Goal: Information Seeking & Learning: Learn about a topic

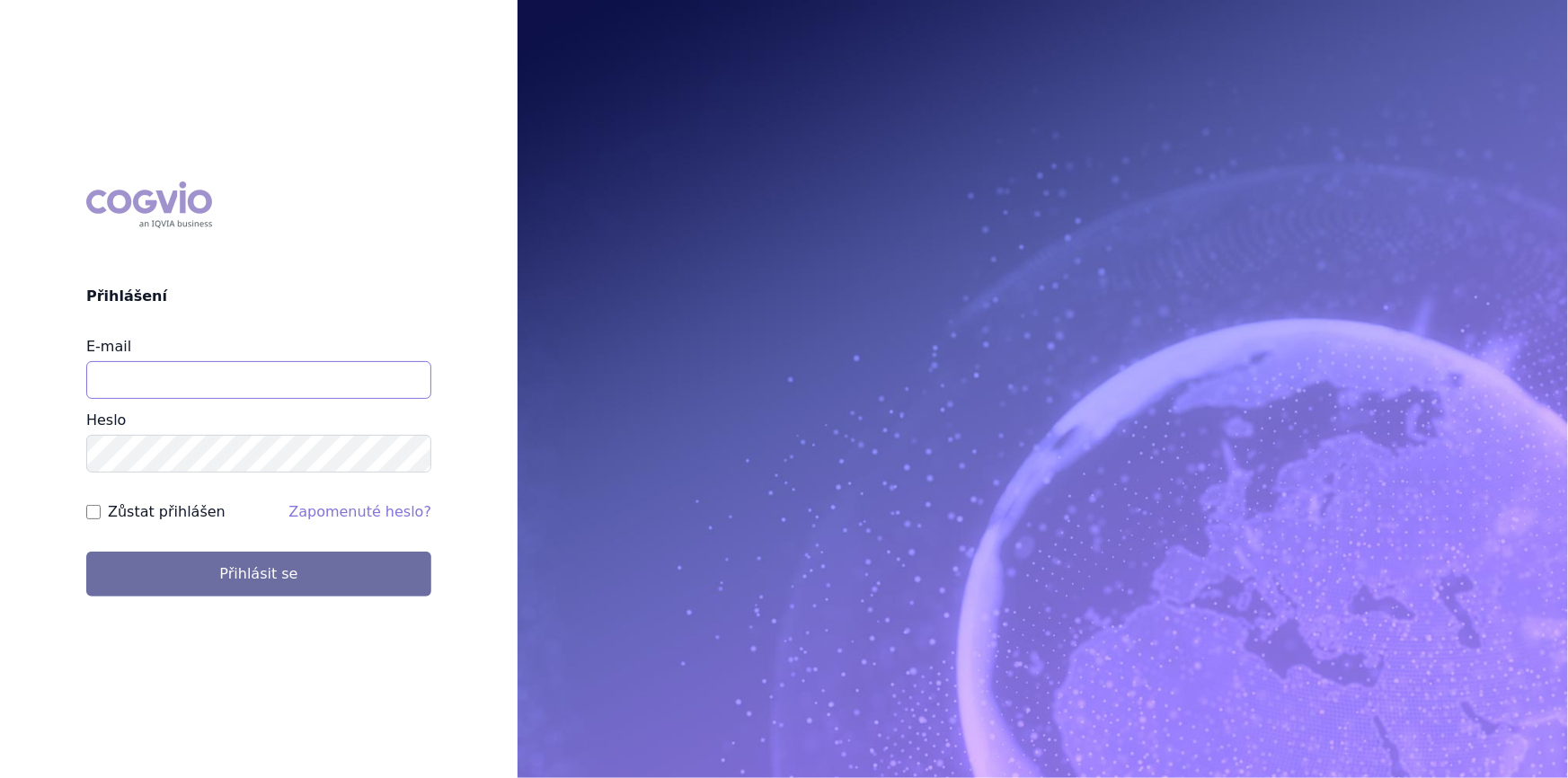
drag, startPoint x: 214, startPoint y: 386, endPoint x: 217, endPoint y: 396, distance: 10.4
click at [214, 386] on input "E-mail" at bounding box center [259, 380] width 345 height 38
type input "[PERSON_NAME][EMAIL_ADDRESS][DOMAIN_NAME]"
click at [87, 551] on button "Přihlásit se" at bounding box center [259, 574] width 345 height 45
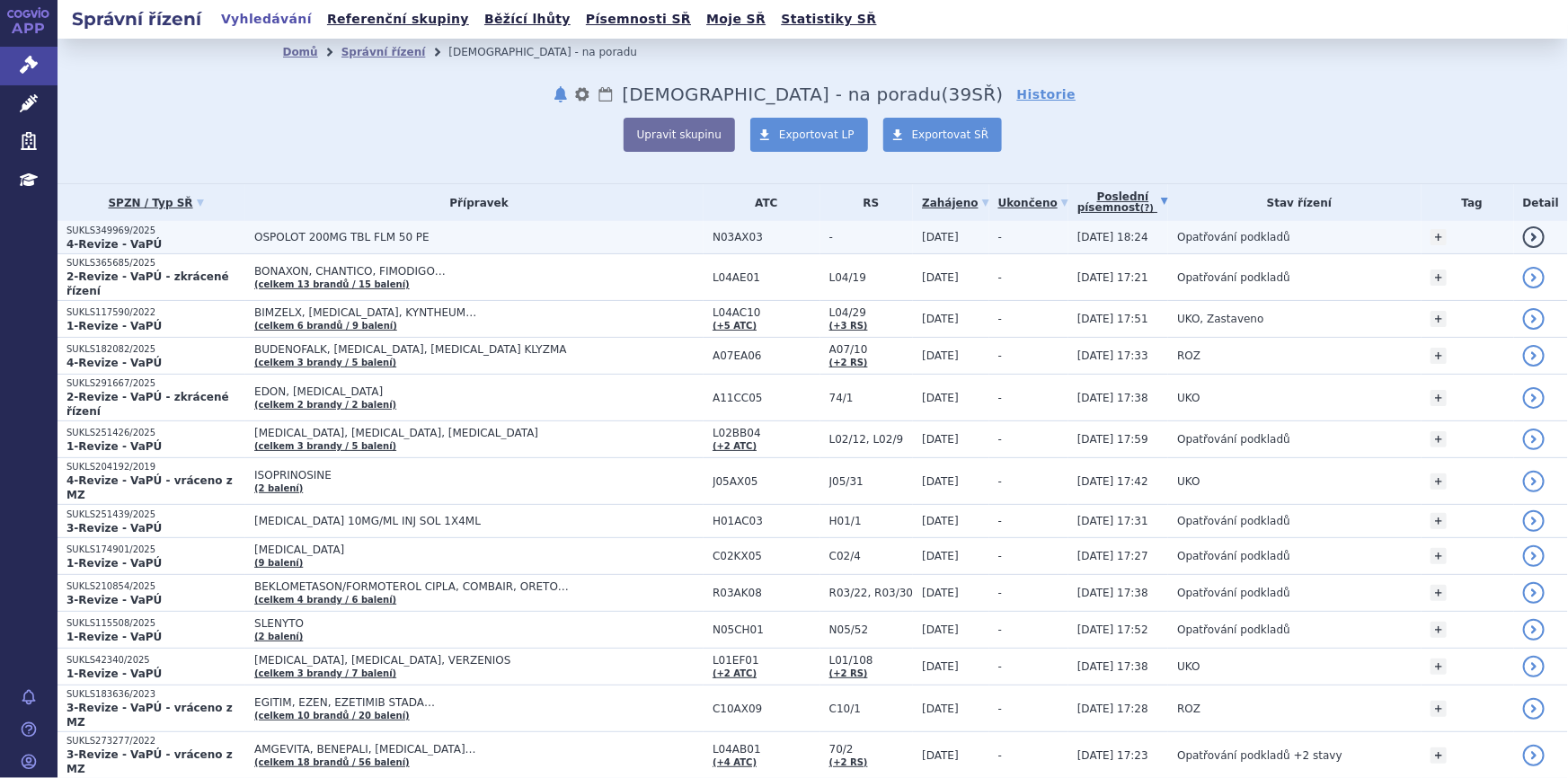
click at [879, 233] on span "-" at bounding box center [871, 236] width 84 height 12
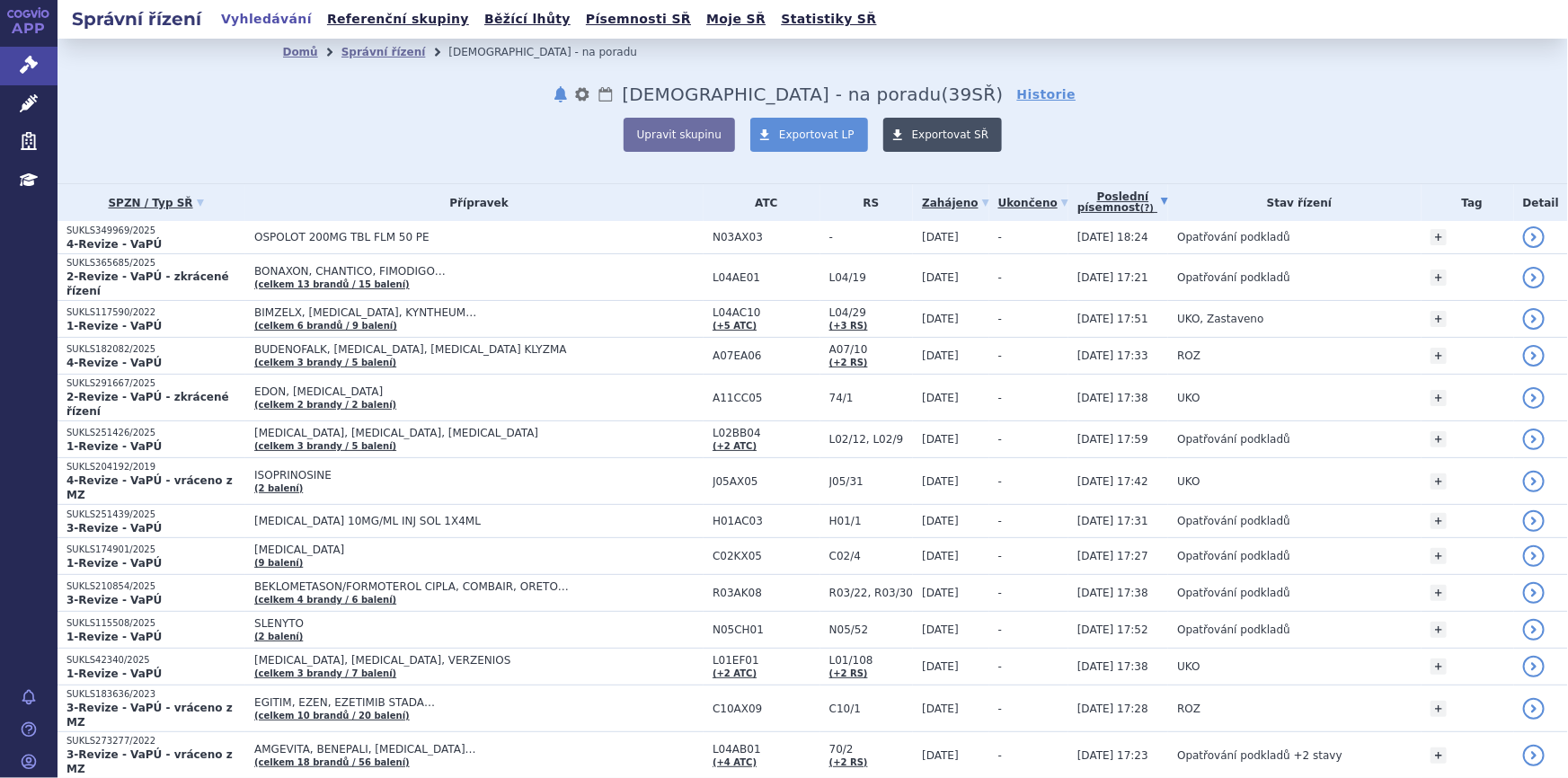
click at [942, 136] on span "Exportovat SŘ" at bounding box center [951, 135] width 77 height 12
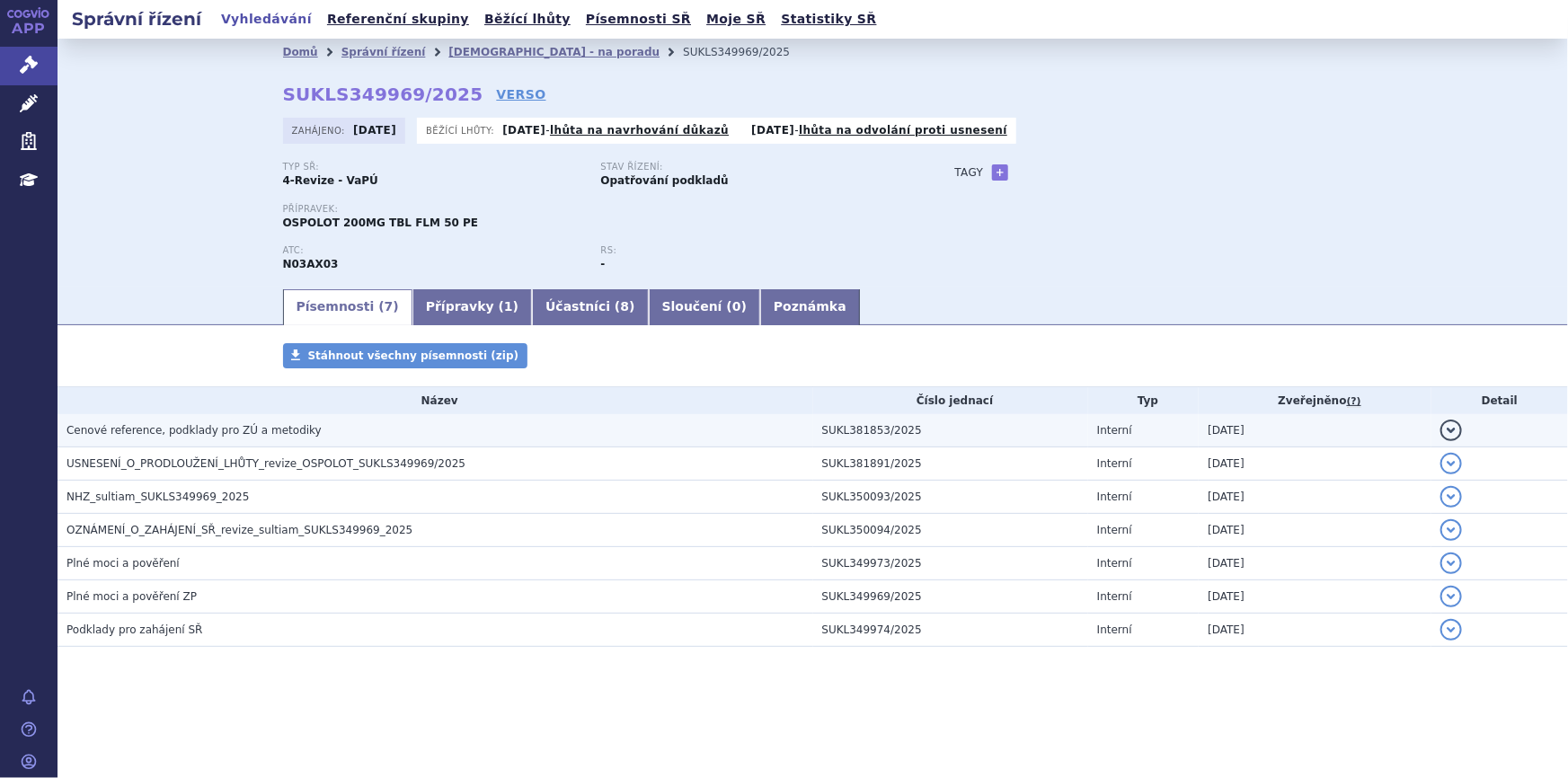
click at [337, 438] on h3 "Cenové reference, podklady pro ZÚ a metodiky" at bounding box center [440, 430] width 746 height 18
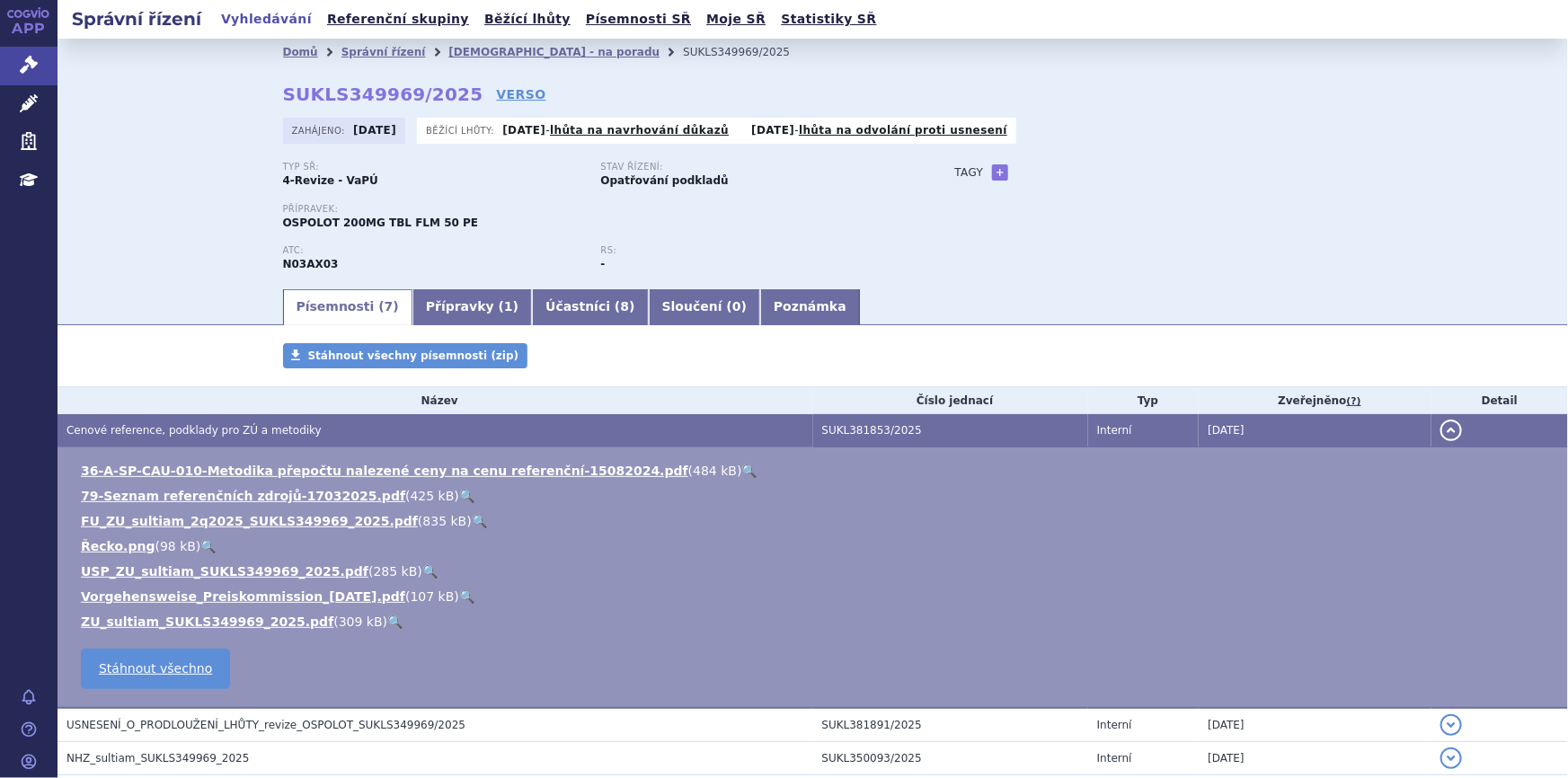
click at [743, 467] on link "🔍" at bounding box center [750, 470] width 15 height 14
click at [196, 518] on link "FU_ZU_sultiam_2q2025_SUKLS349969_2025.pdf" at bounding box center [249, 520] width 337 height 14
click at [412, 310] on link "Přípravky ( 1 )" at bounding box center [472, 307] width 120 height 36
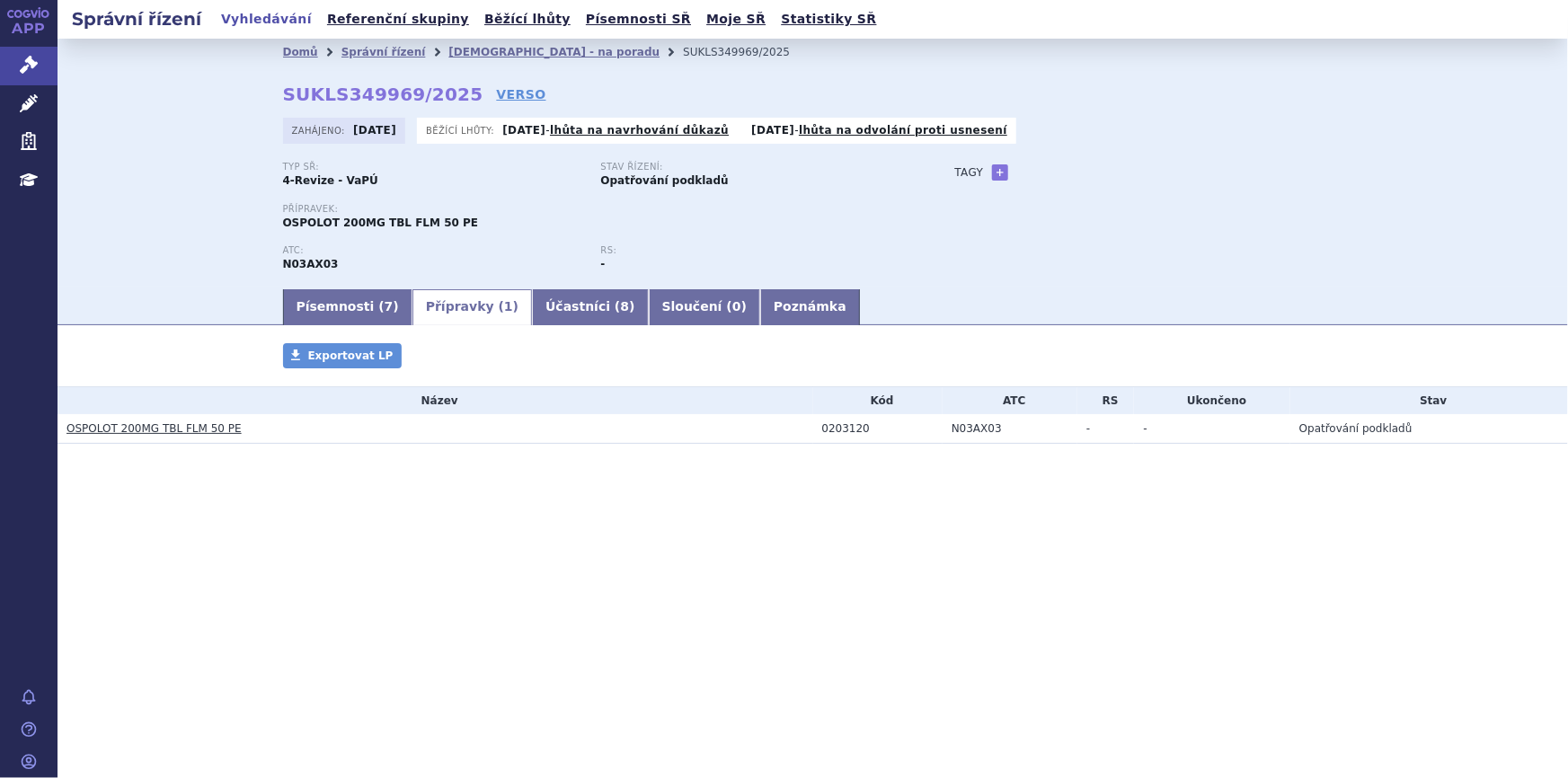
click at [955, 427] on td "N03AX03" at bounding box center [1010, 429] width 135 height 30
copy td "N03AX03"
click at [386, 52] on link "Správní řízení" at bounding box center [384, 52] width 85 height 12
click at [386, 53] on link "Správní řízení" at bounding box center [384, 52] width 85 height 12
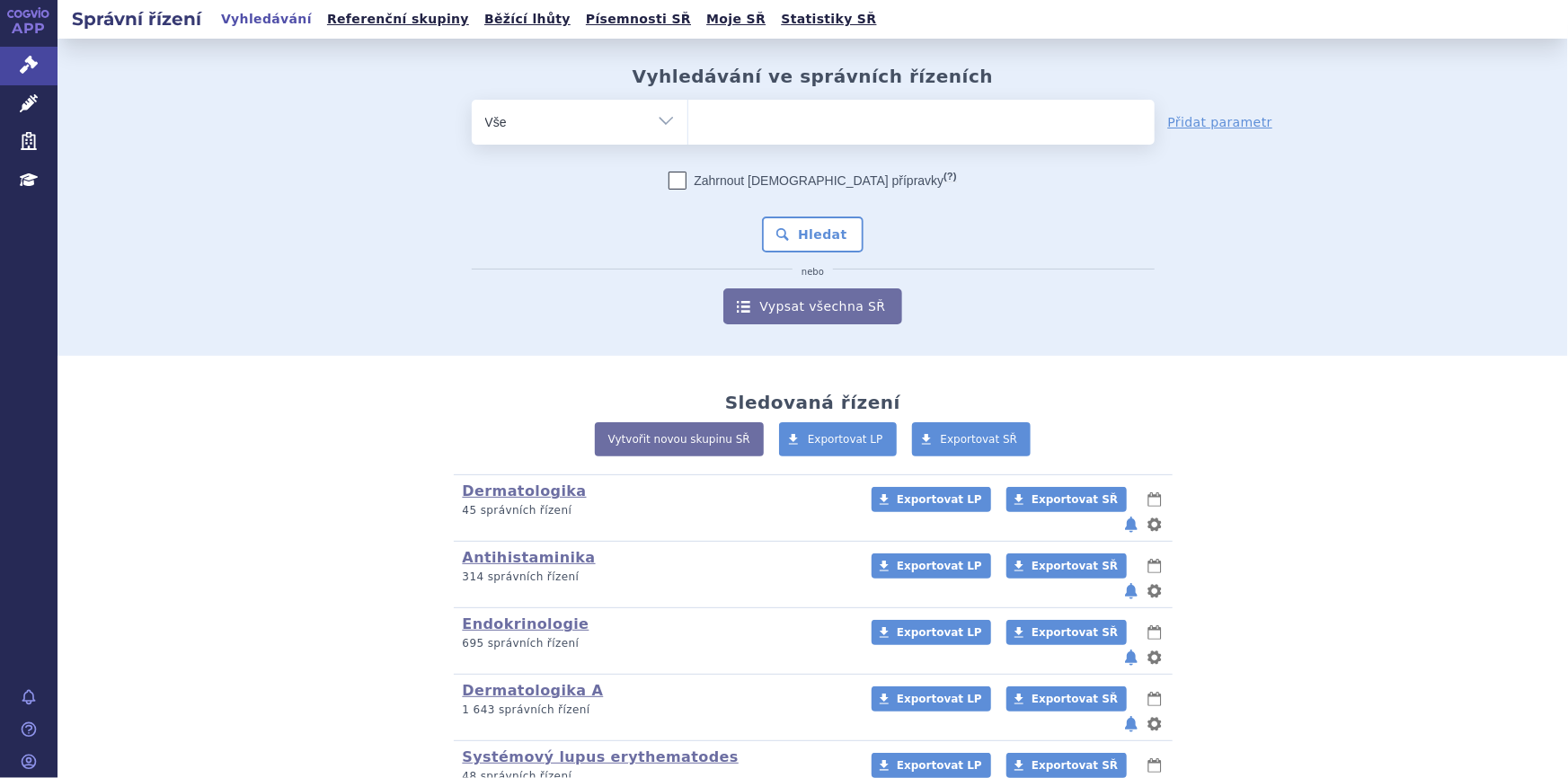
click at [894, 124] on ul at bounding box center [921, 119] width 467 height 38
click at [688, 124] on select at bounding box center [687, 121] width 1 height 45
paste input "N03AX03"
type input "N03AX03"
select select "N03AX03"
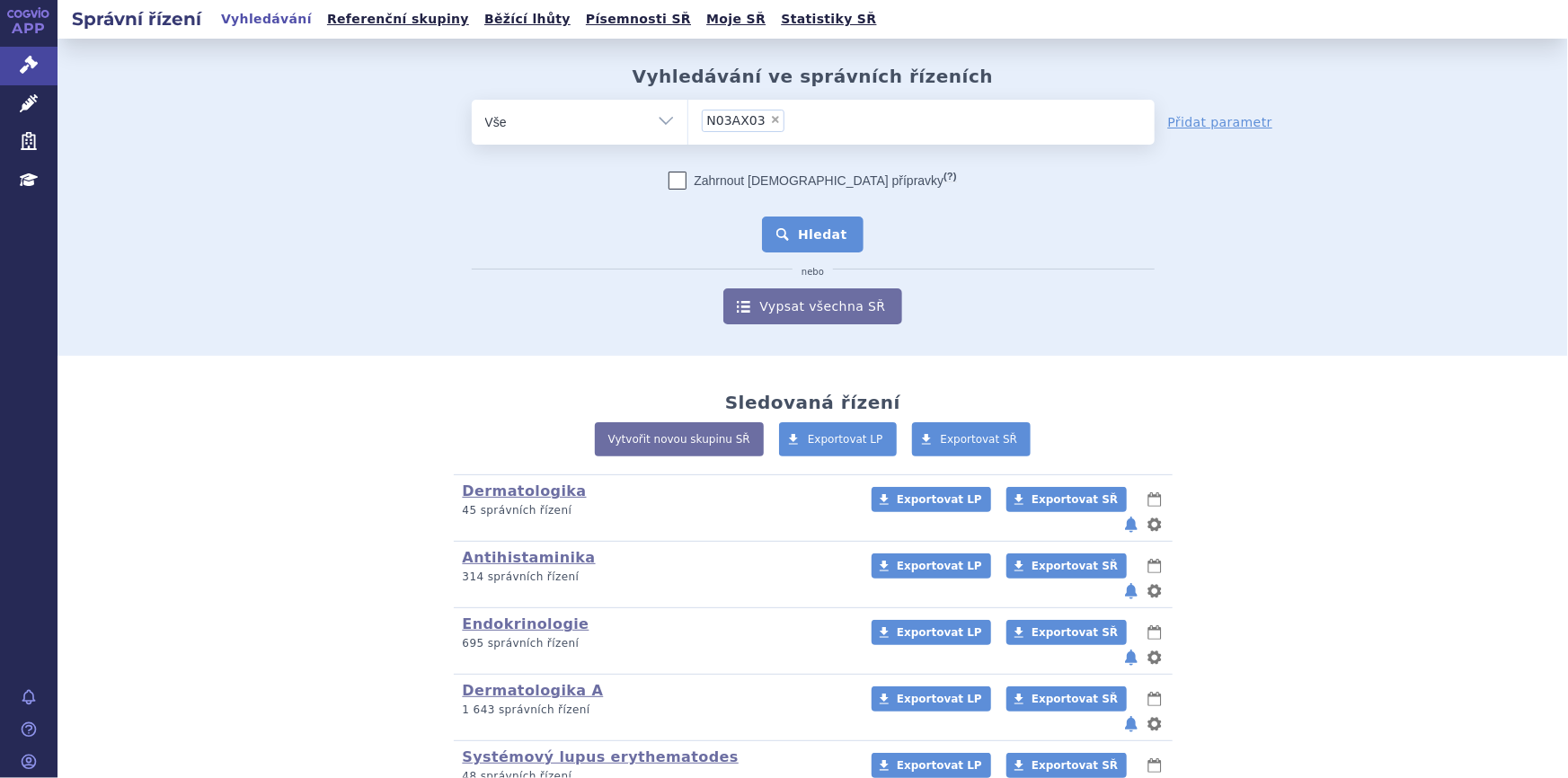
click at [816, 224] on button "Hledat" at bounding box center [813, 234] width 102 height 36
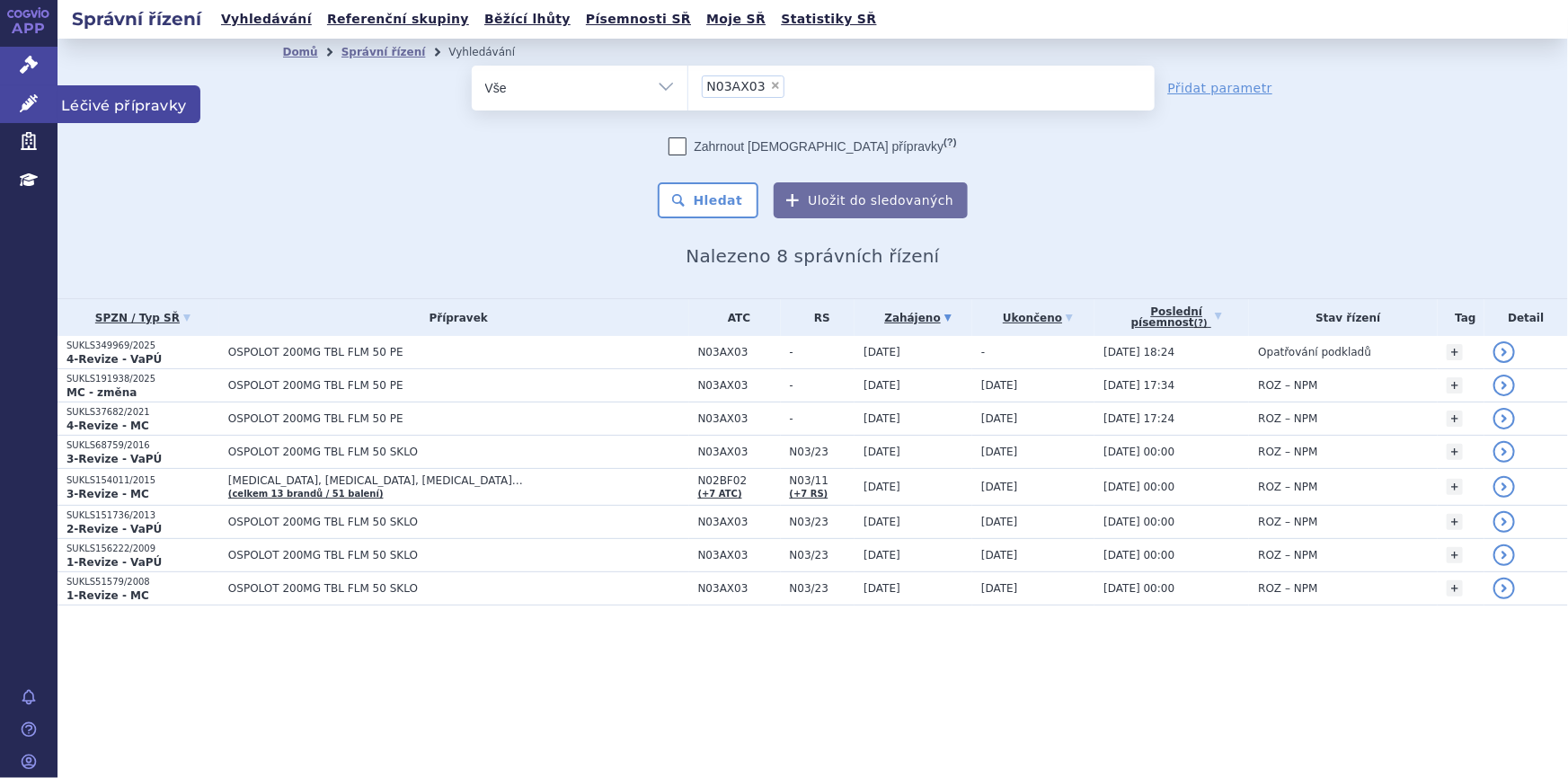
click at [33, 108] on icon at bounding box center [28, 103] width 18 height 18
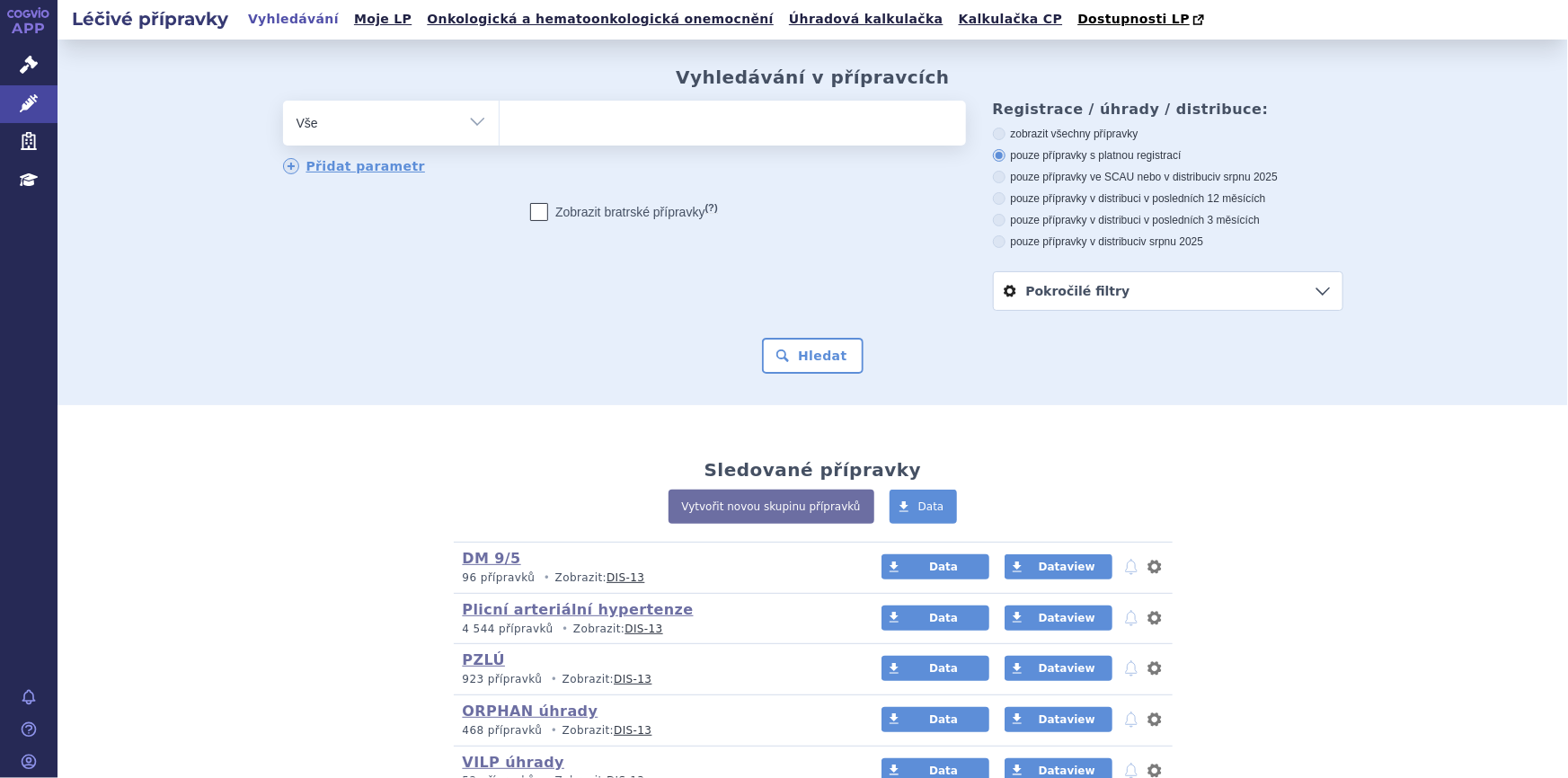
click at [684, 117] on ul at bounding box center [733, 119] width 467 height 38
click at [500, 117] on select at bounding box center [499, 122] width 1 height 45
paste input "N03AX03"
type input "N03AX03"
select select "N03AX03"
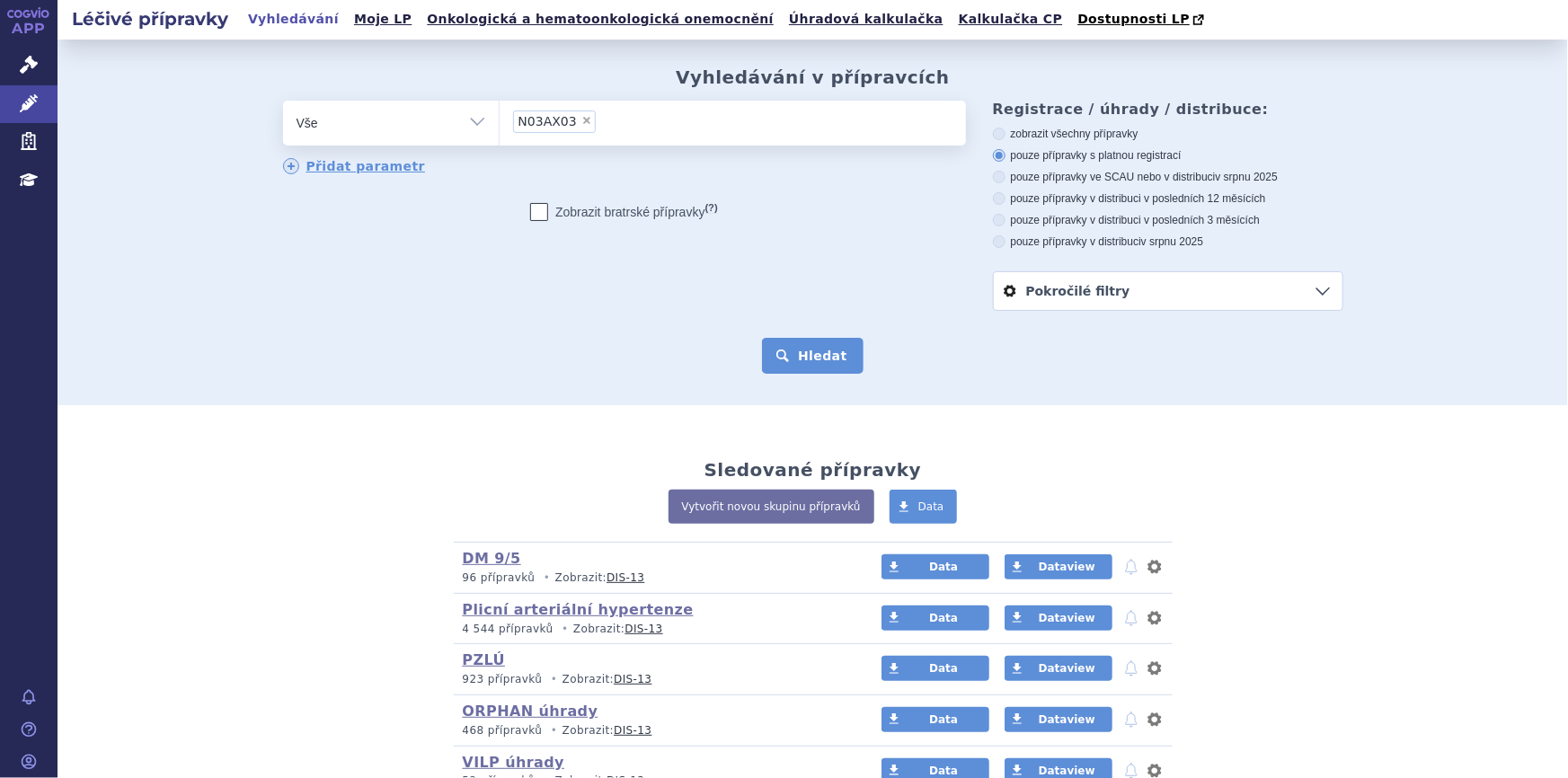
click at [815, 348] on button "Hledat" at bounding box center [813, 356] width 102 height 36
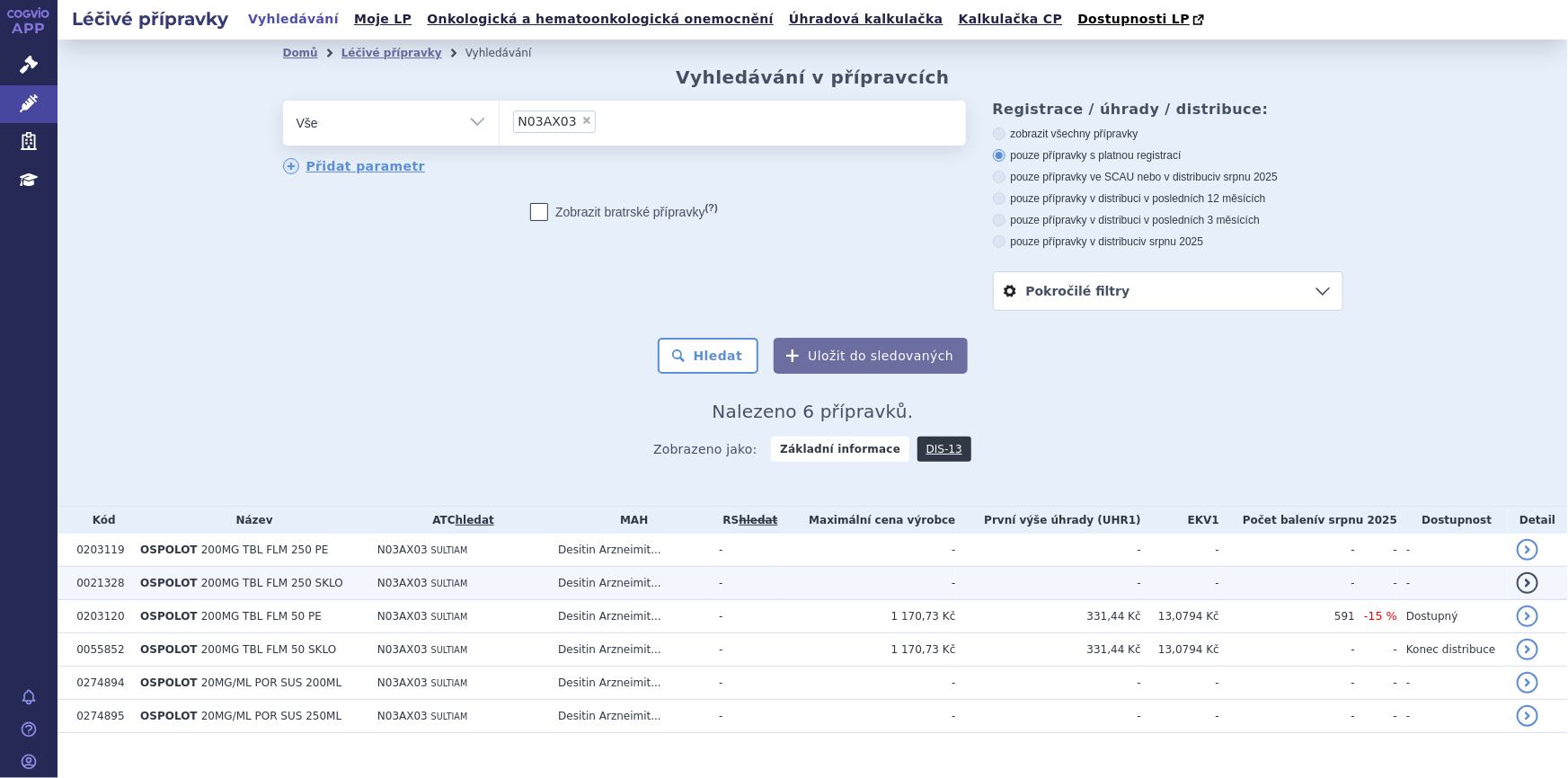
scroll to position [27, 0]
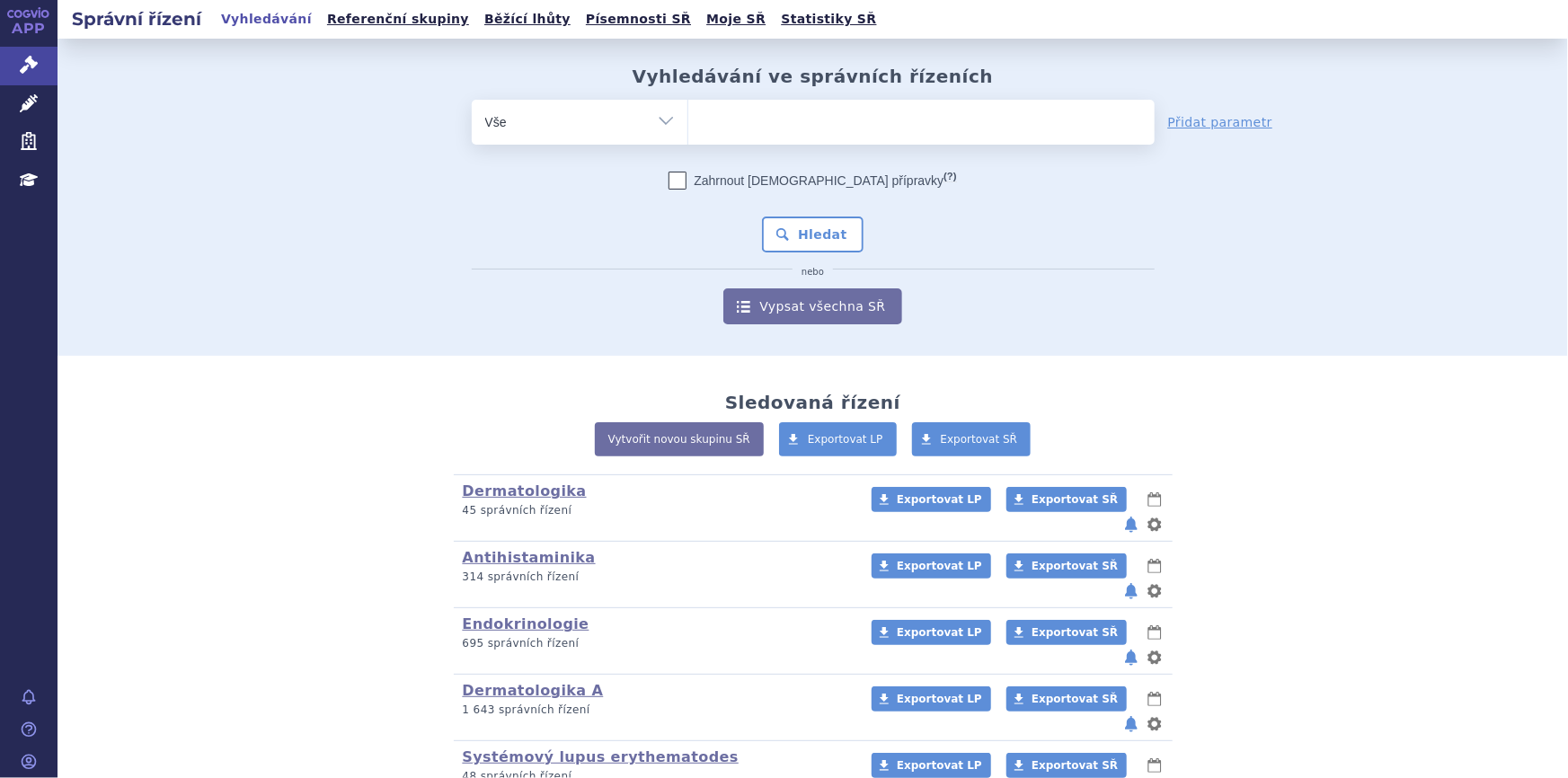
click at [721, 139] on span at bounding box center [921, 122] width 467 height 45
click at [688, 139] on select at bounding box center [687, 121] width 1 height 45
paste input "SUKLS115838/2023"
type input "SUKLS115838/2023"
select select "SUKLS115838/2023"
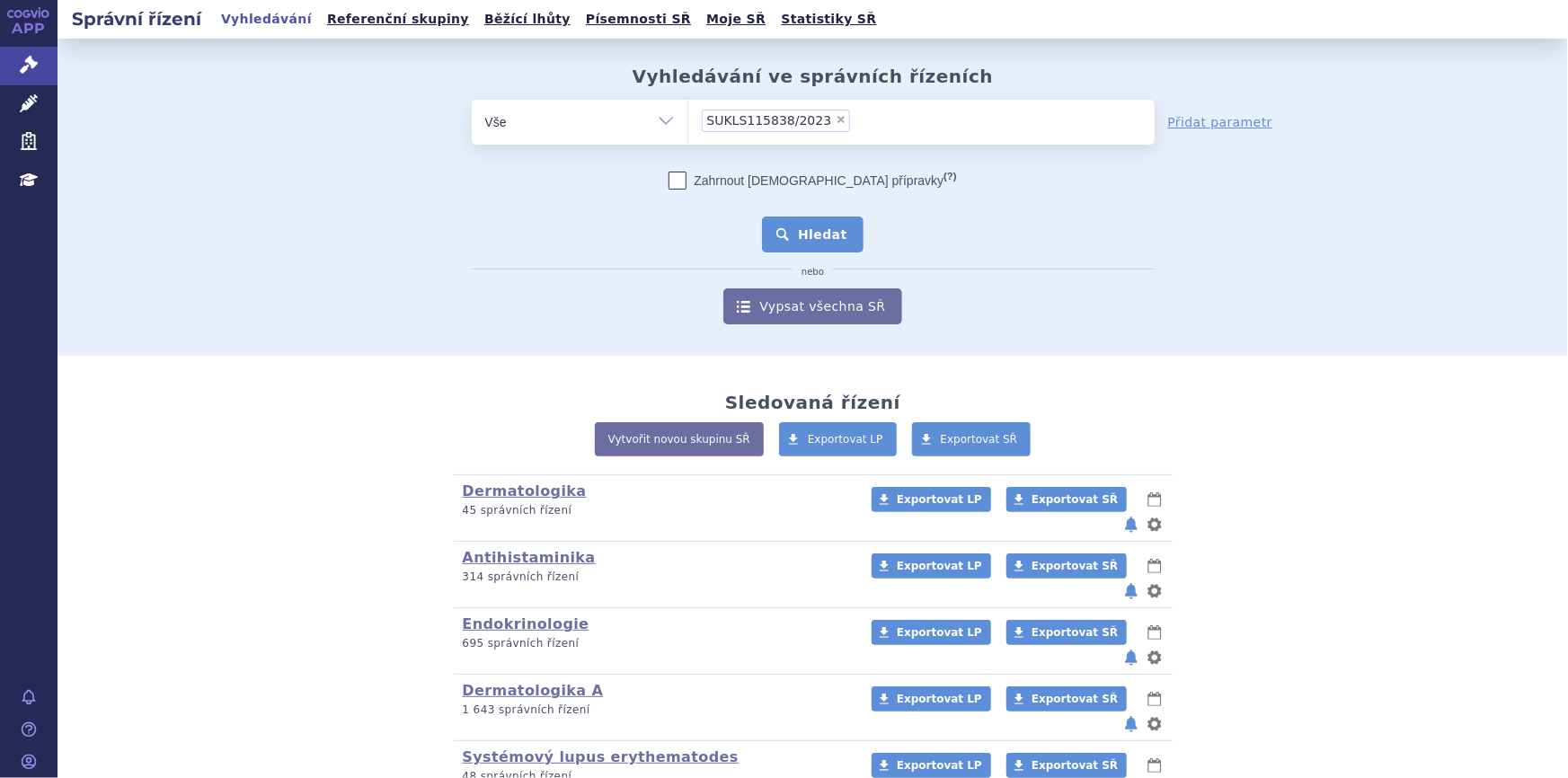
click at [790, 235] on button "Hledat" at bounding box center [813, 234] width 102 height 36
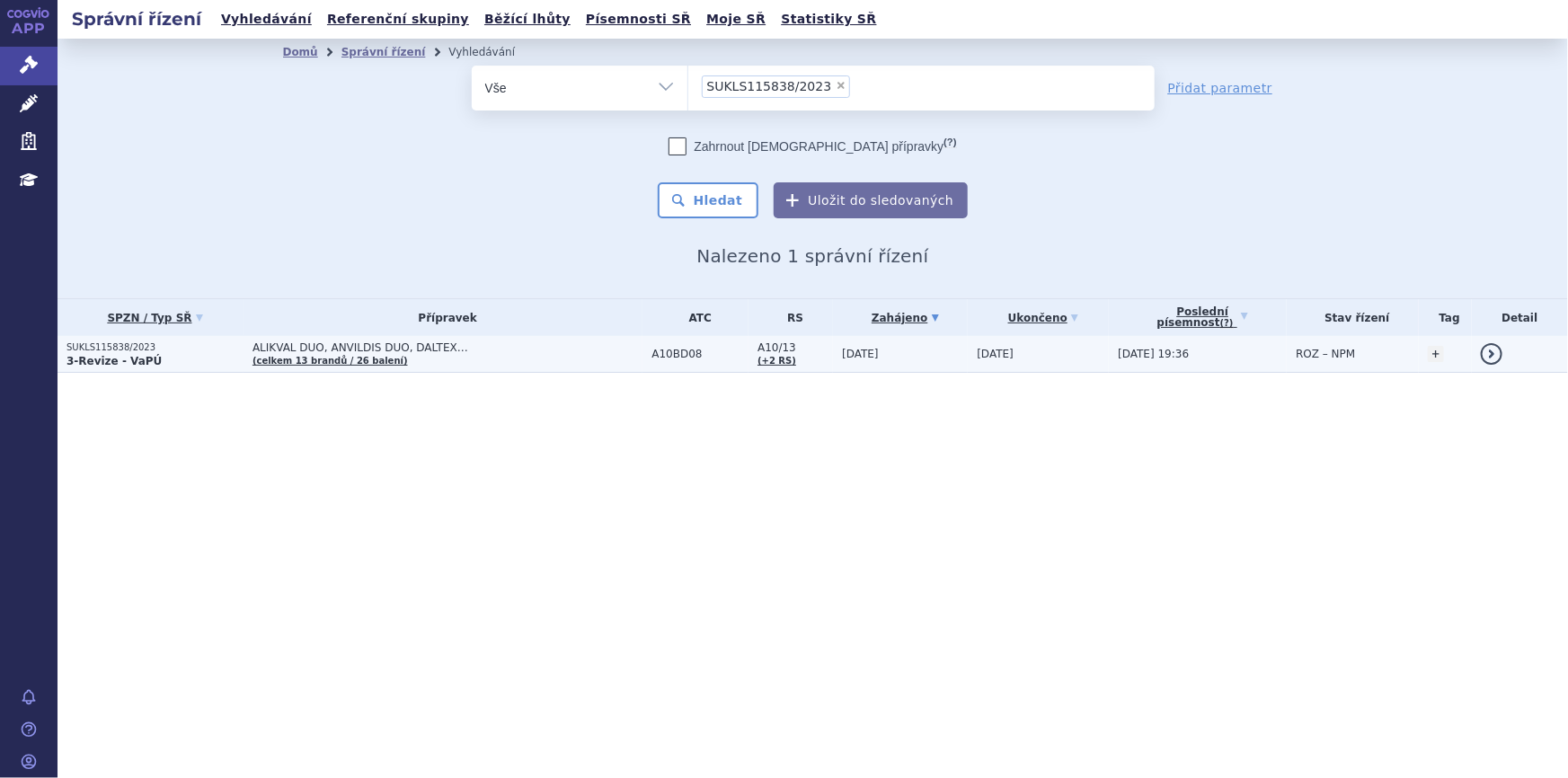
click at [481, 352] on span "ALIKVAL DUO, ANVILDIS DUO, DALTEX…" at bounding box center [447, 347] width 390 height 12
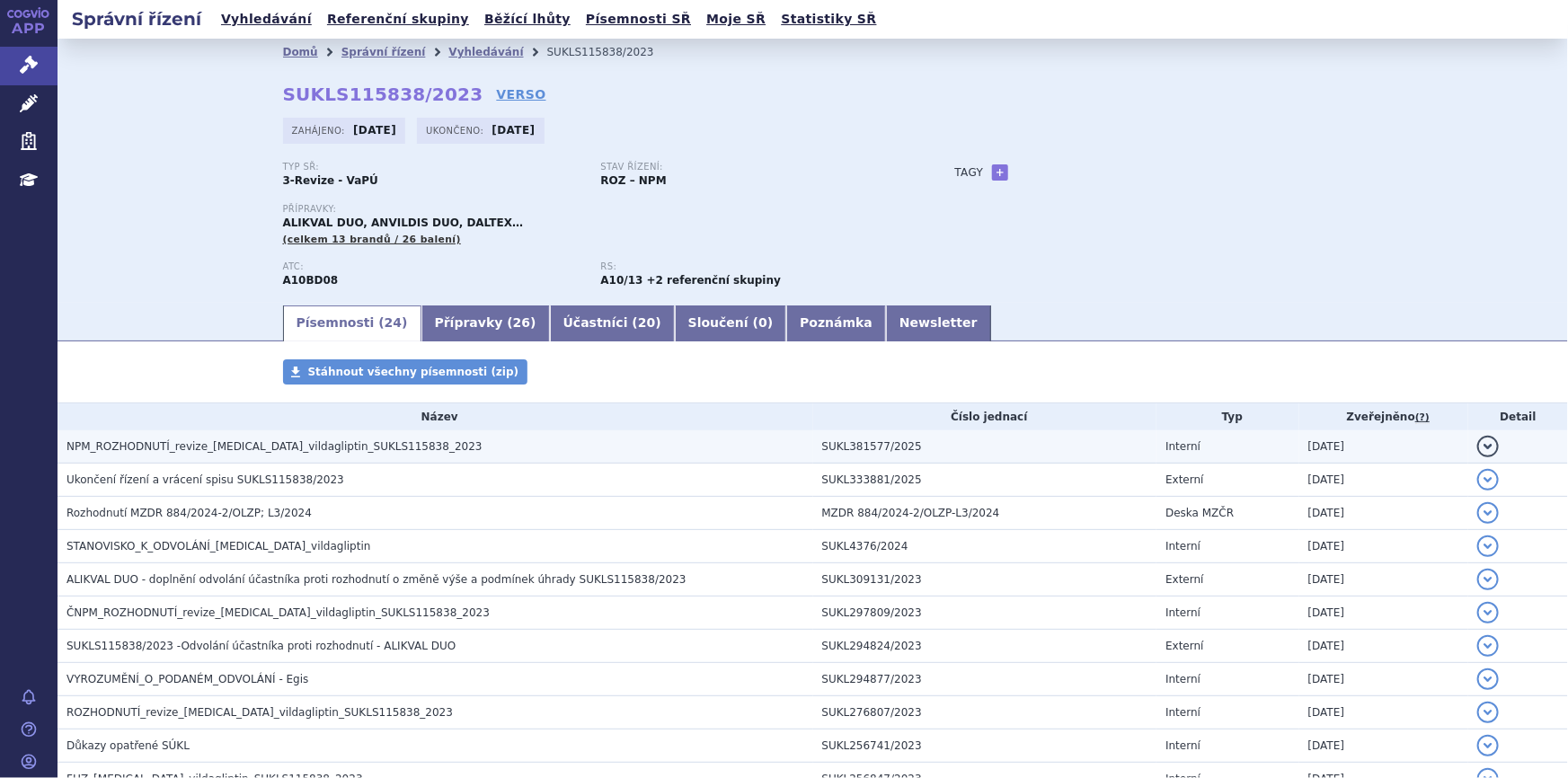
click at [501, 444] on h3 "NPM_ROZHODNUTÍ_revize_[MEDICAL_DATA]_vildagliptin_SUKLS115838_2023" at bounding box center [440, 446] width 746 height 18
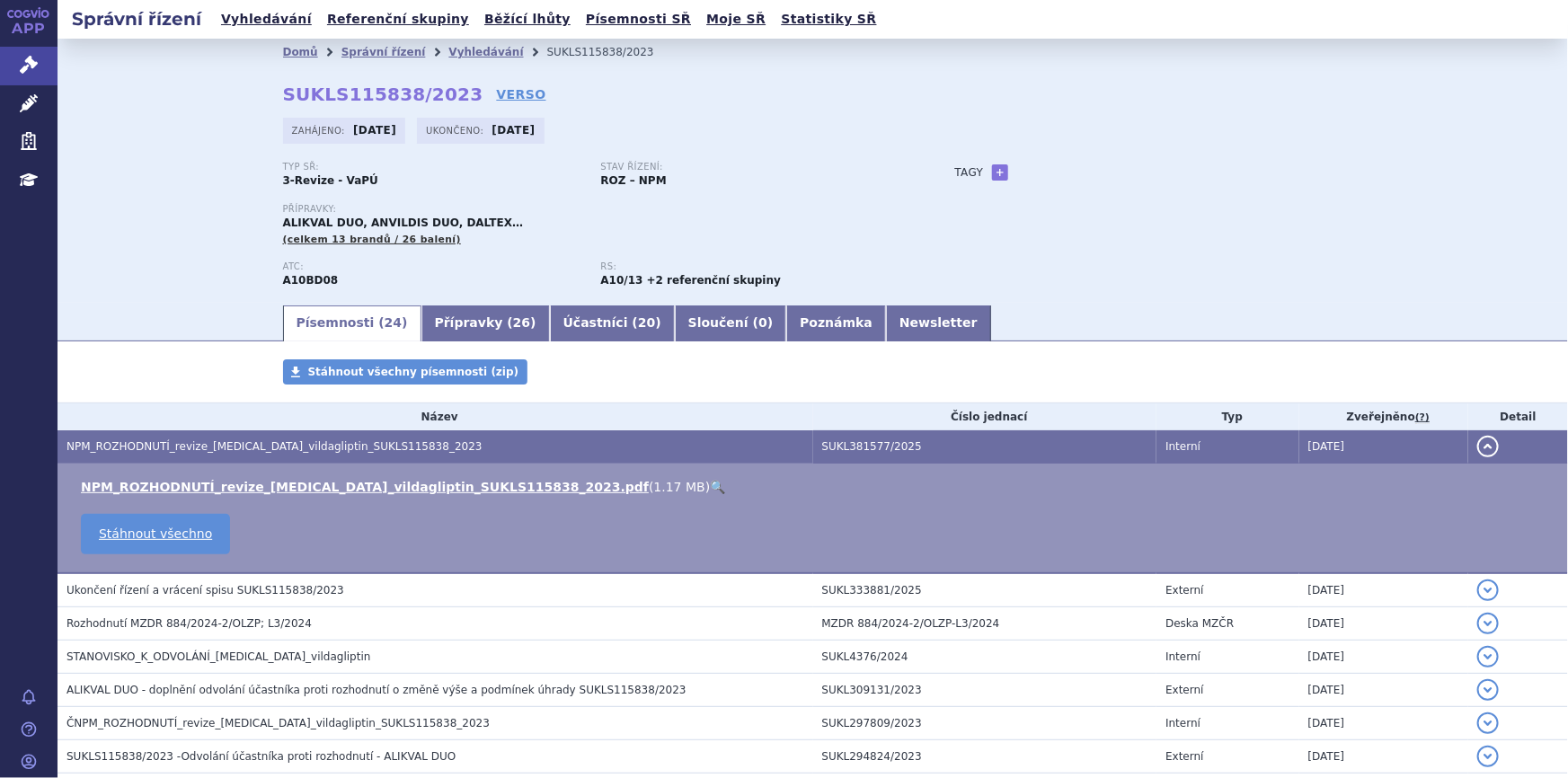
click at [710, 486] on link "🔍" at bounding box center [717, 486] width 15 height 14
click at [424, 324] on link "Přípravky ( 26 )" at bounding box center [486, 324] width 129 height 36
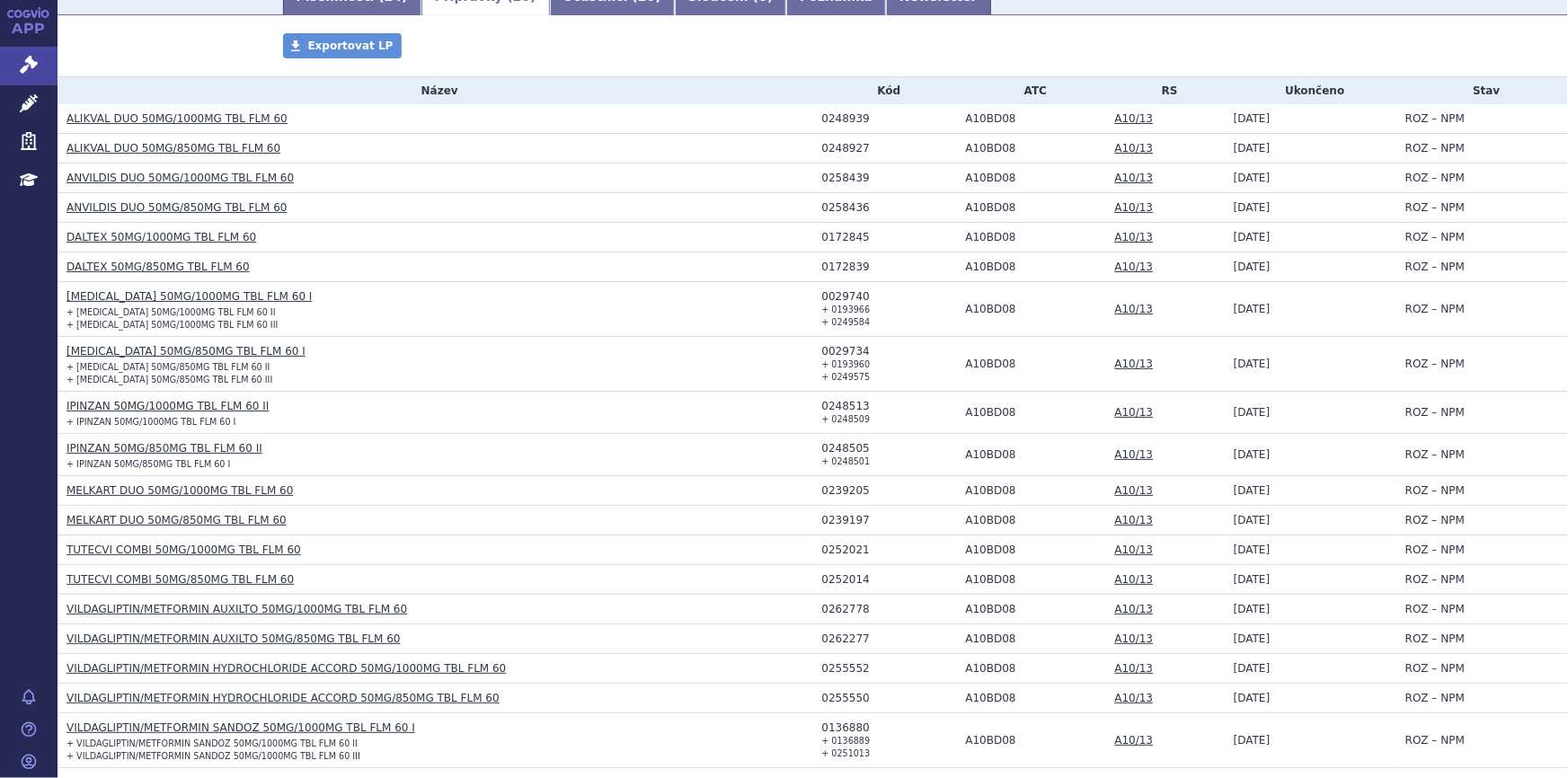
scroll to position [656, 0]
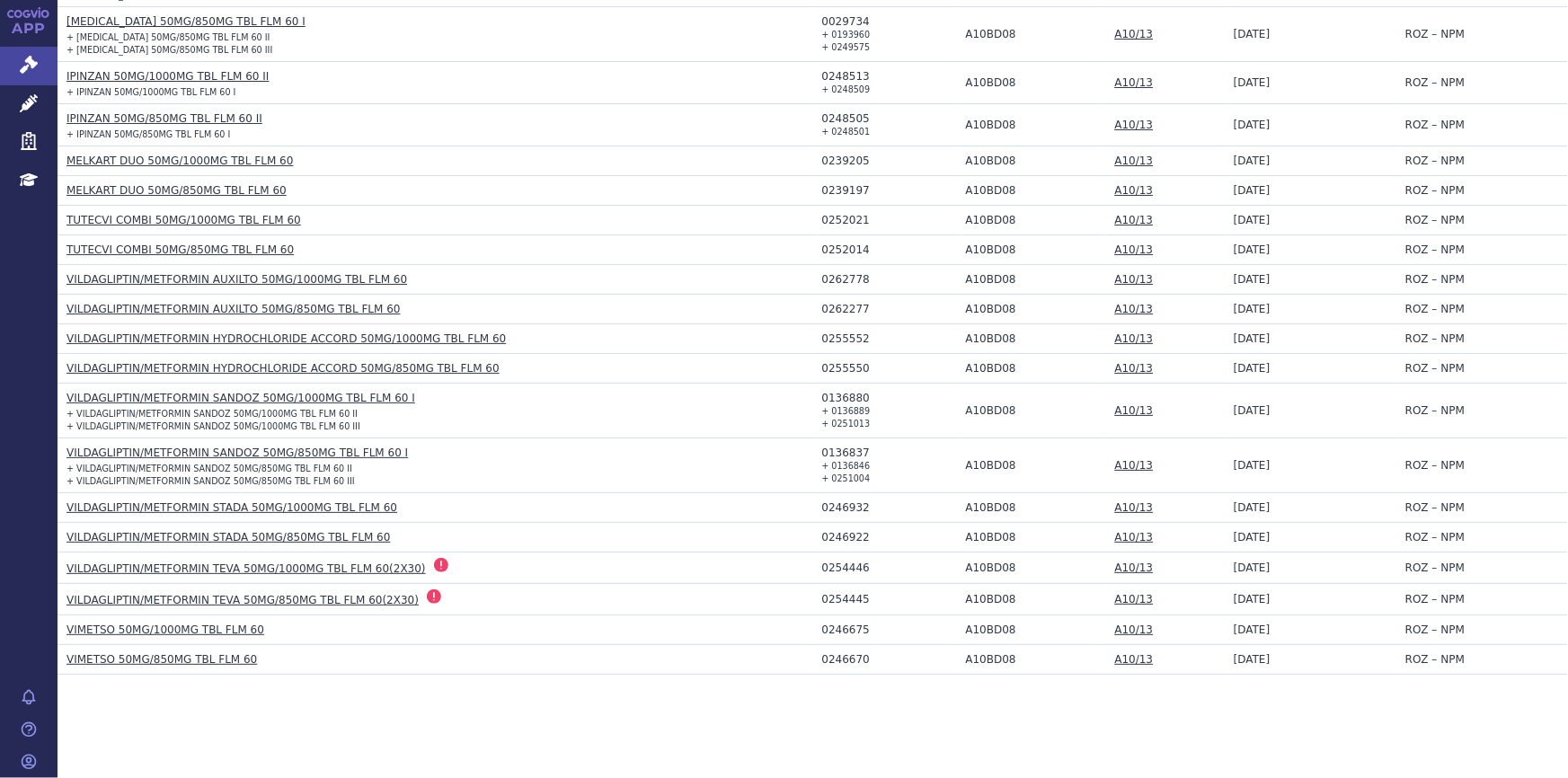
click at [367, 563] on link "VILDAGLIPTIN/METFORMIN TEVA 50MG/1000MG TBL FLM 60(2X30)" at bounding box center [247, 568] width 360 height 12
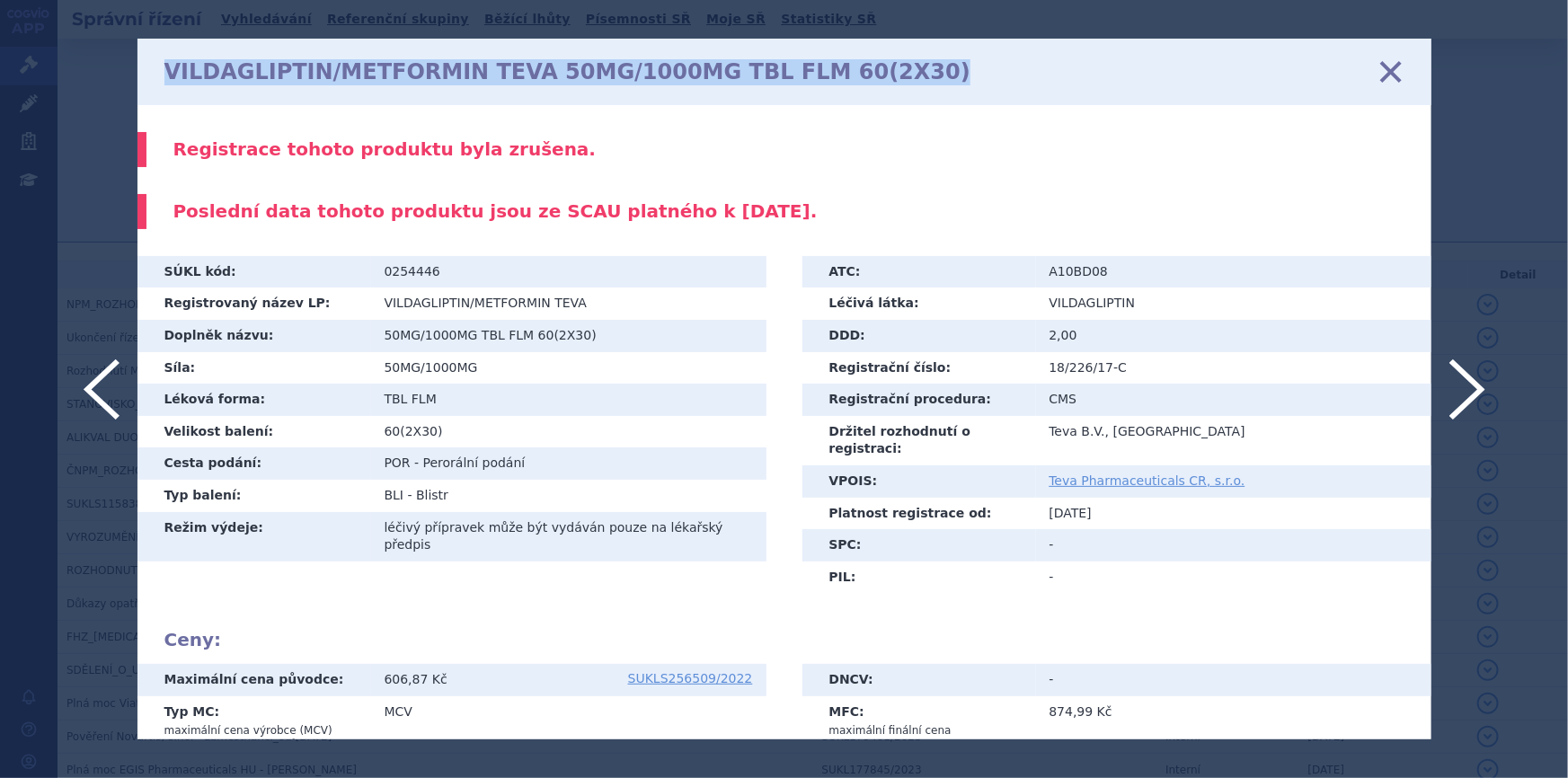
drag, startPoint x: 168, startPoint y: 69, endPoint x: 874, endPoint y: 71, distance: 706.0
click at [874, 71] on div "VILDAGLIPTIN/METFORMIN TEVA 50MG/1000MG TBL FLM 60(2X30) zavřít" at bounding box center [784, 71] width 1294 height 67
copy h1 "VILDAGLIPTIN/METFORMIN TEVA 50MG/1000MG TBL FLM 60(2X30)"
click at [1387, 71] on icon at bounding box center [1390, 71] width 38 height 38
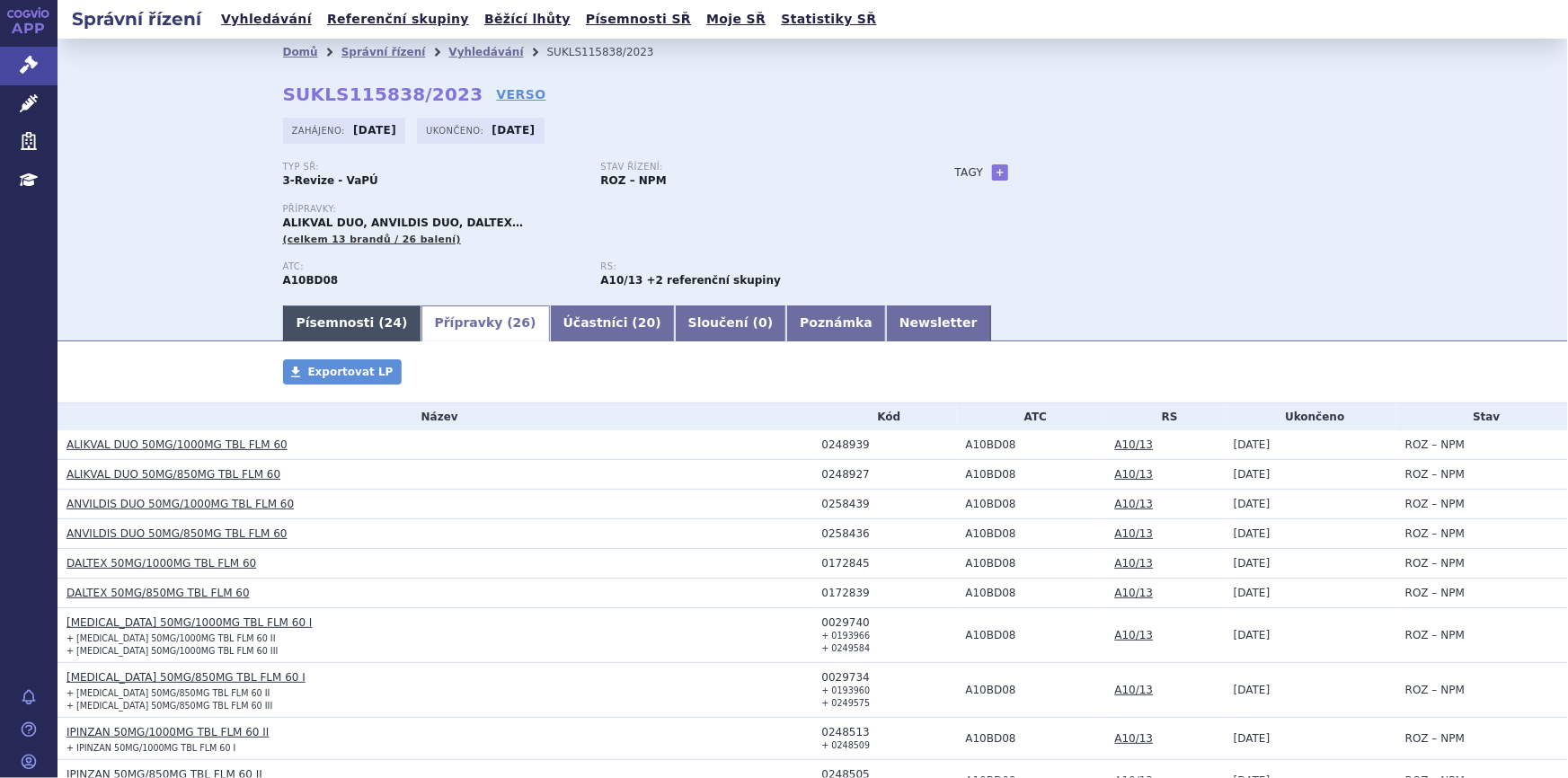
click at [350, 313] on link "Písemnosti ( 24 )" at bounding box center [352, 324] width 138 height 36
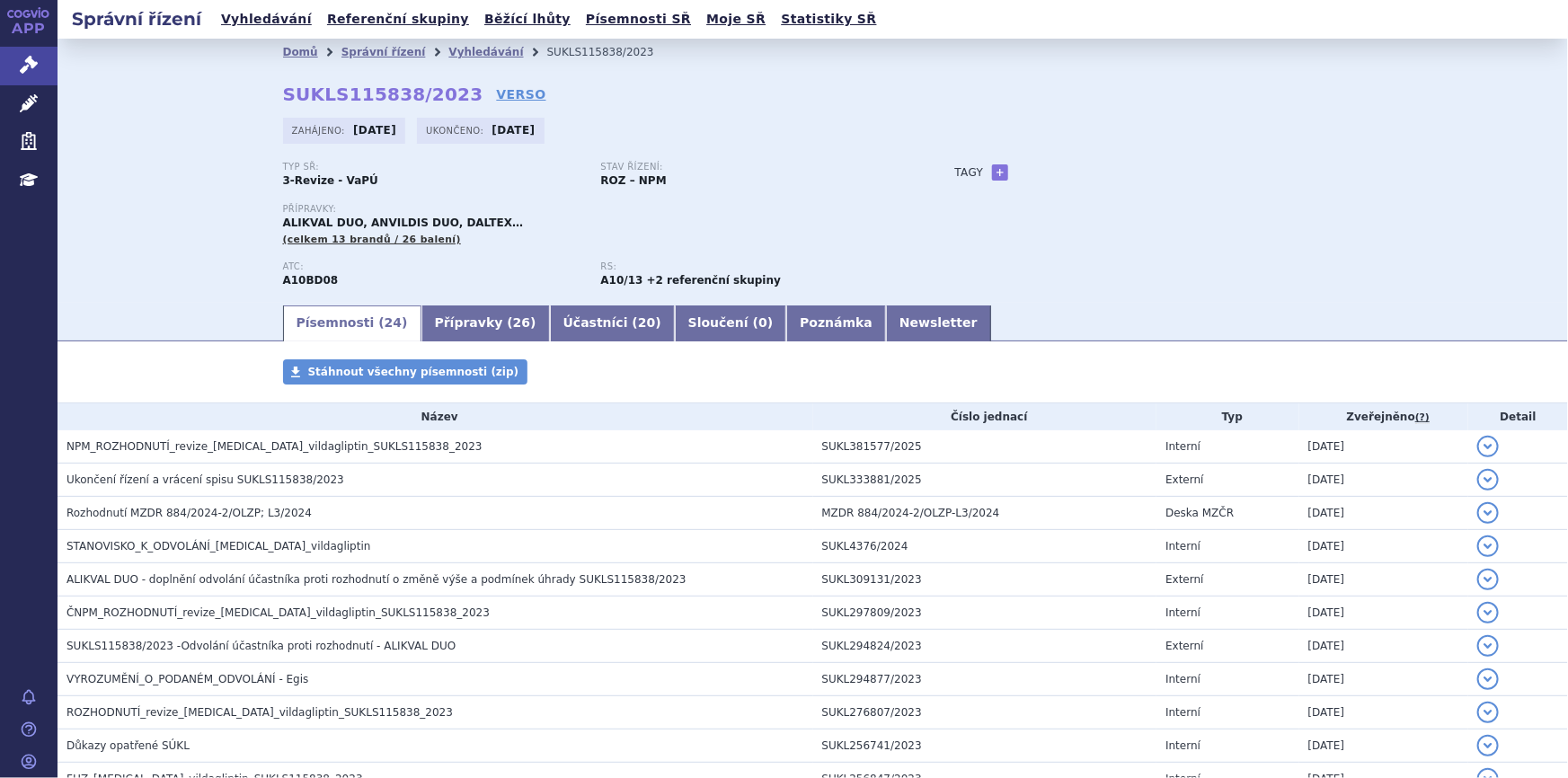
click at [536, 243] on div "Přípravky: ALIKVAL DUO, ANVILDIS DUO, DALTEX… (celkem 13 brandů / 26 balení)" at bounding box center [601, 226] width 636 height 43
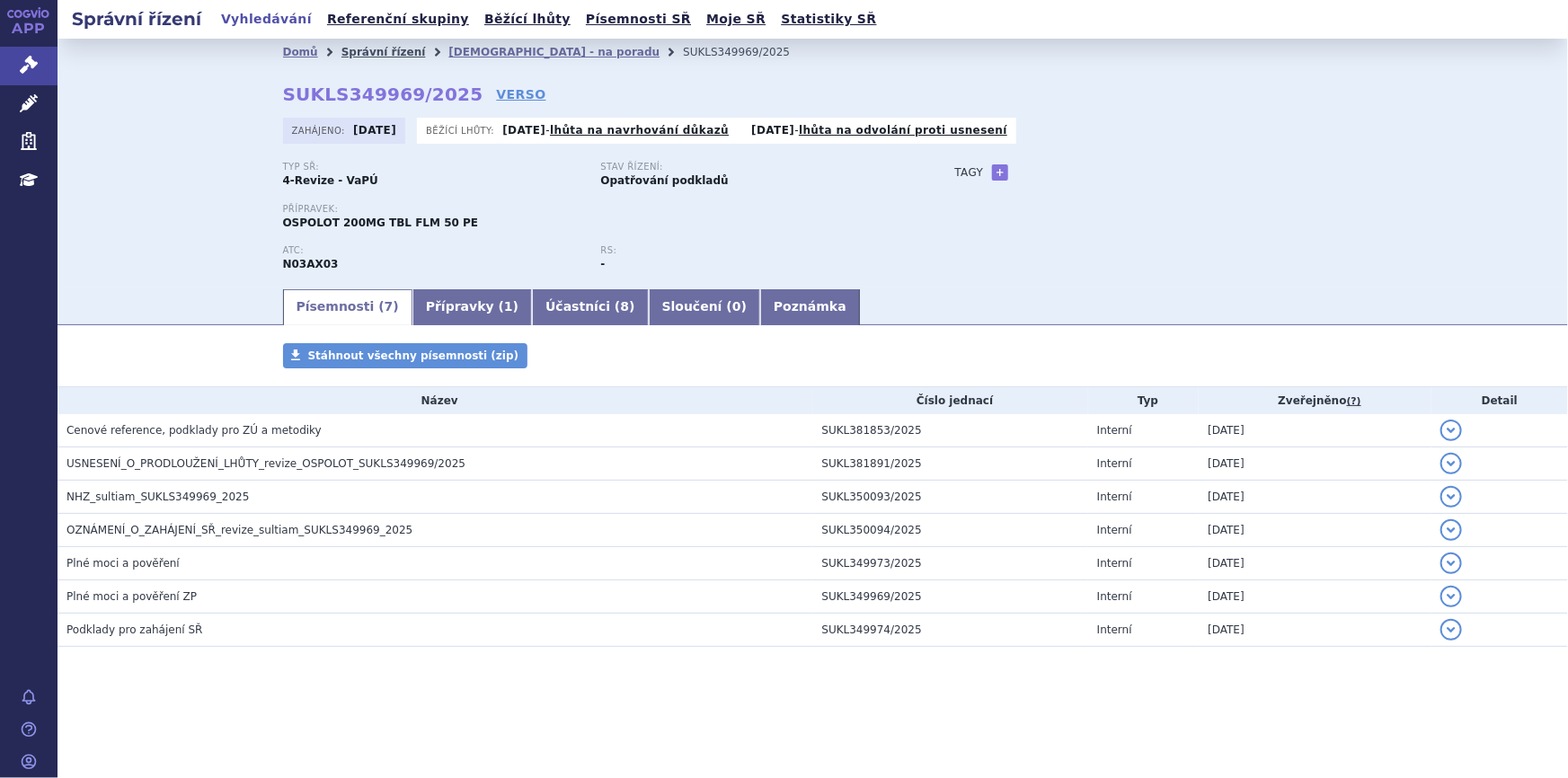
click at [367, 50] on link "Správní řízení" at bounding box center [384, 52] width 85 height 12
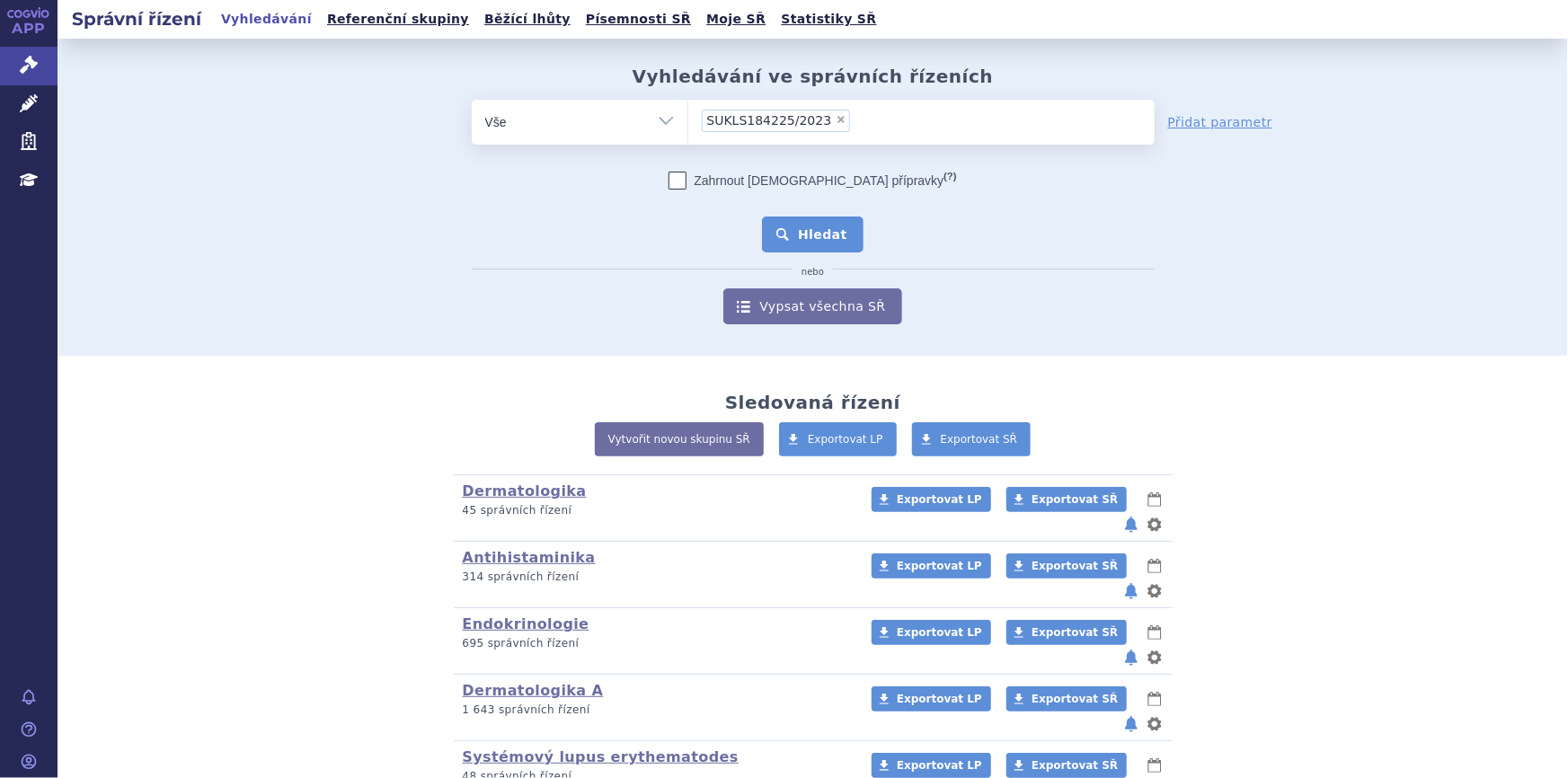
click at [808, 222] on button "Hledat" at bounding box center [813, 234] width 102 height 36
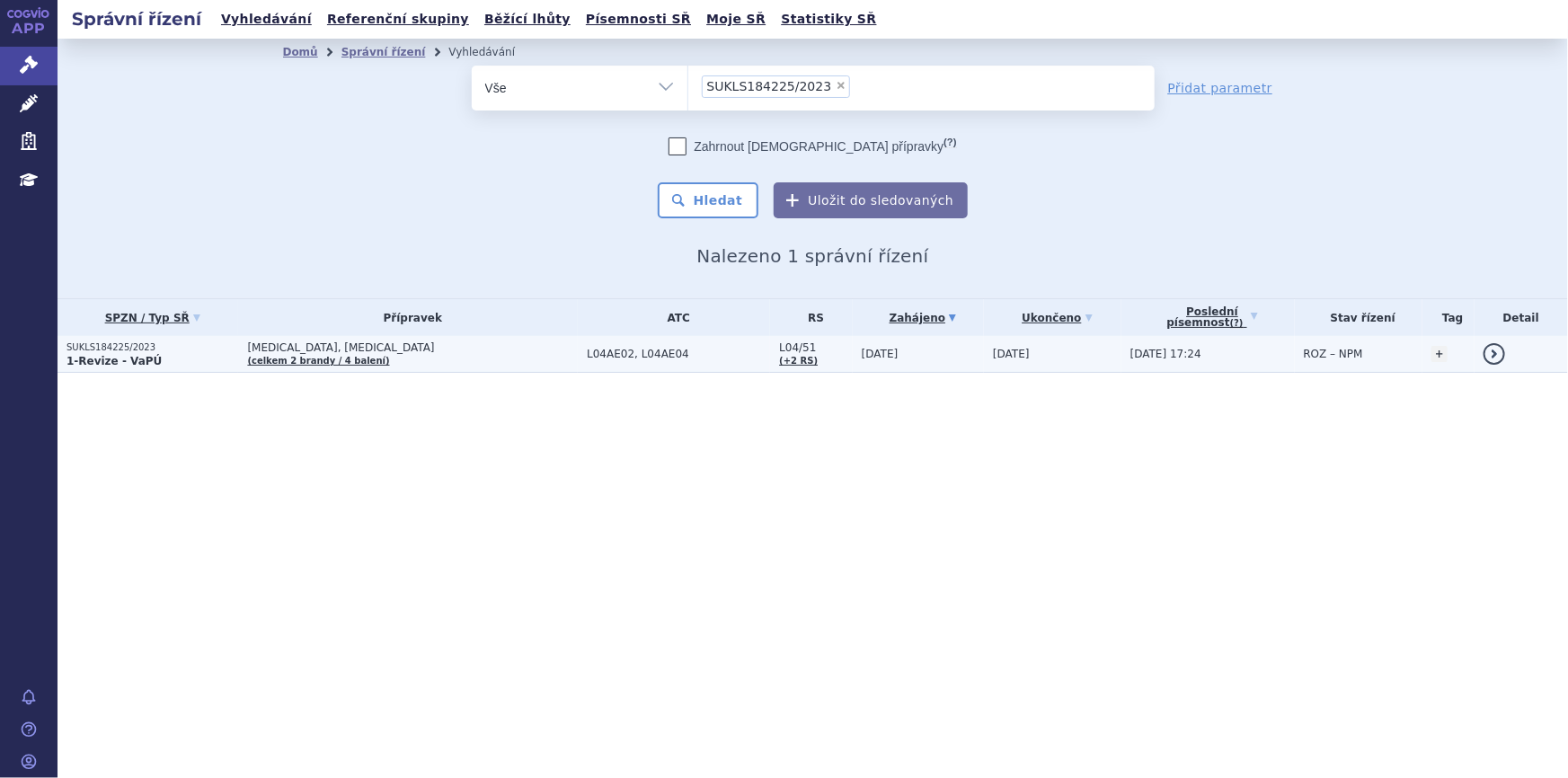
click at [436, 355] on td "[MEDICAL_DATA], [MEDICAL_DATA] (celkem 2 brandy / 4 balení)" at bounding box center [408, 354] width 340 height 37
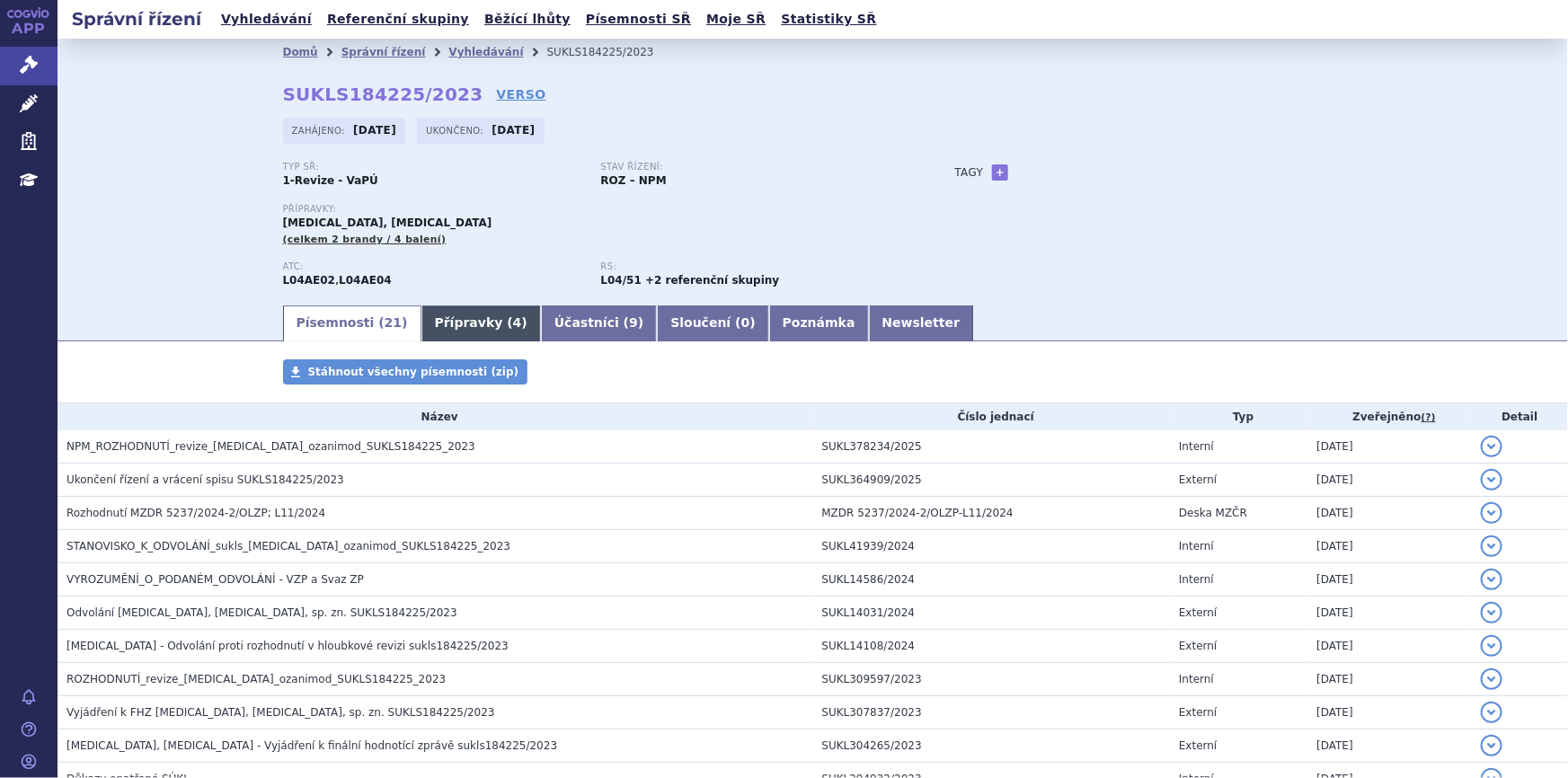
click at [440, 321] on link "Přípravky ( 4 )" at bounding box center [481, 324] width 120 height 36
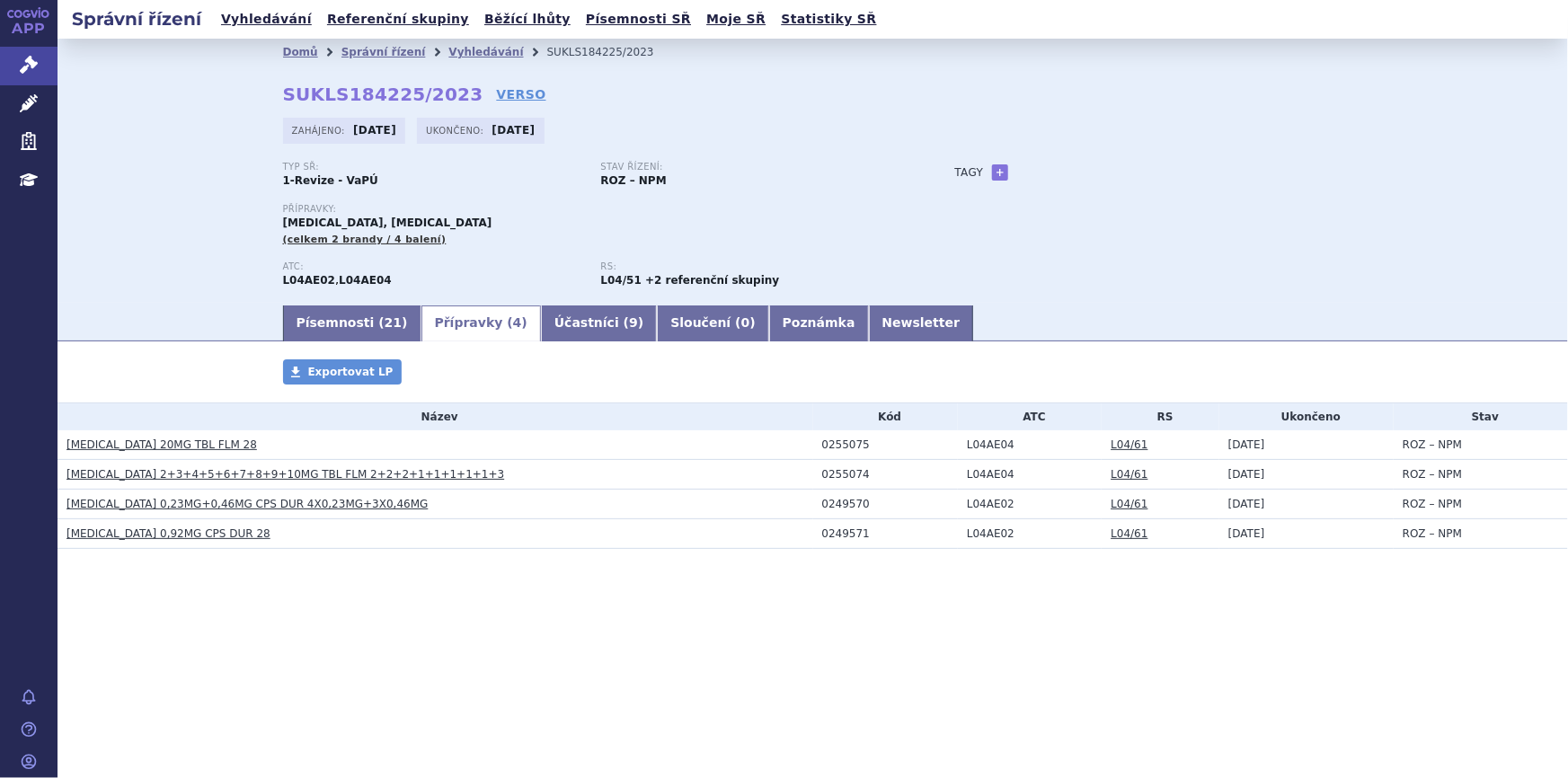
click at [146, 440] on link "[MEDICAL_DATA] 20MG TBL FLM 28" at bounding box center [162, 444] width 190 height 12
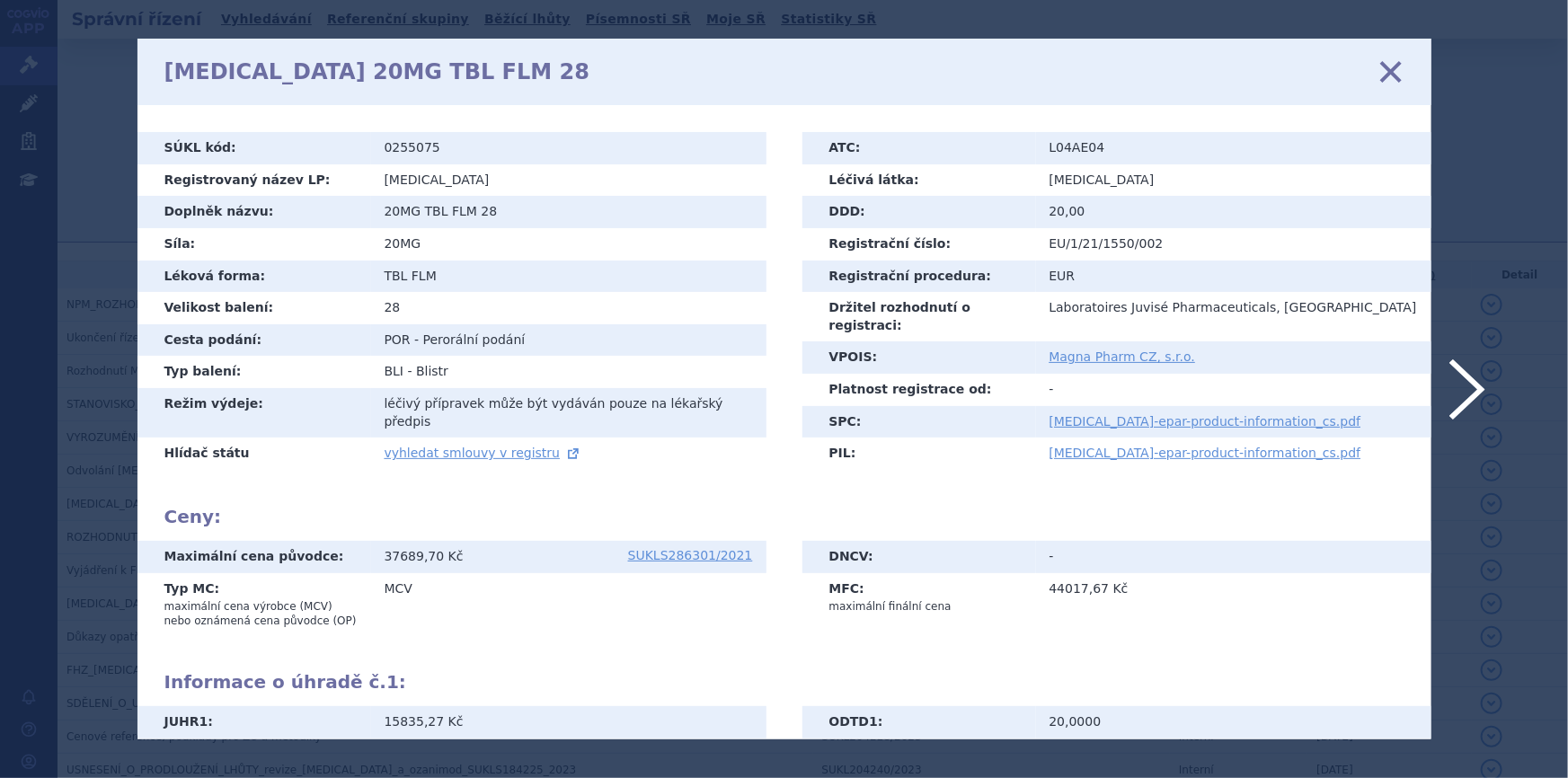
scroll to position [275, 0]
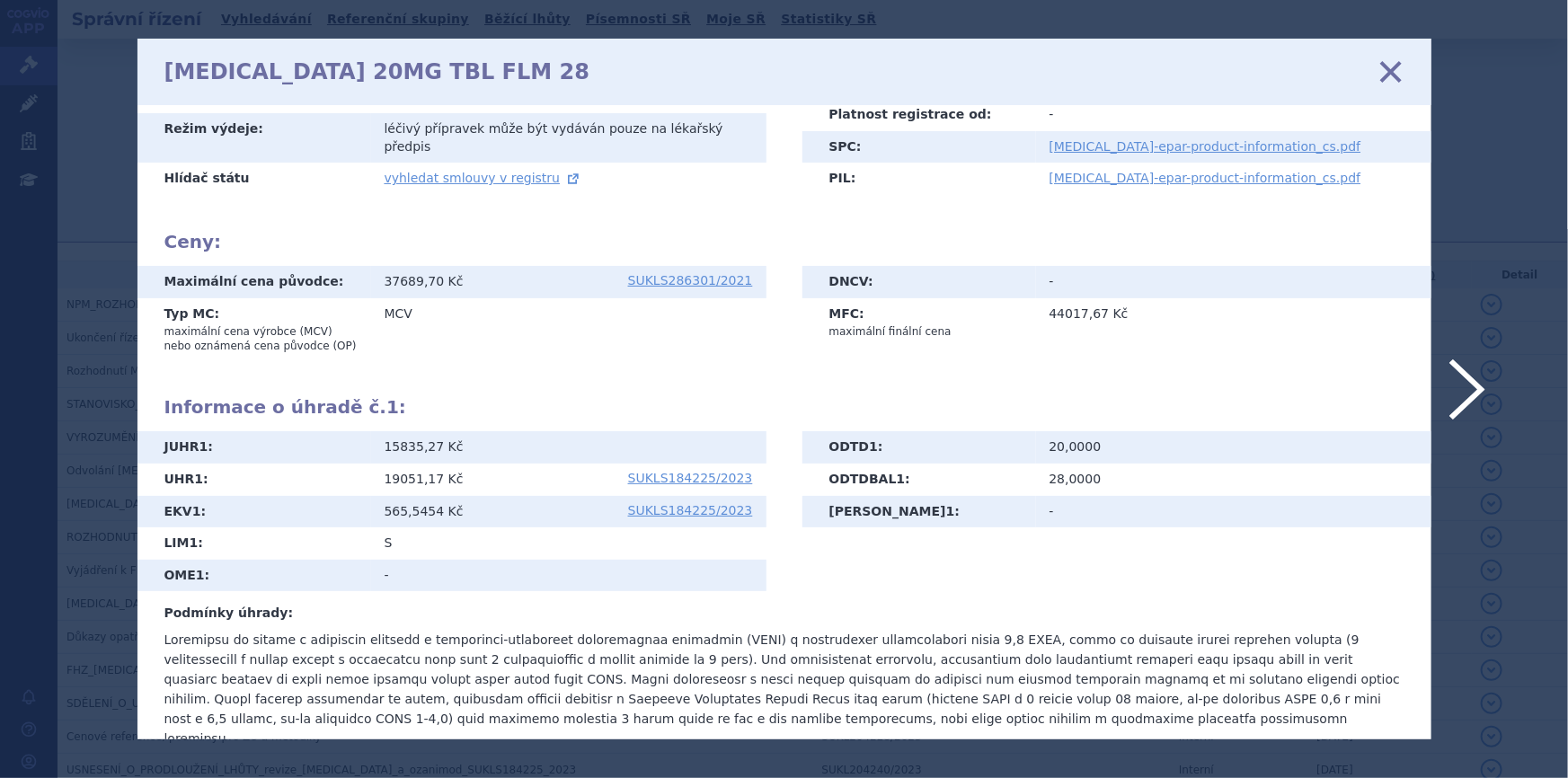
click at [1384, 71] on icon at bounding box center [1390, 71] width 38 height 38
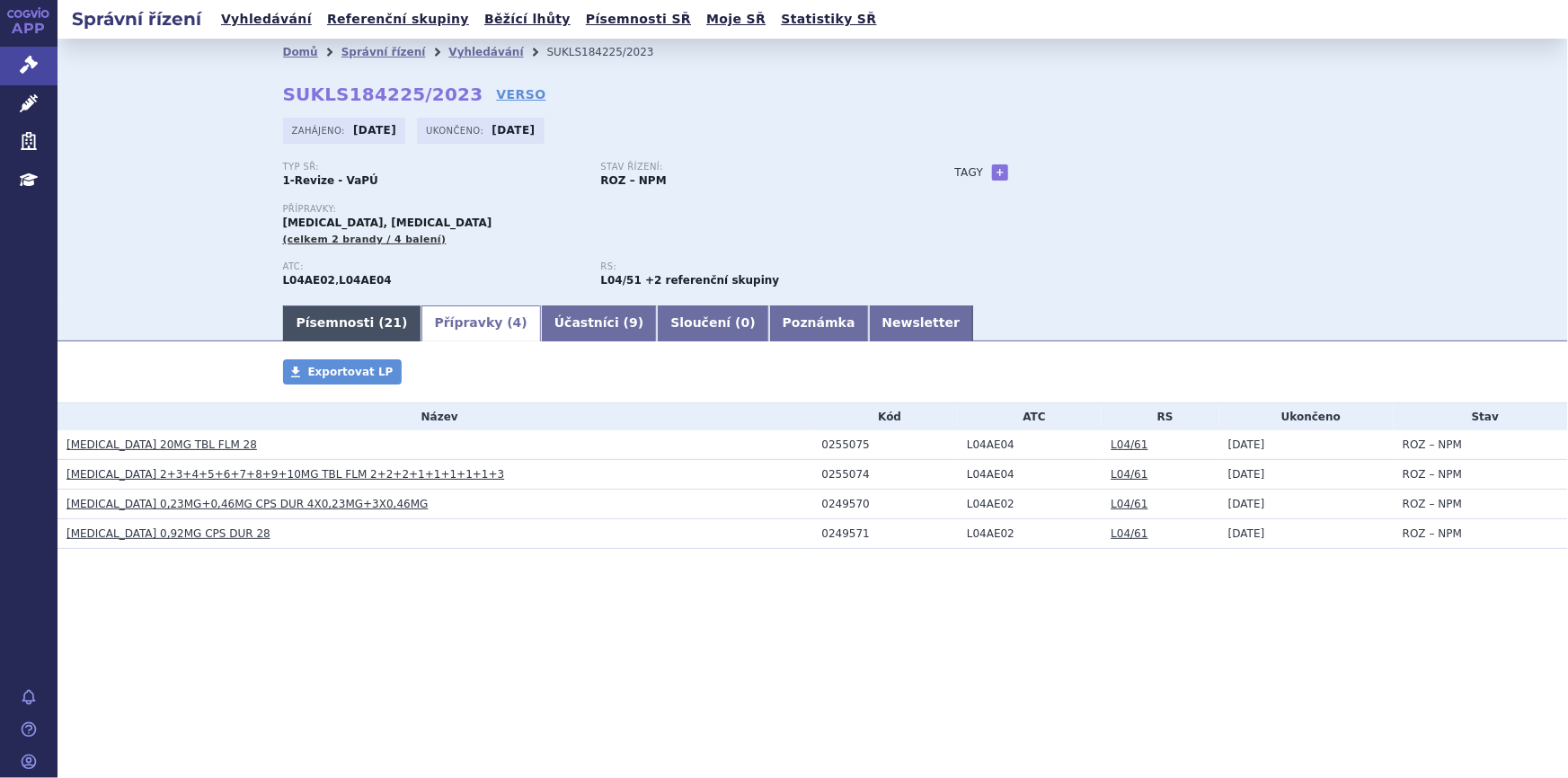
click at [316, 321] on link "Písemnosti ( 21 )" at bounding box center [352, 324] width 138 height 36
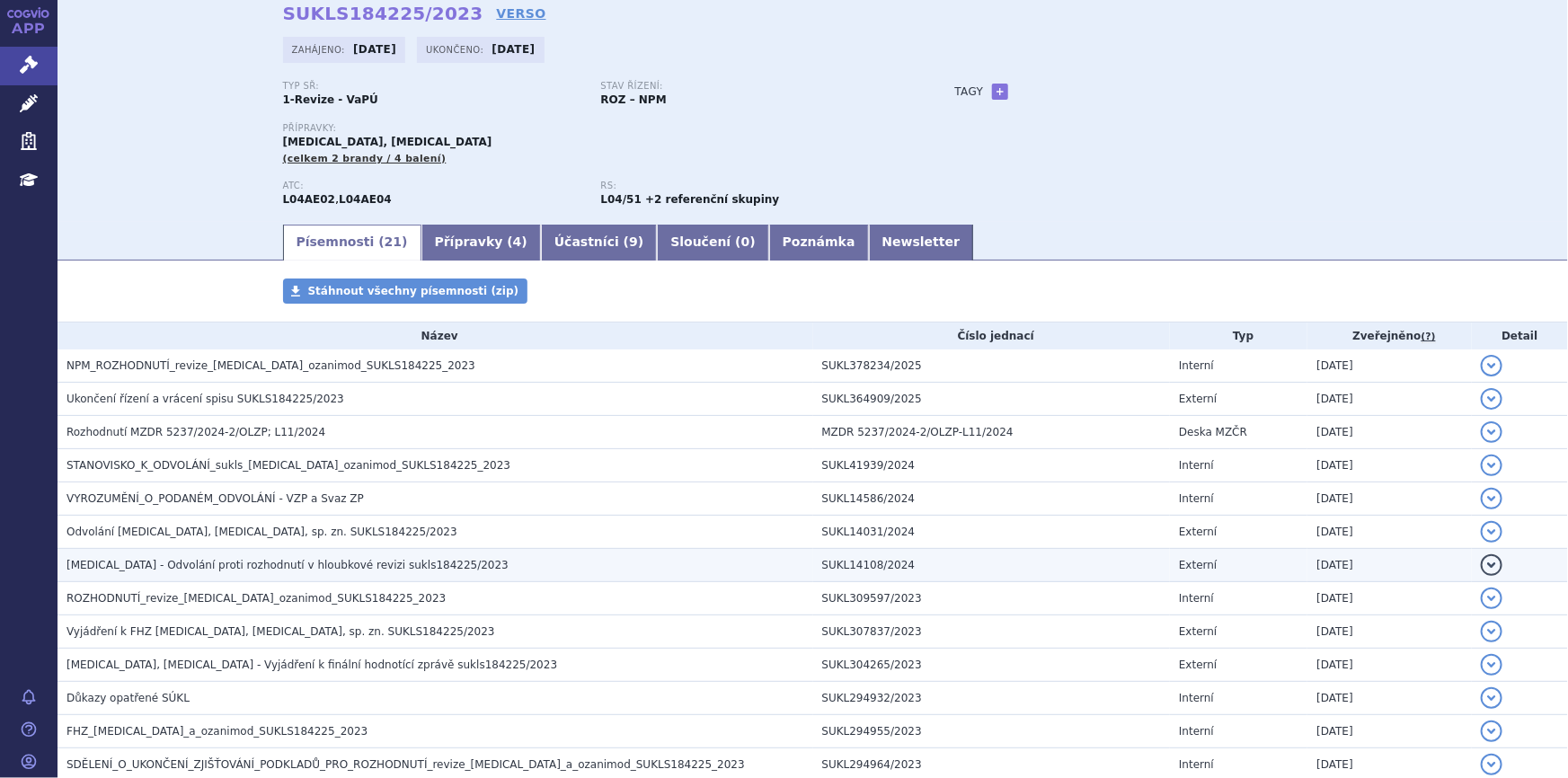
scroll to position [407, 0]
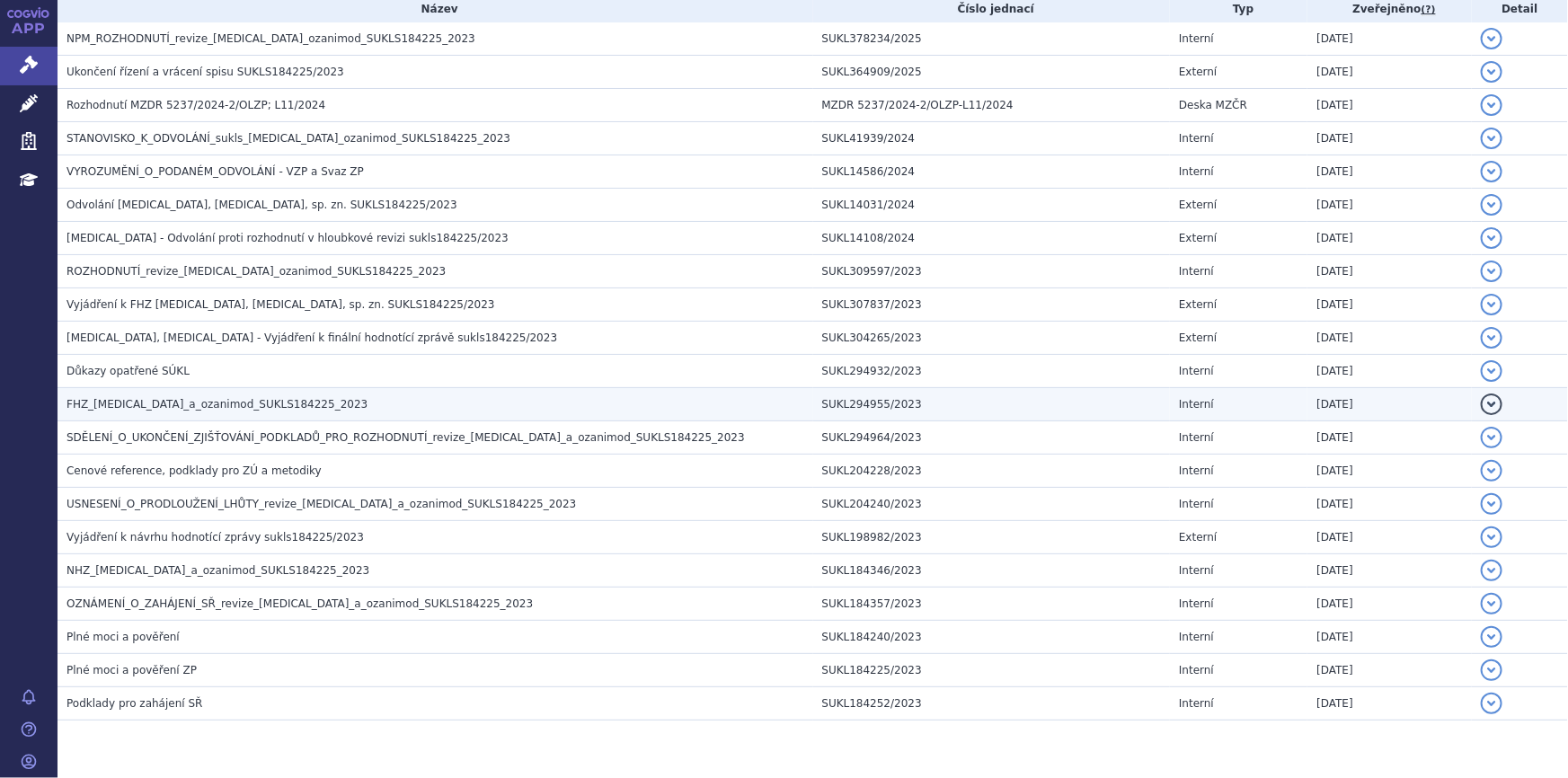
drag, startPoint x: 234, startPoint y: 395, endPoint x: 244, endPoint y: 403, distance: 12.8
click at [234, 398] on span "FHZ_ponesimod_a_ozanimod_SUKLS184225_2023" at bounding box center [217, 404] width 301 height 12
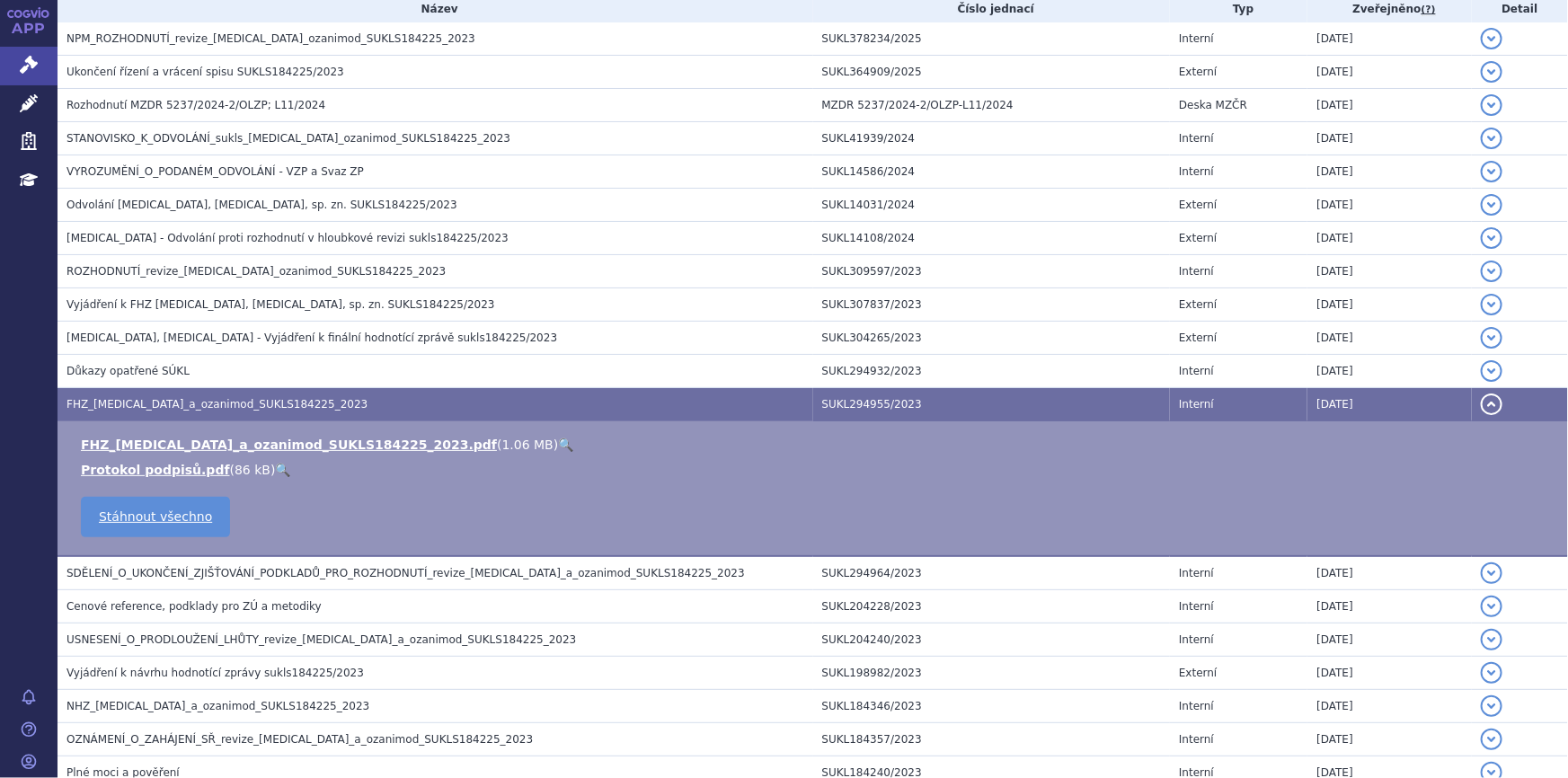
click at [558, 440] on link "🔍" at bounding box center [566, 444] width 15 height 14
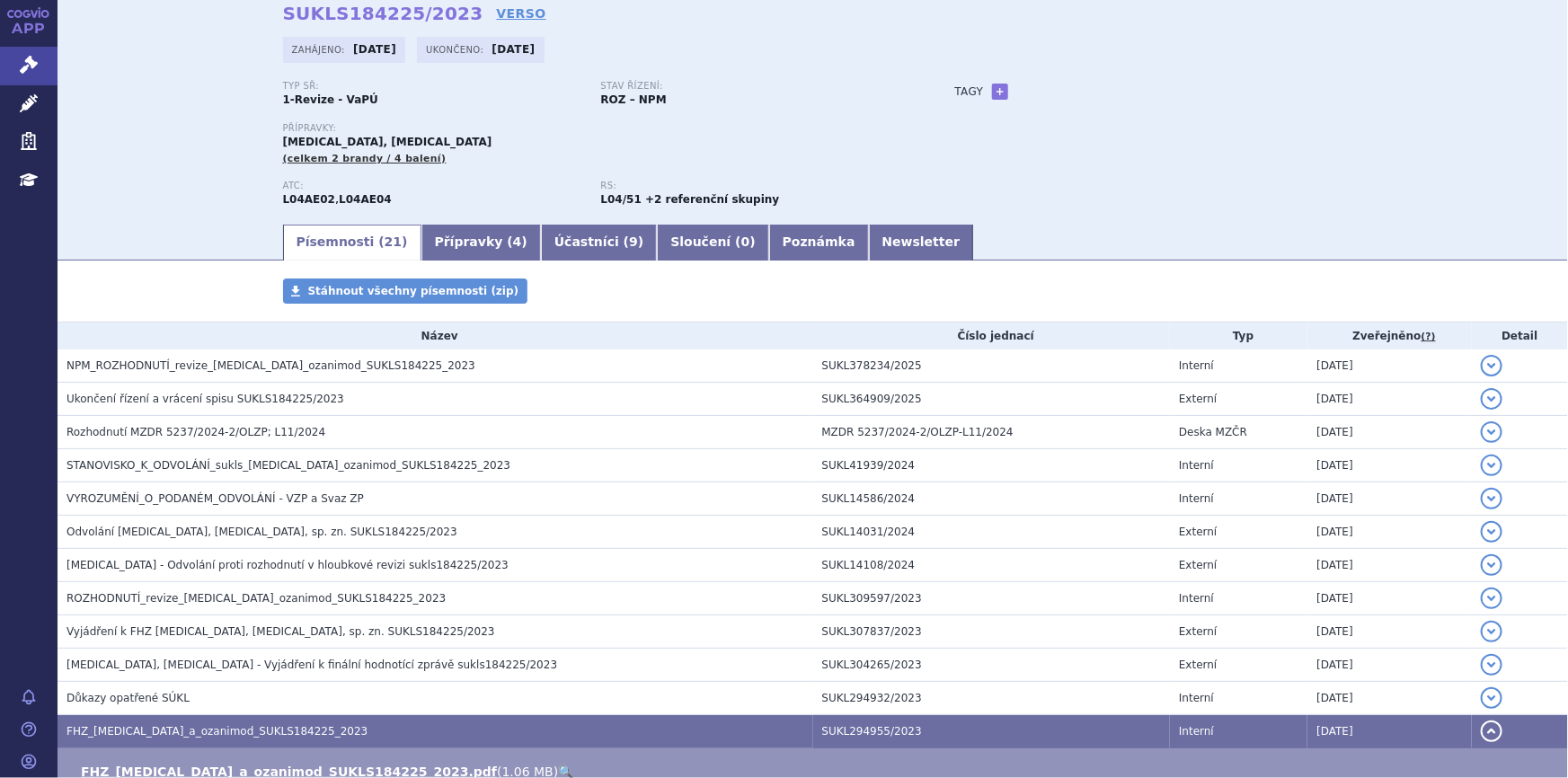
scroll to position [0, 0]
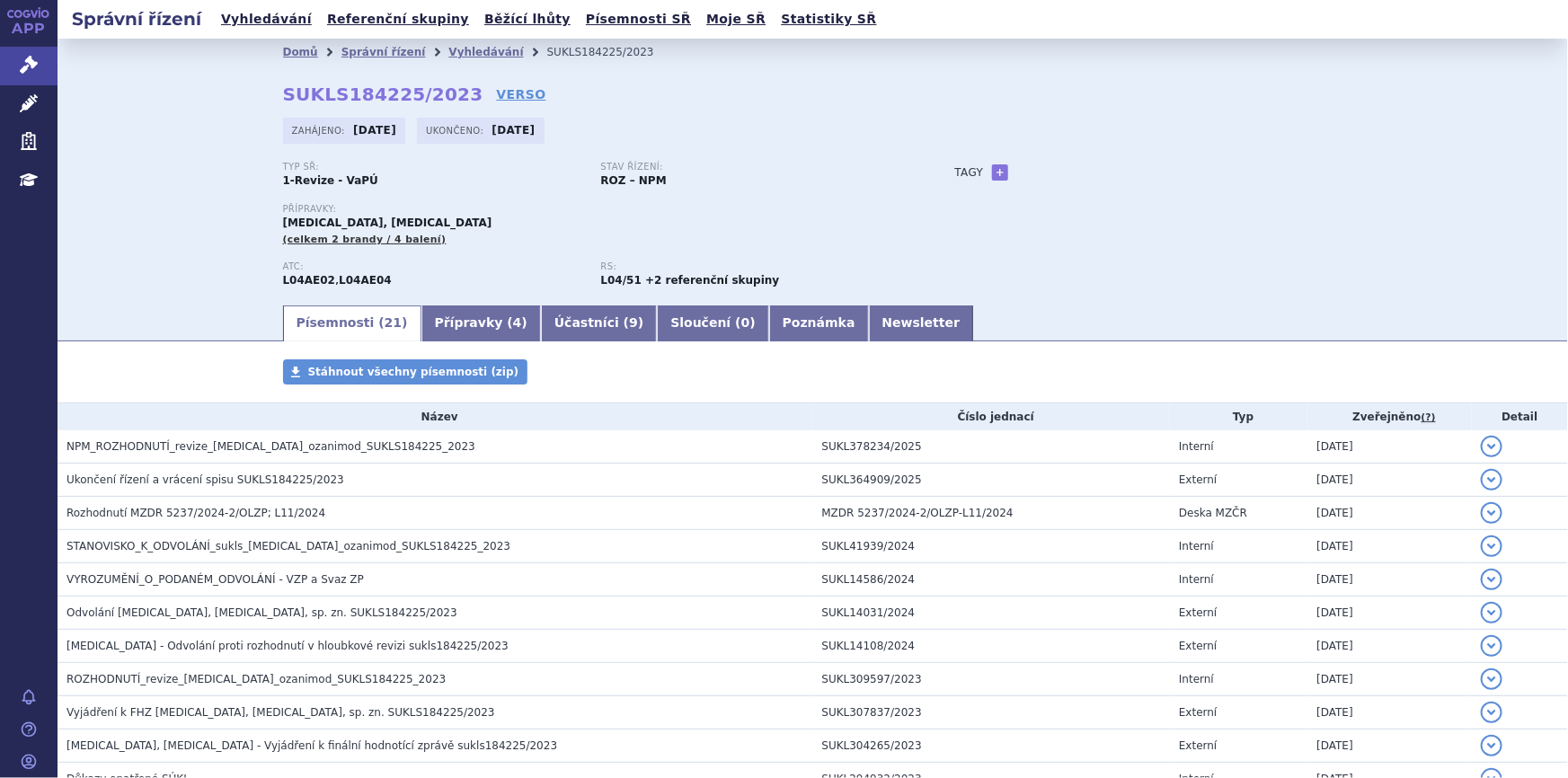
drag, startPoint x: 29, startPoint y: 70, endPoint x: 129, endPoint y: 3, distance: 120.4
click at [29, 69] on icon at bounding box center [28, 64] width 18 height 18
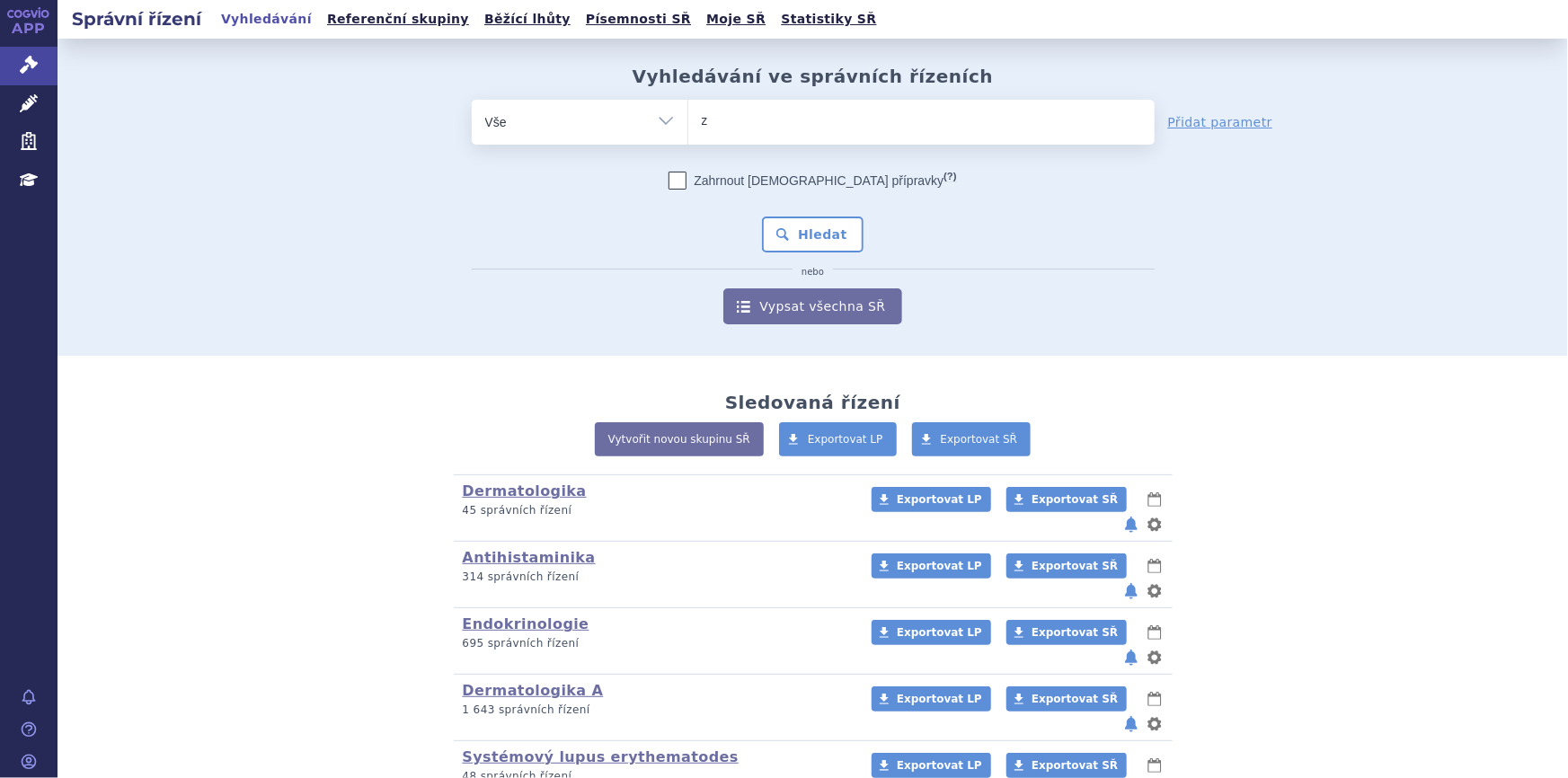
type input "ze"
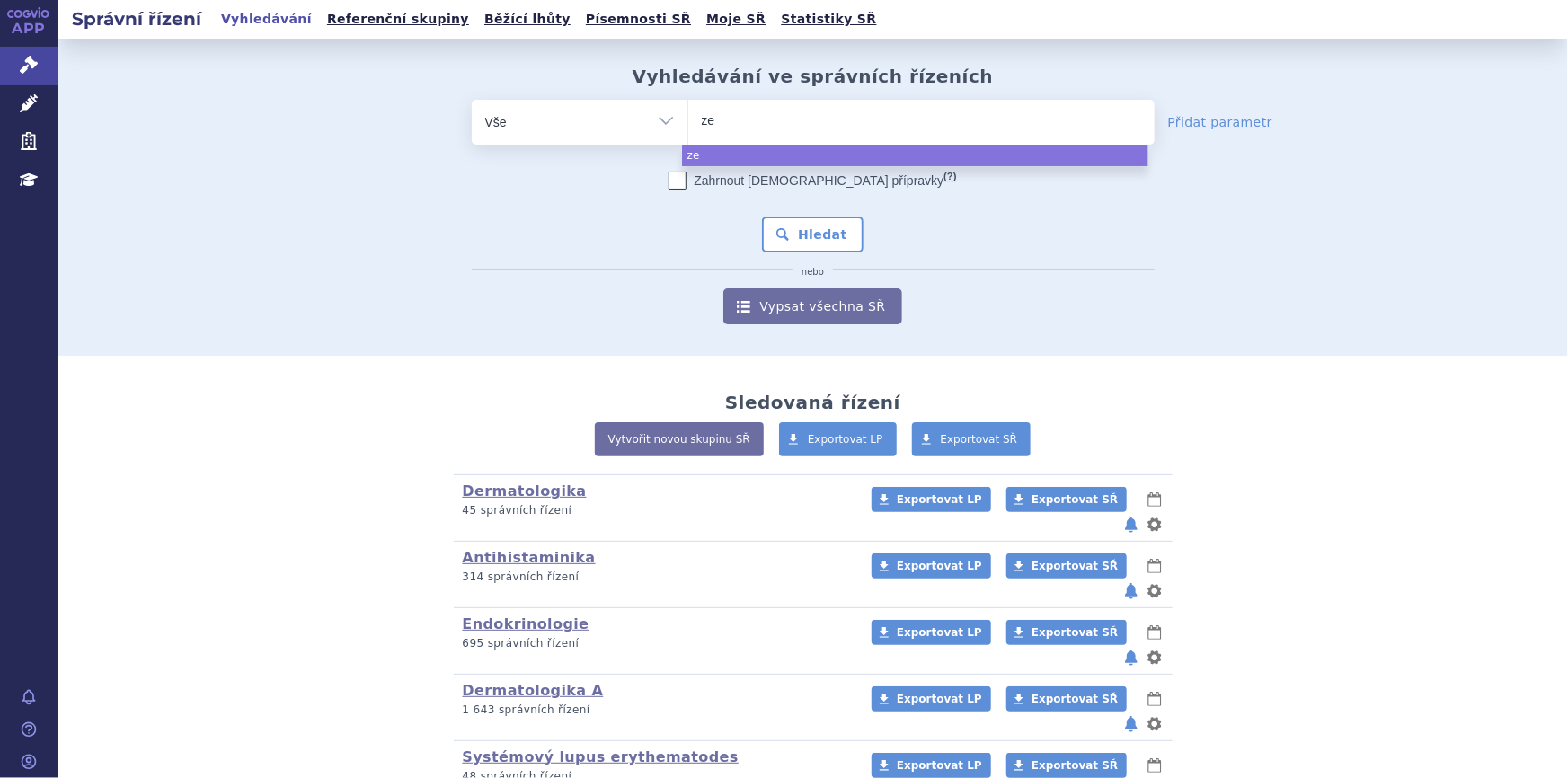
type input "zep"
type input "zepos"
type input "[MEDICAL_DATA]"
select select "[MEDICAL_DATA]"
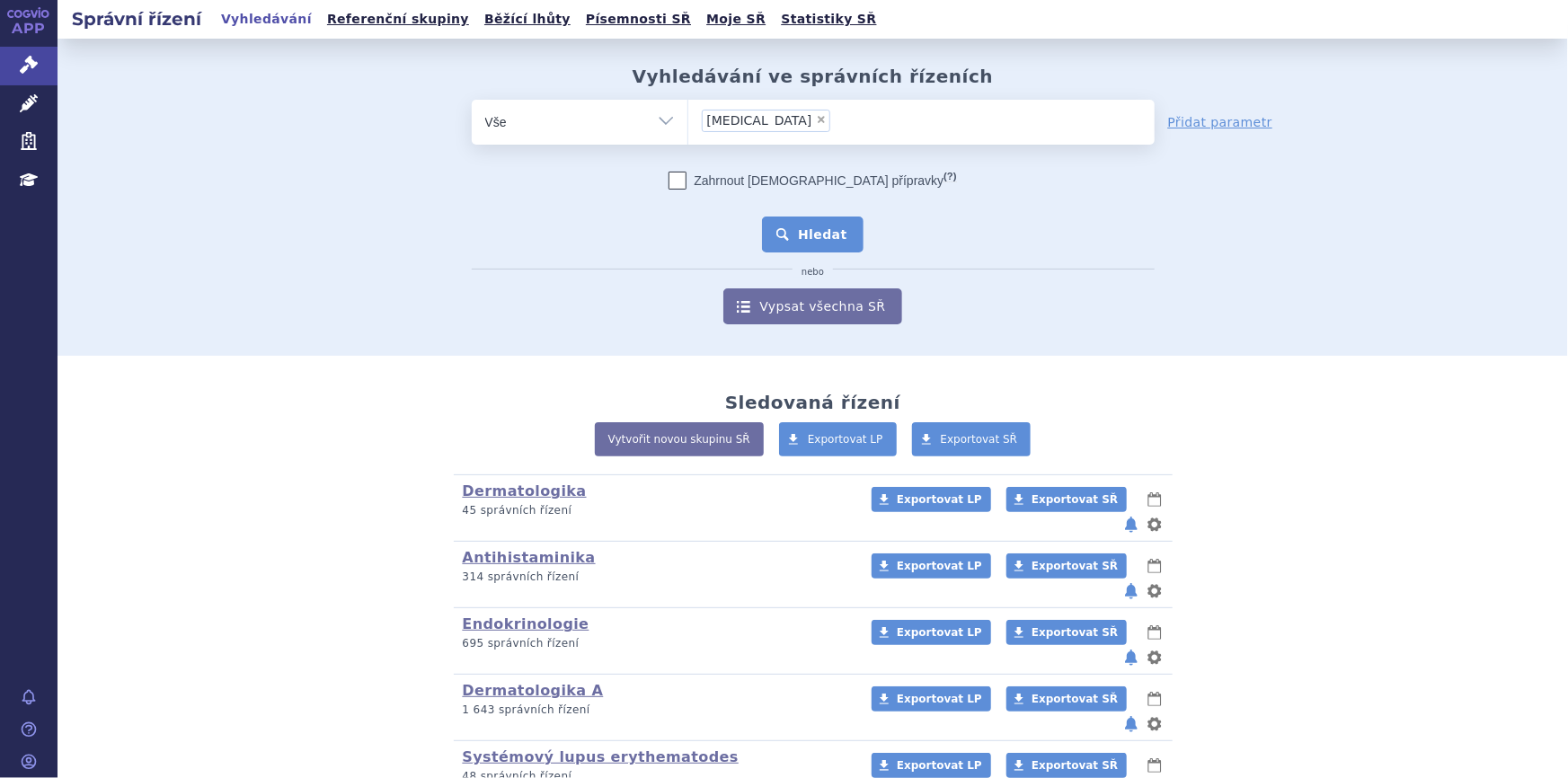
click at [777, 227] on button "Hledat" at bounding box center [813, 234] width 102 height 36
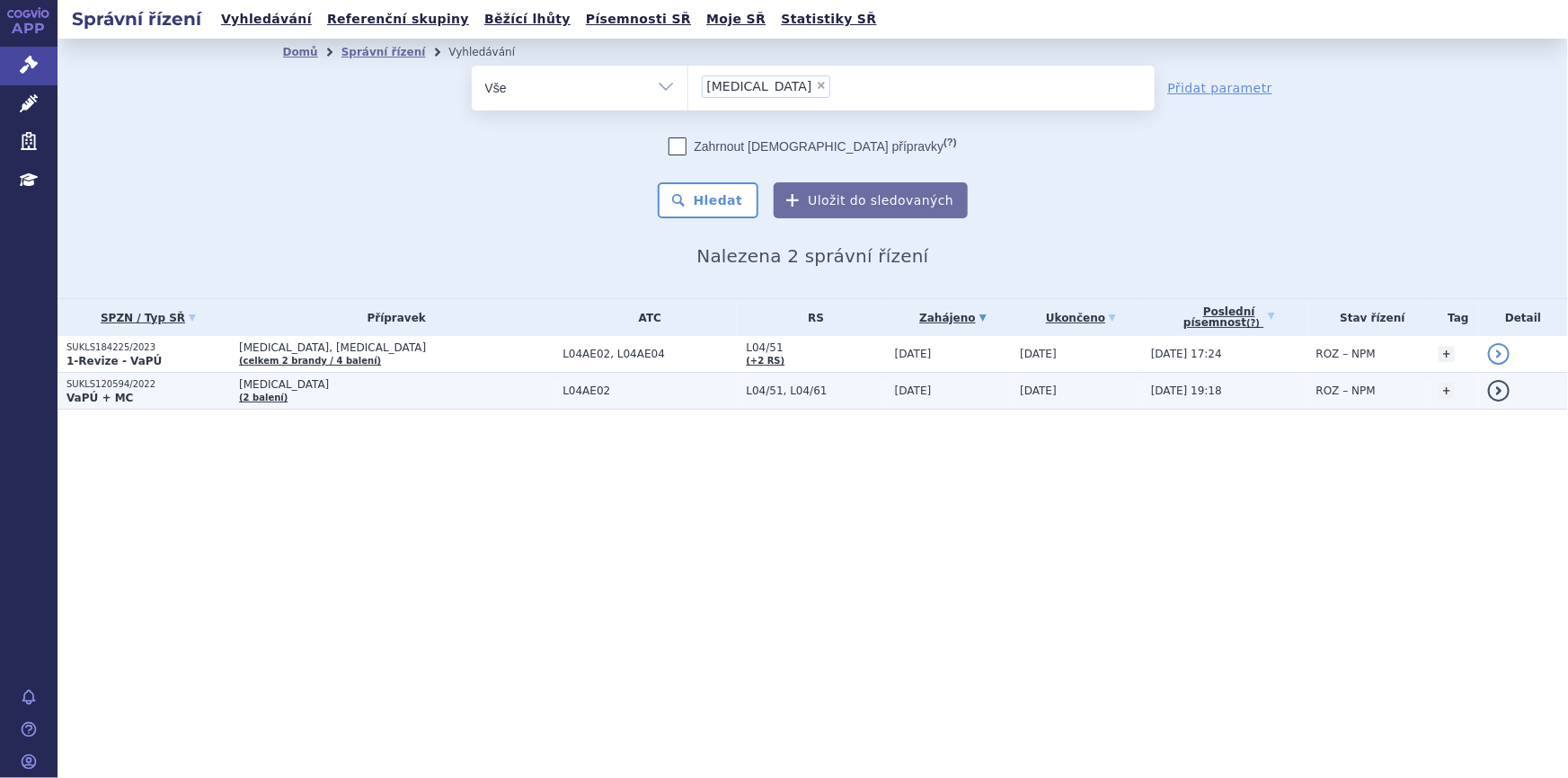
click at [428, 392] on td "[MEDICAL_DATA] (2 balení)" at bounding box center [392, 390] width 324 height 37
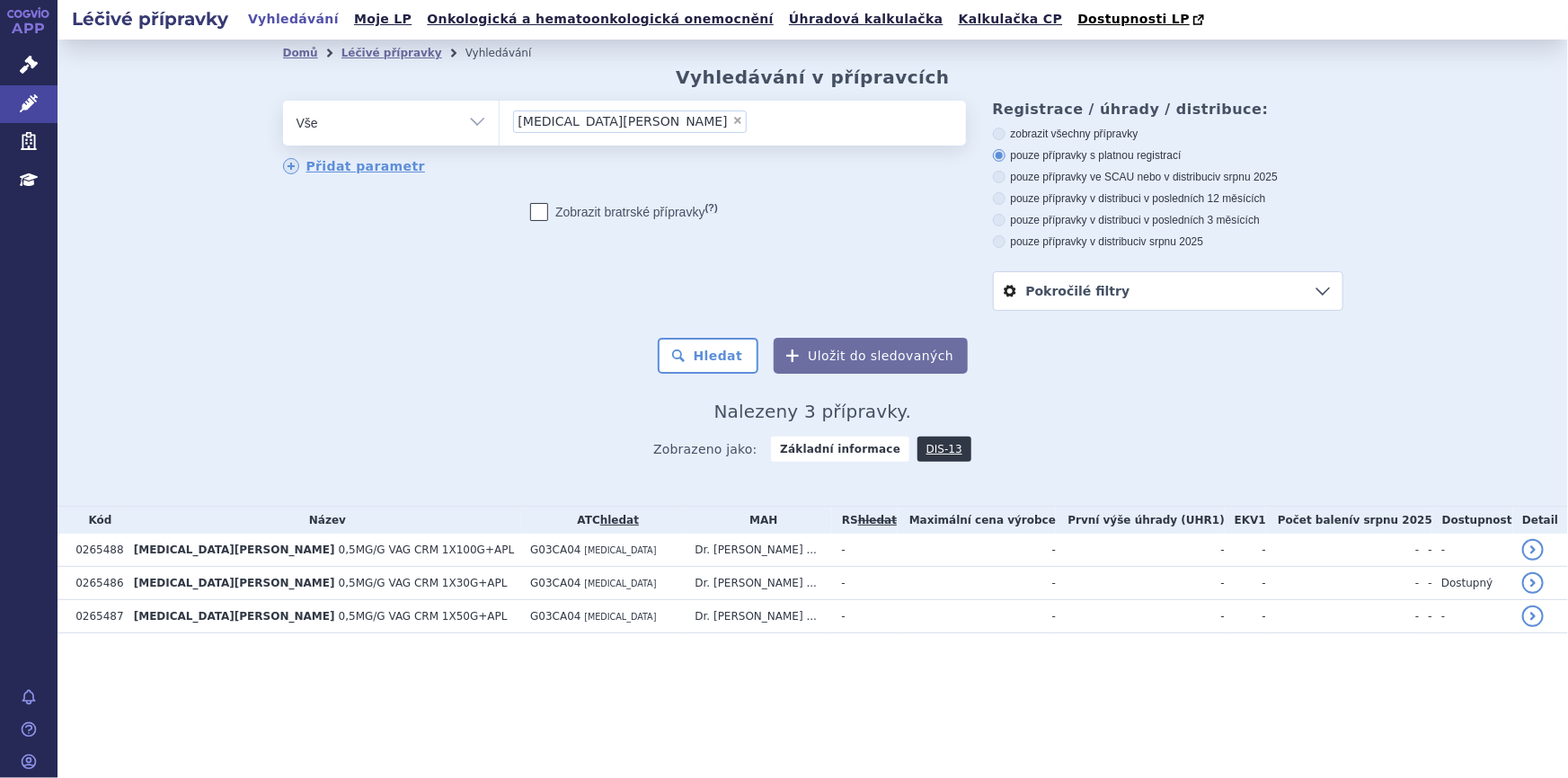
click at [732, 122] on span "×" at bounding box center [737, 119] width 10 height 10
click at [500, 122] on select "estriol wolff" at bounding box center [499, 122] width 1 height 45
select select
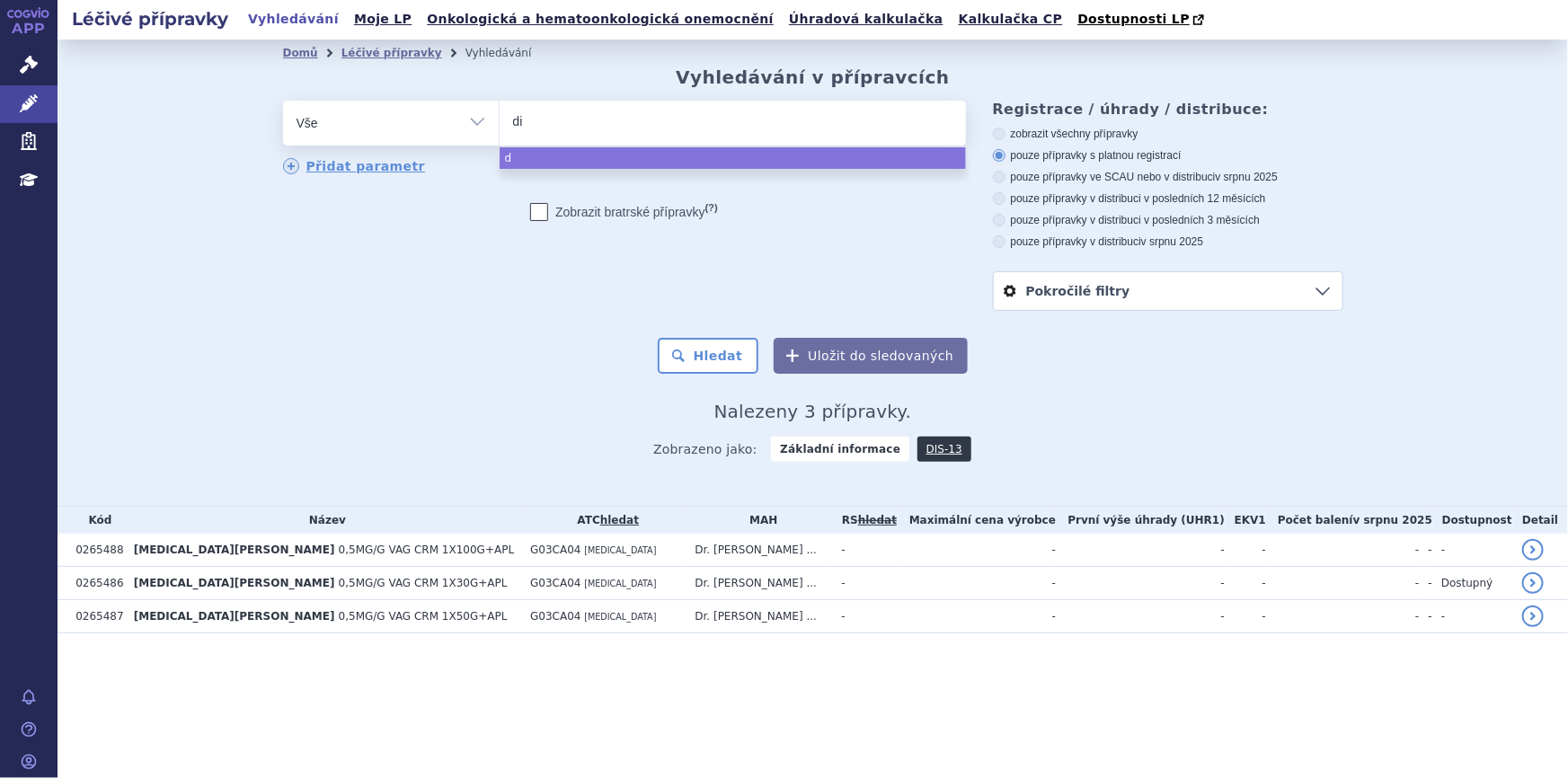
type input "dim"
type input "dimet"
type input "dimeth"
type input "dimethyl"
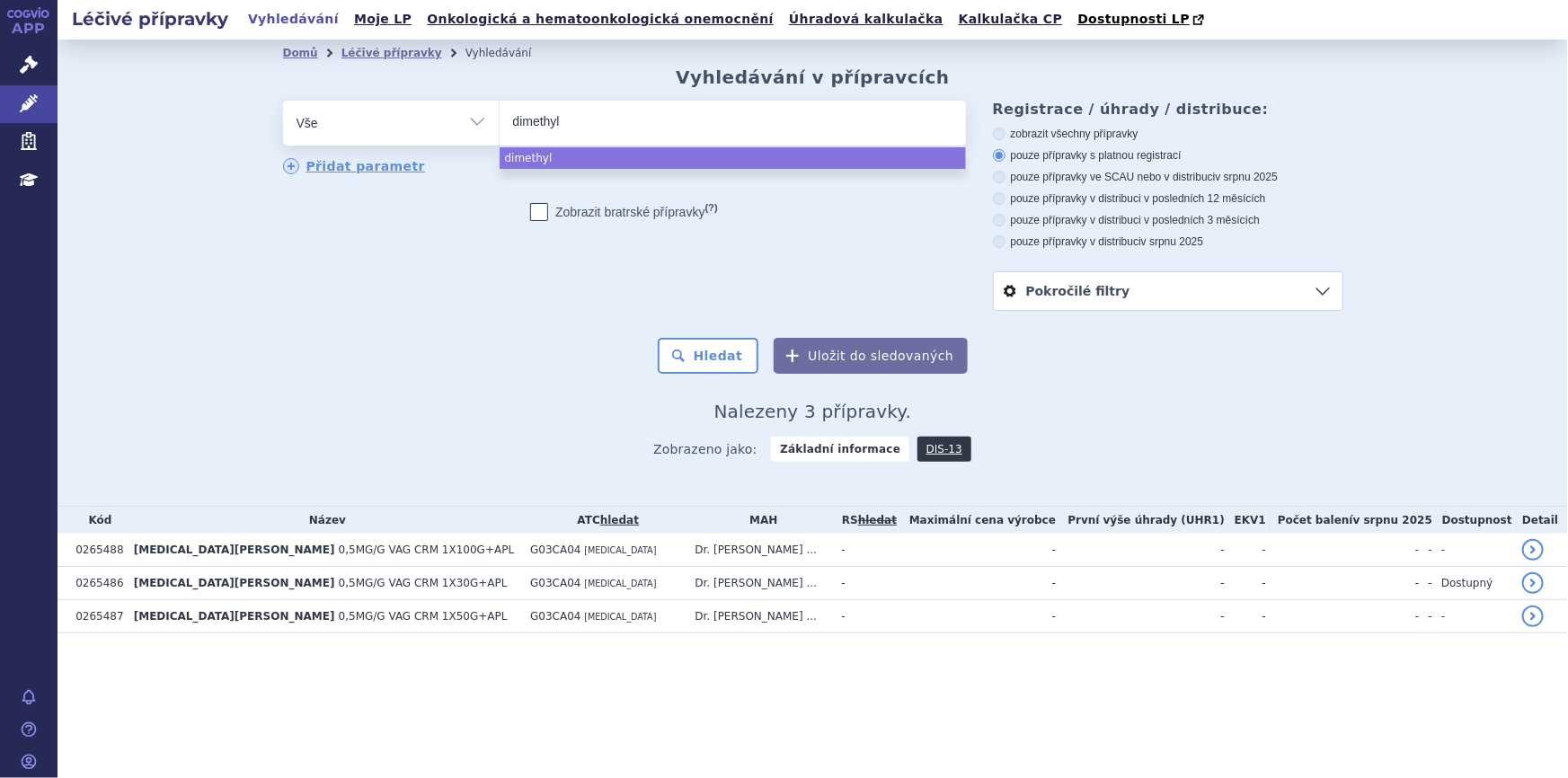
type input "dimethyl f"
type input "dimethyl fum"
type input "dimethyl fuma"
type input "dimethyl fumar"
type input "dimethyl fumará"
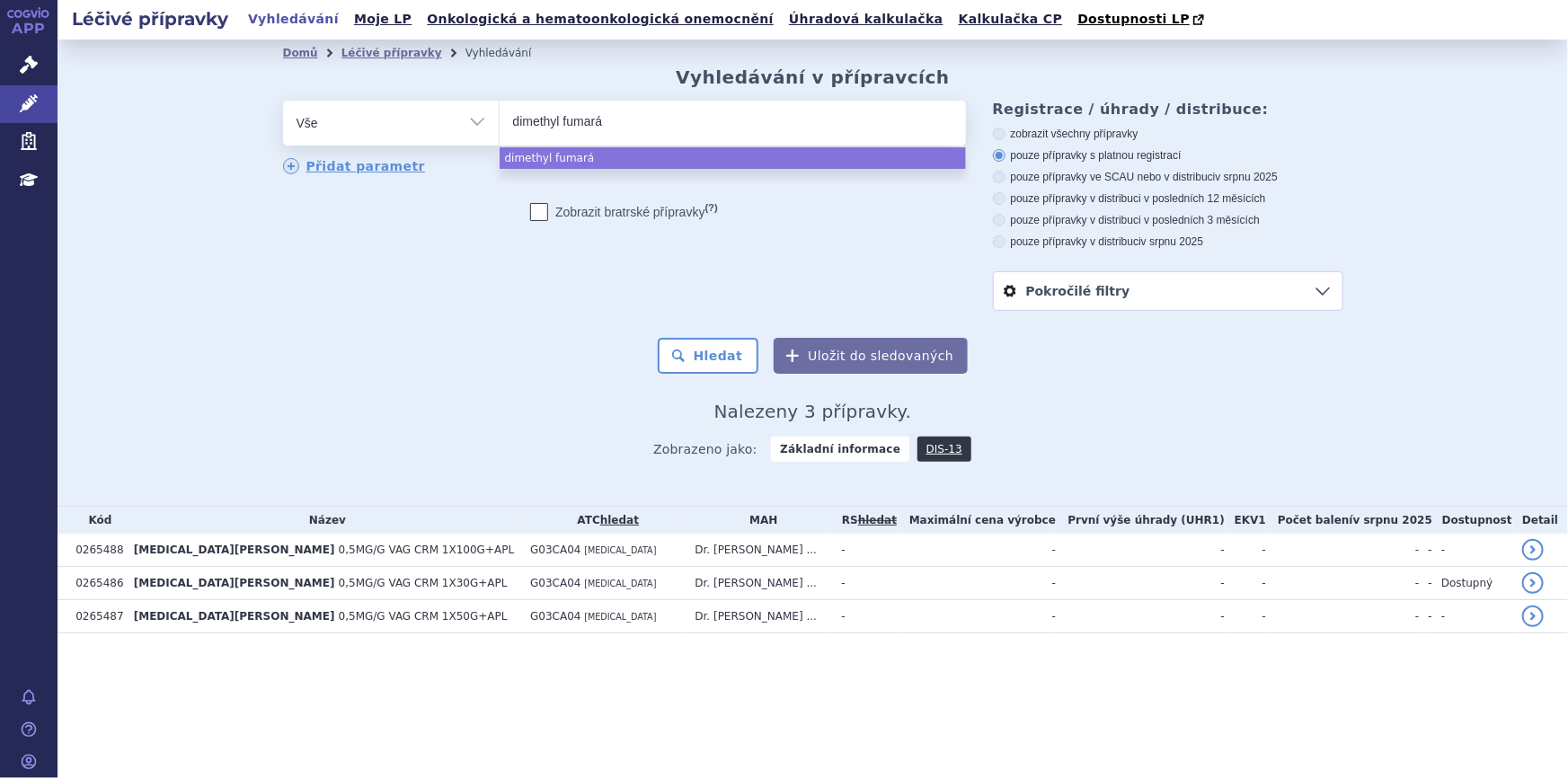
type input "dimethyl fumarát"
select select "dimethyl fumarát"
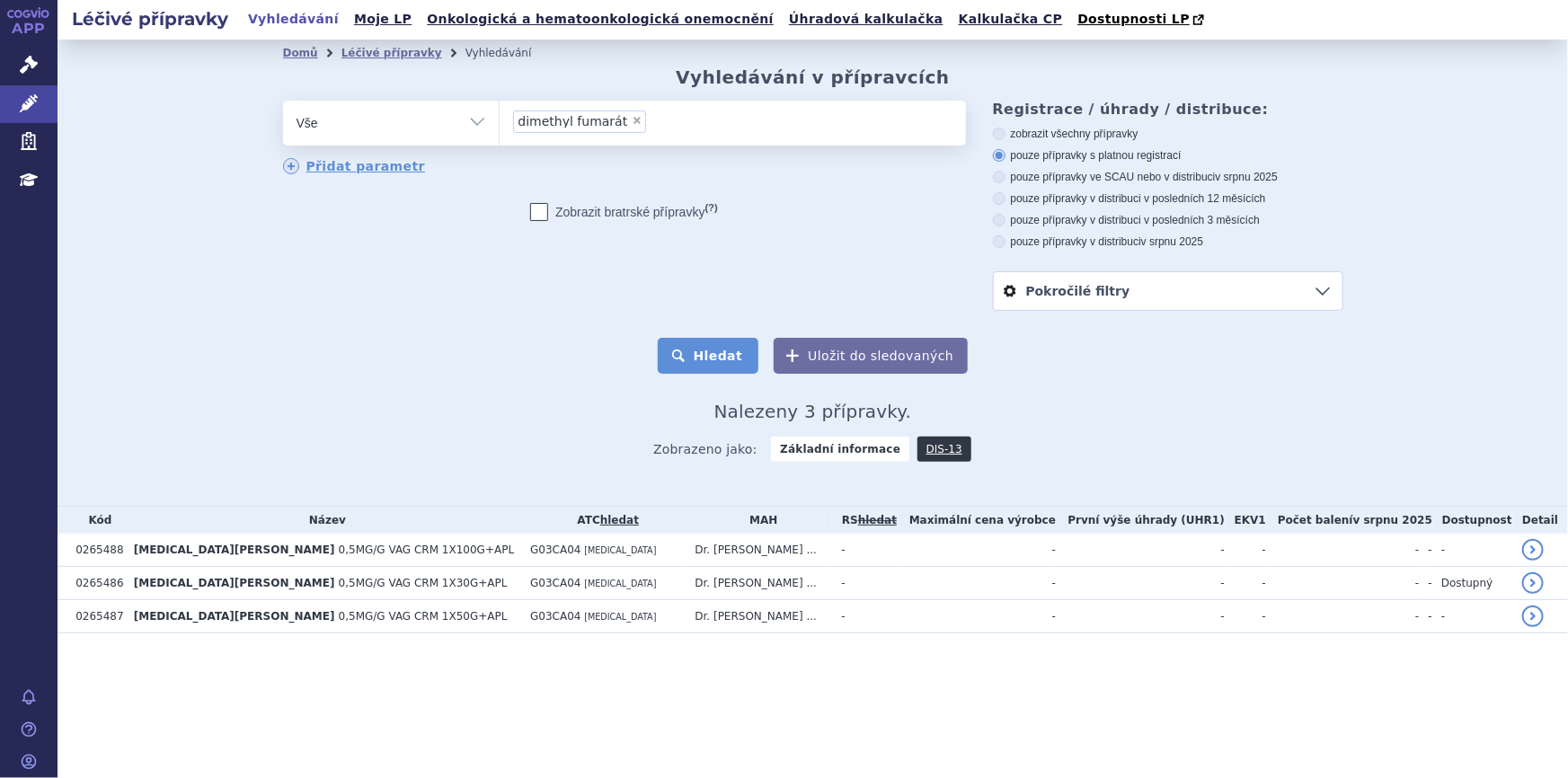
click at [676, 357] on button "Hledat" at bounding box center [709, 356] width 102 height 36
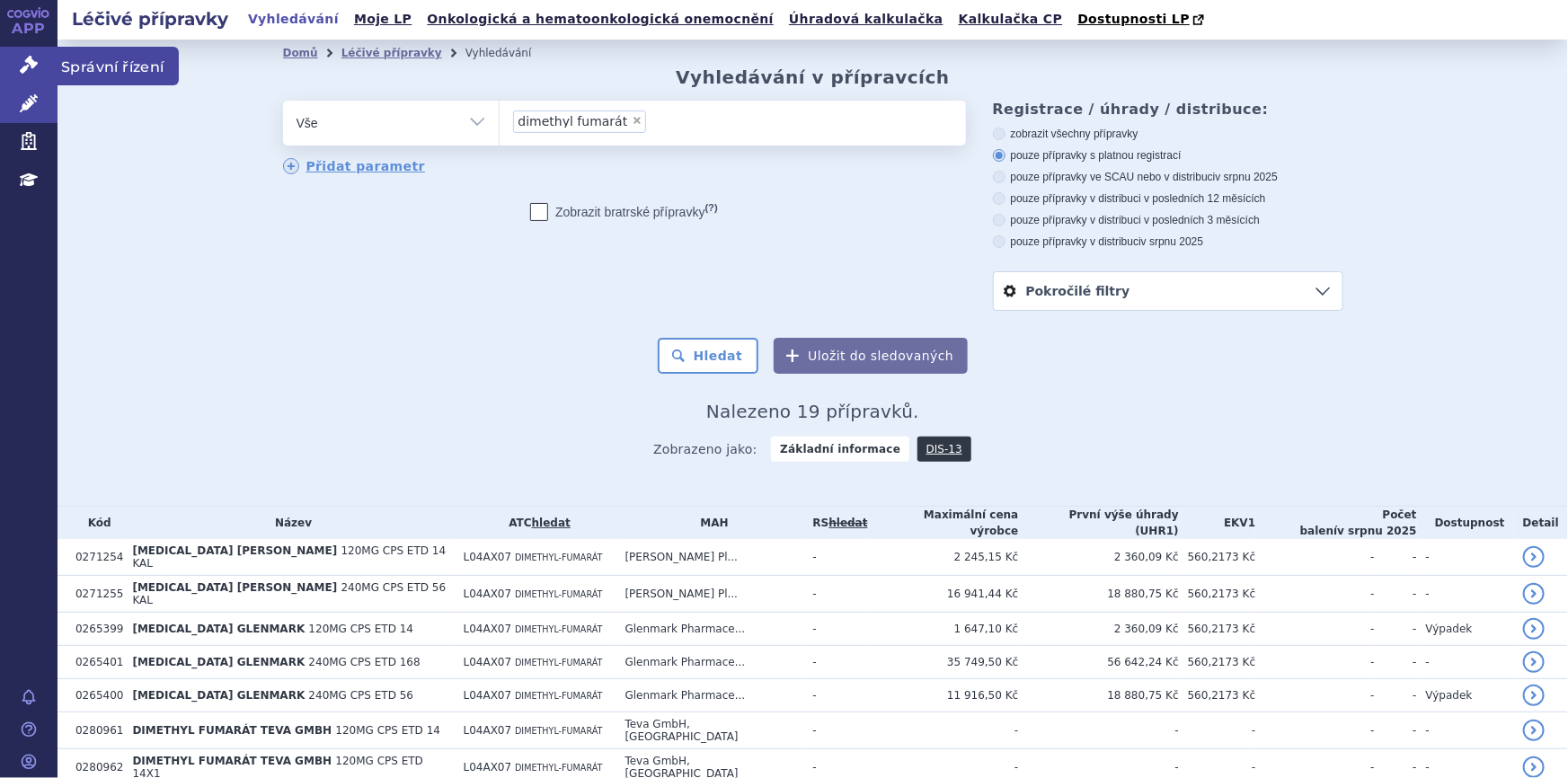
click at [35, 66] on icon at bounding box center [28, 64] width 18 height 18
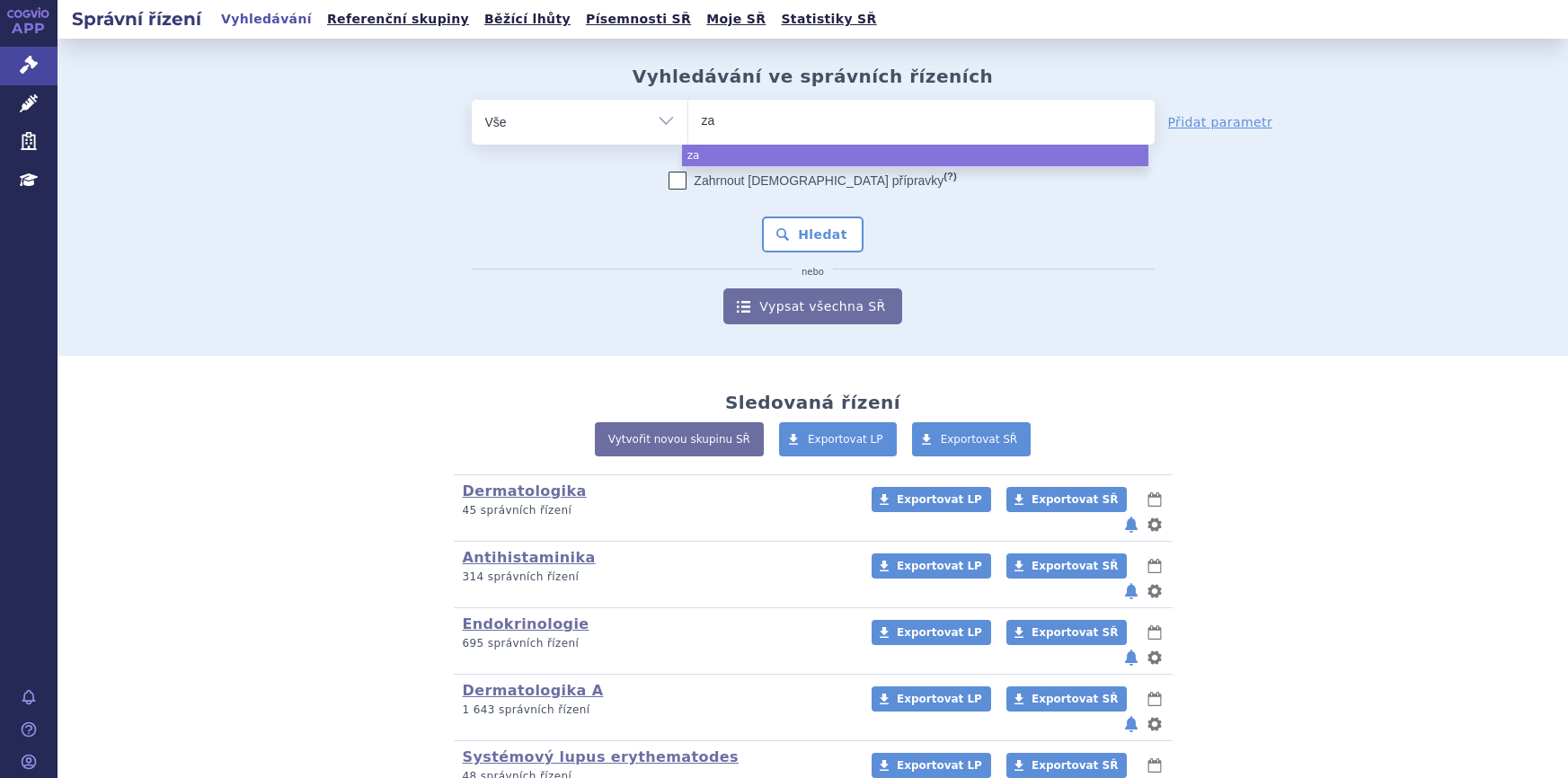
select select
type input "zaečs"
type input "zaečsc"
type input "zaečsca"
type input "zaečs"
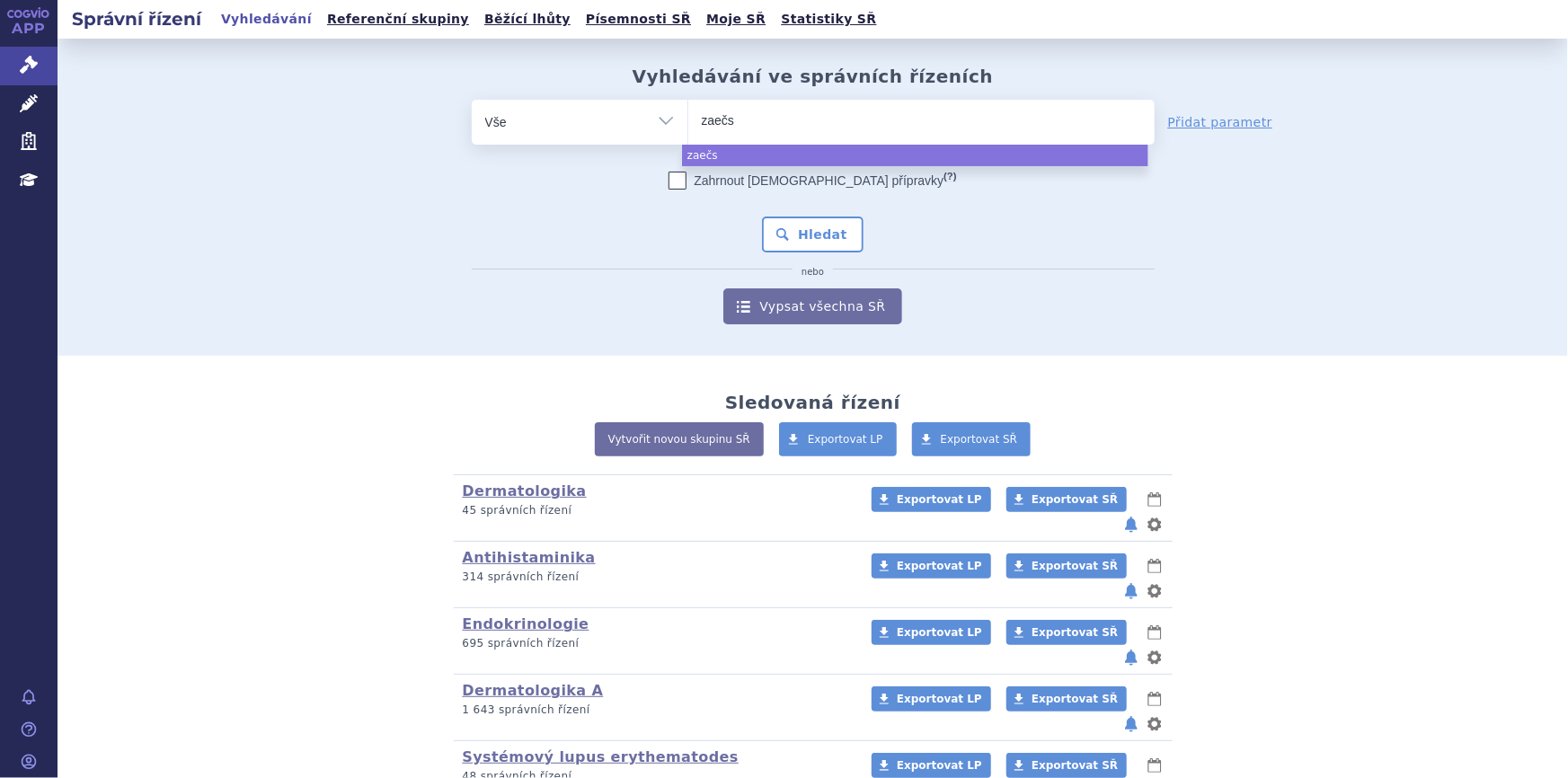
type input "zaeč"
type input "zae"
type input "za"
type input "zav"
type input "zaves"
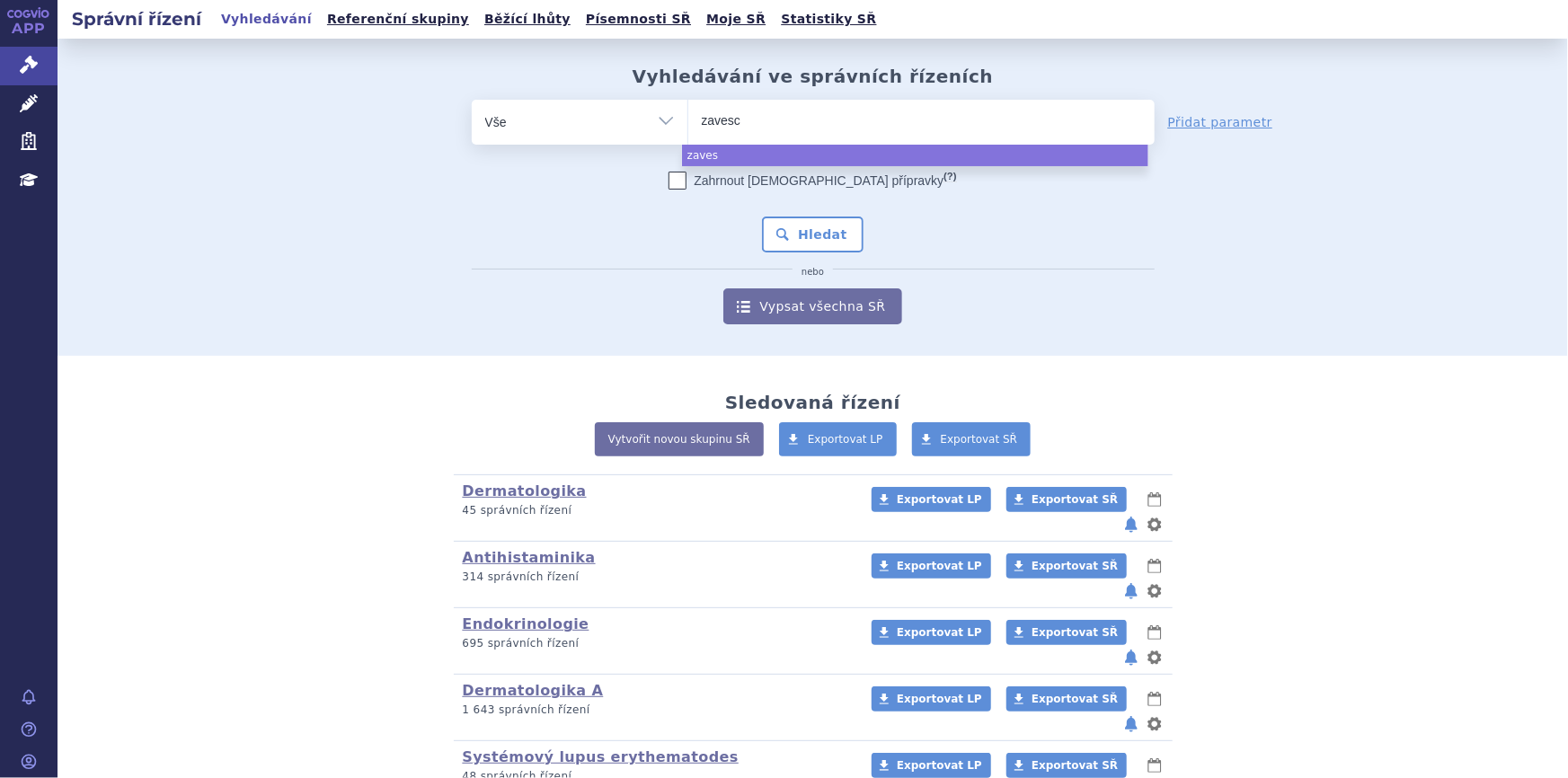
type input "[MEDICAL_DATA]"
select select "[MEDICAL_DATA]"
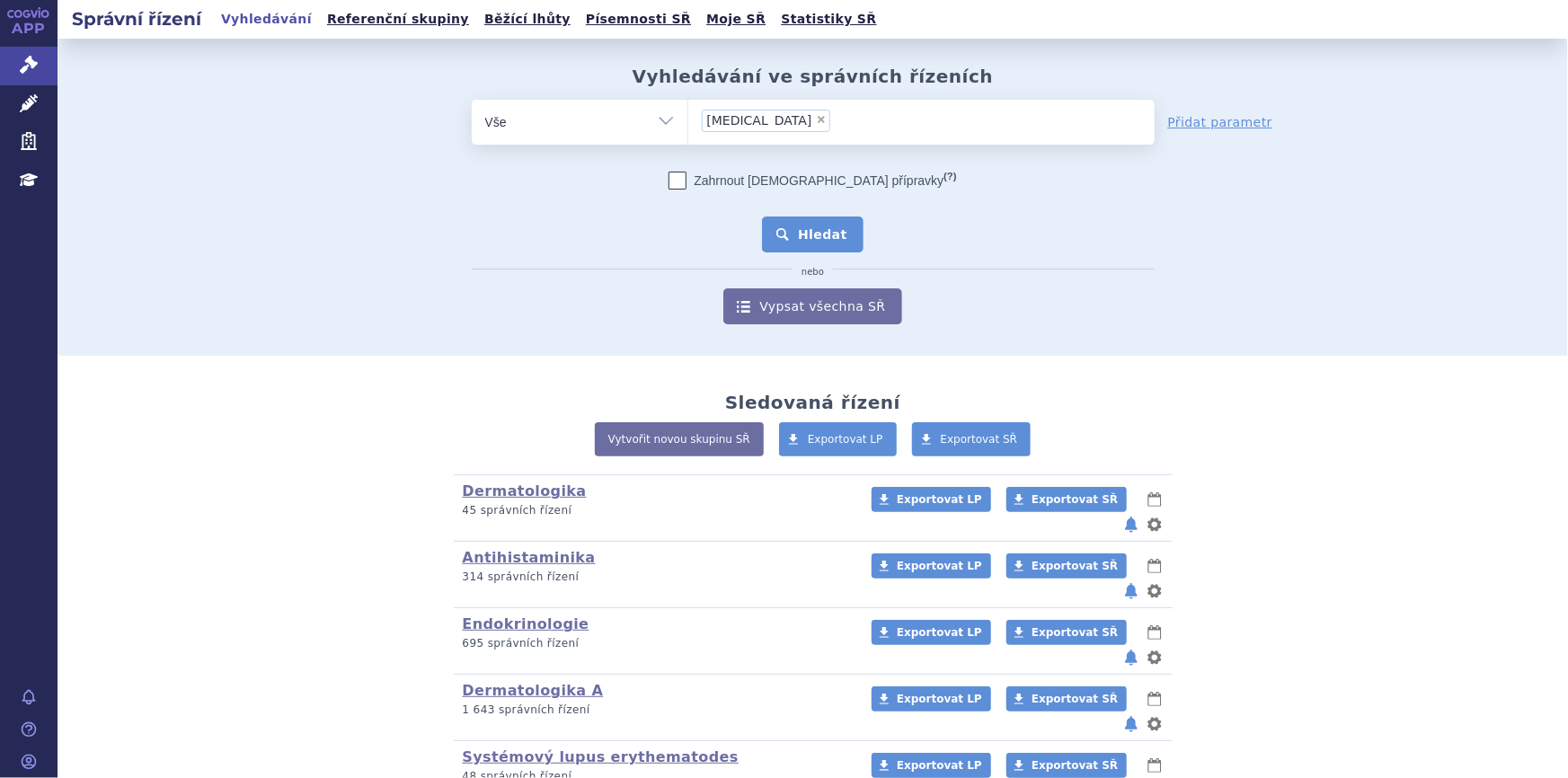
click at [775, 233] on button "Hledat" at bounding box center [813, 234] width 102 height 36
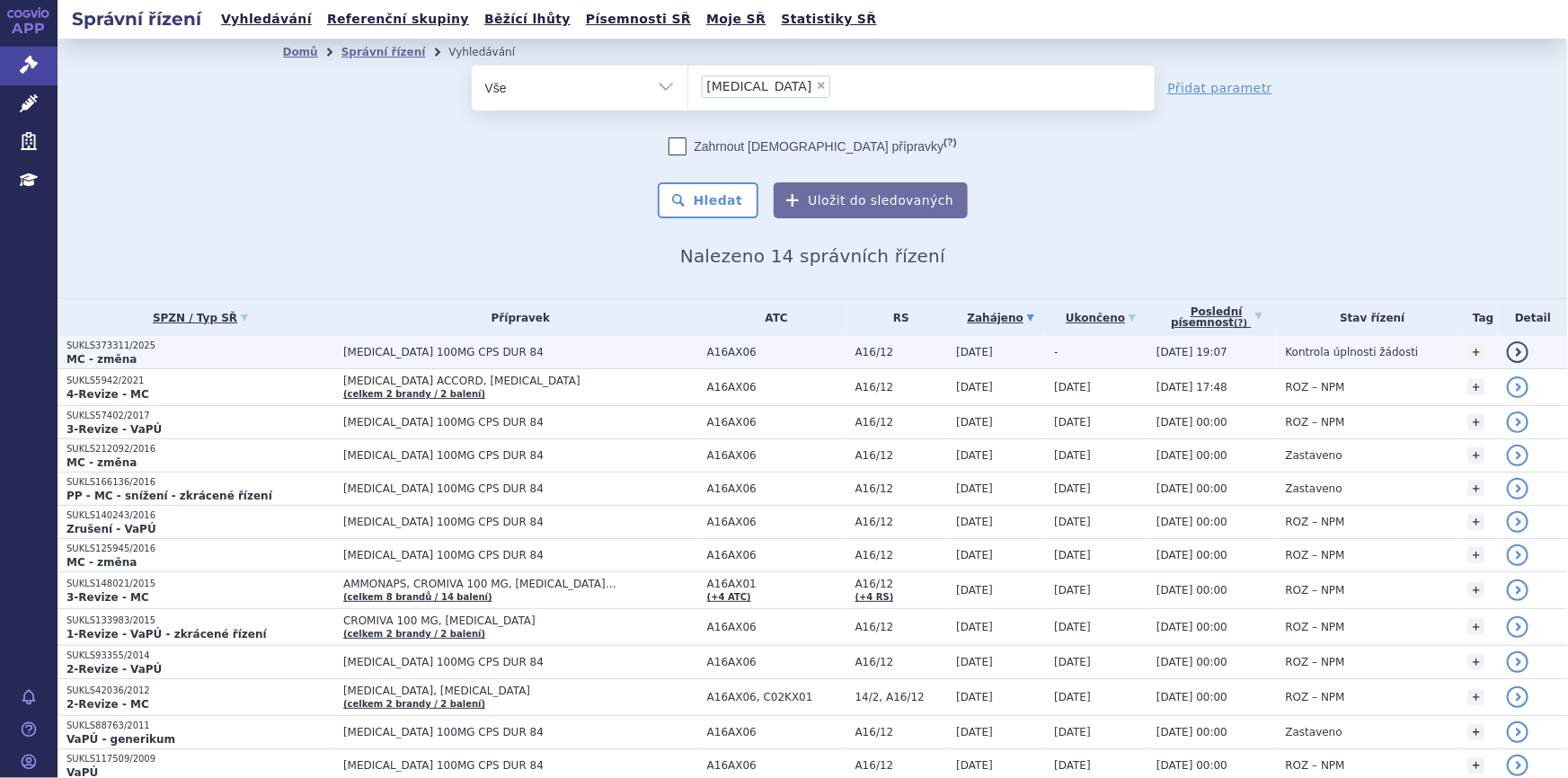
click at [509, 356] on span "[MEDICAL_DATA] 100MG CPS DUR 84" at bounding box center [520, 352] width 355 height 12
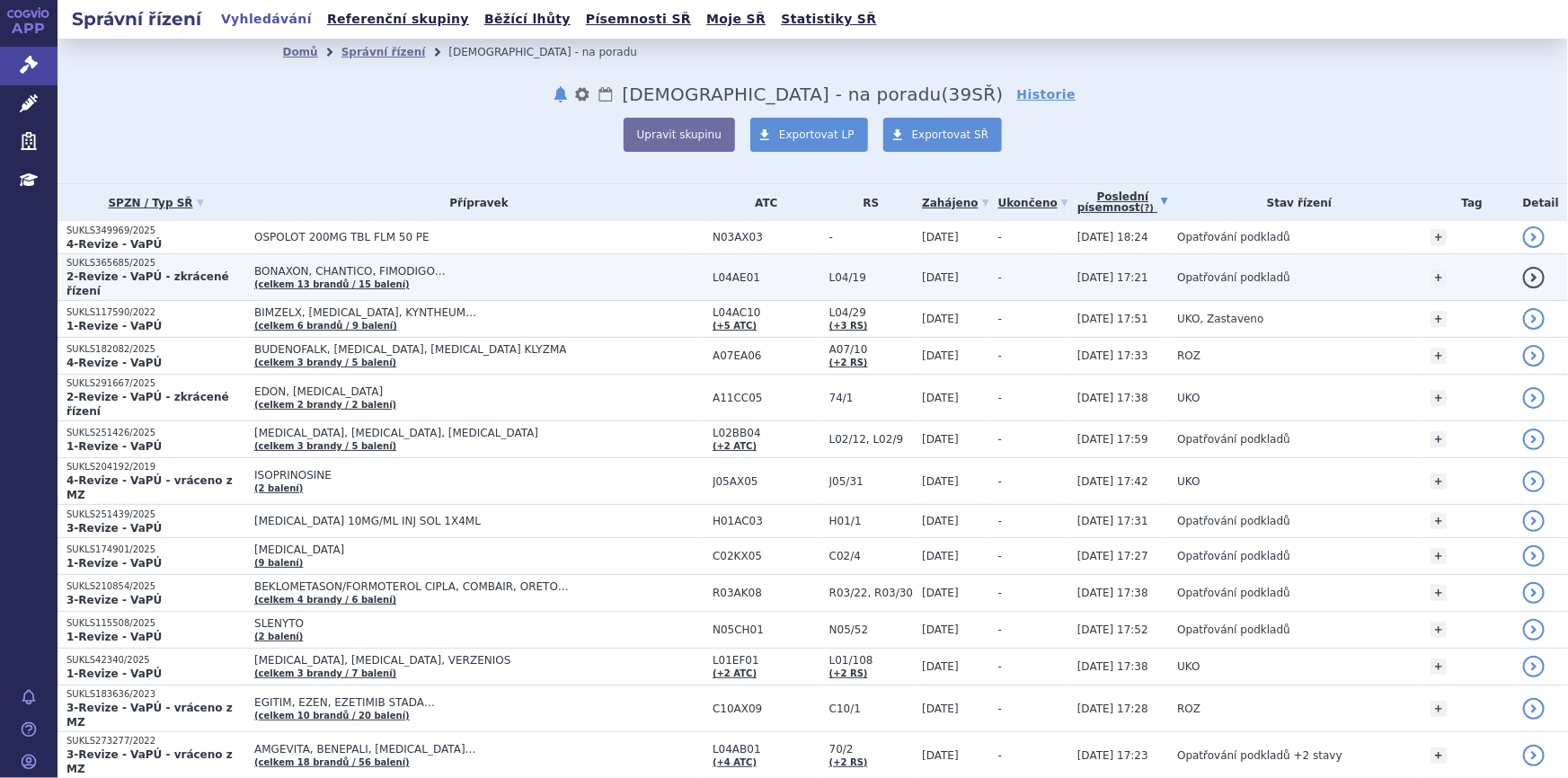
click at [449, 270] on span "BONAXON, CHANTICO, FIMODIGO…" at bounding box center [478, 271] width 449 height 12
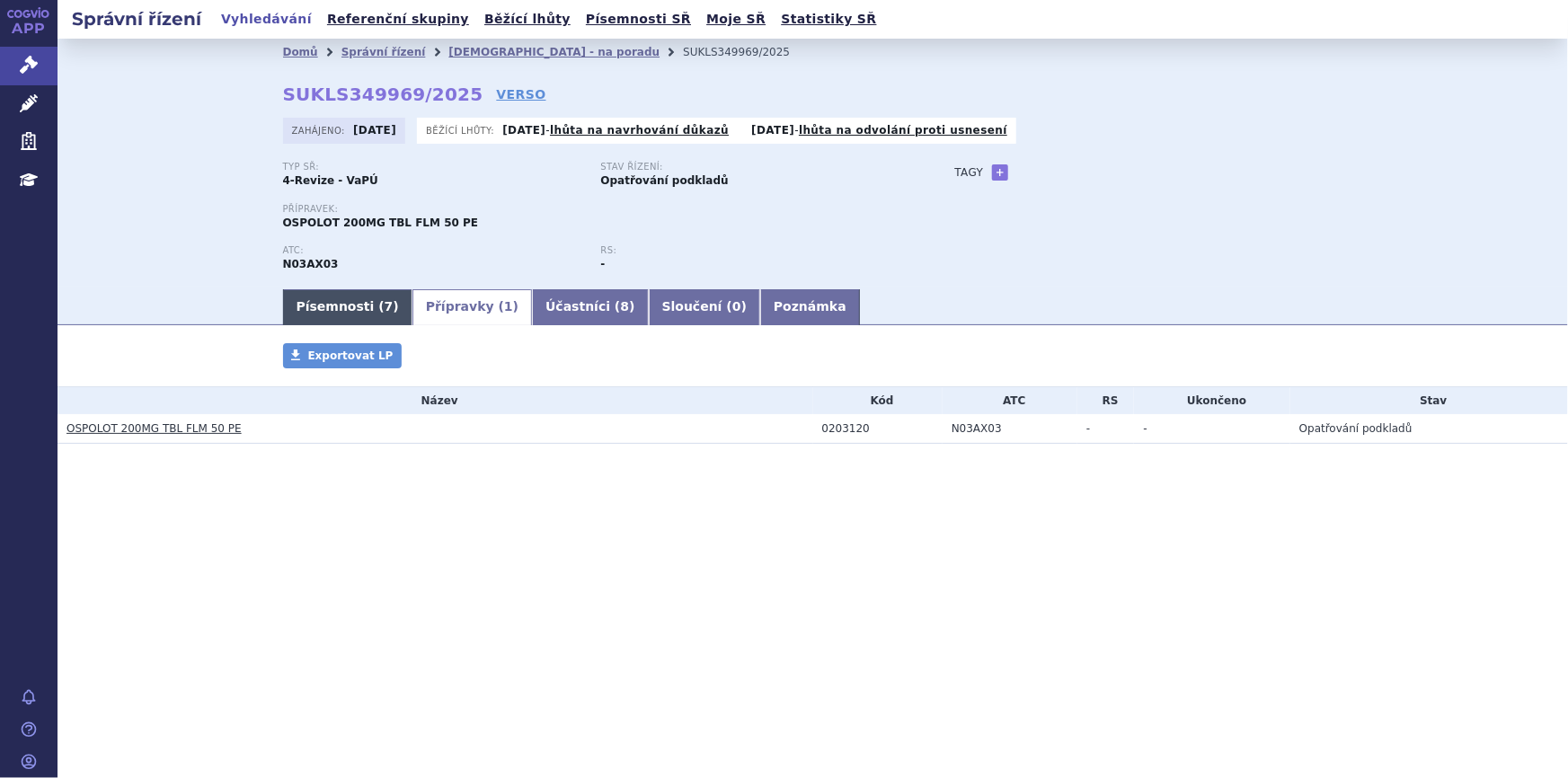
click at [313, 300] on link "Písemnosti ( 7 )" at bounding box center [347, 307] width 129 height 36
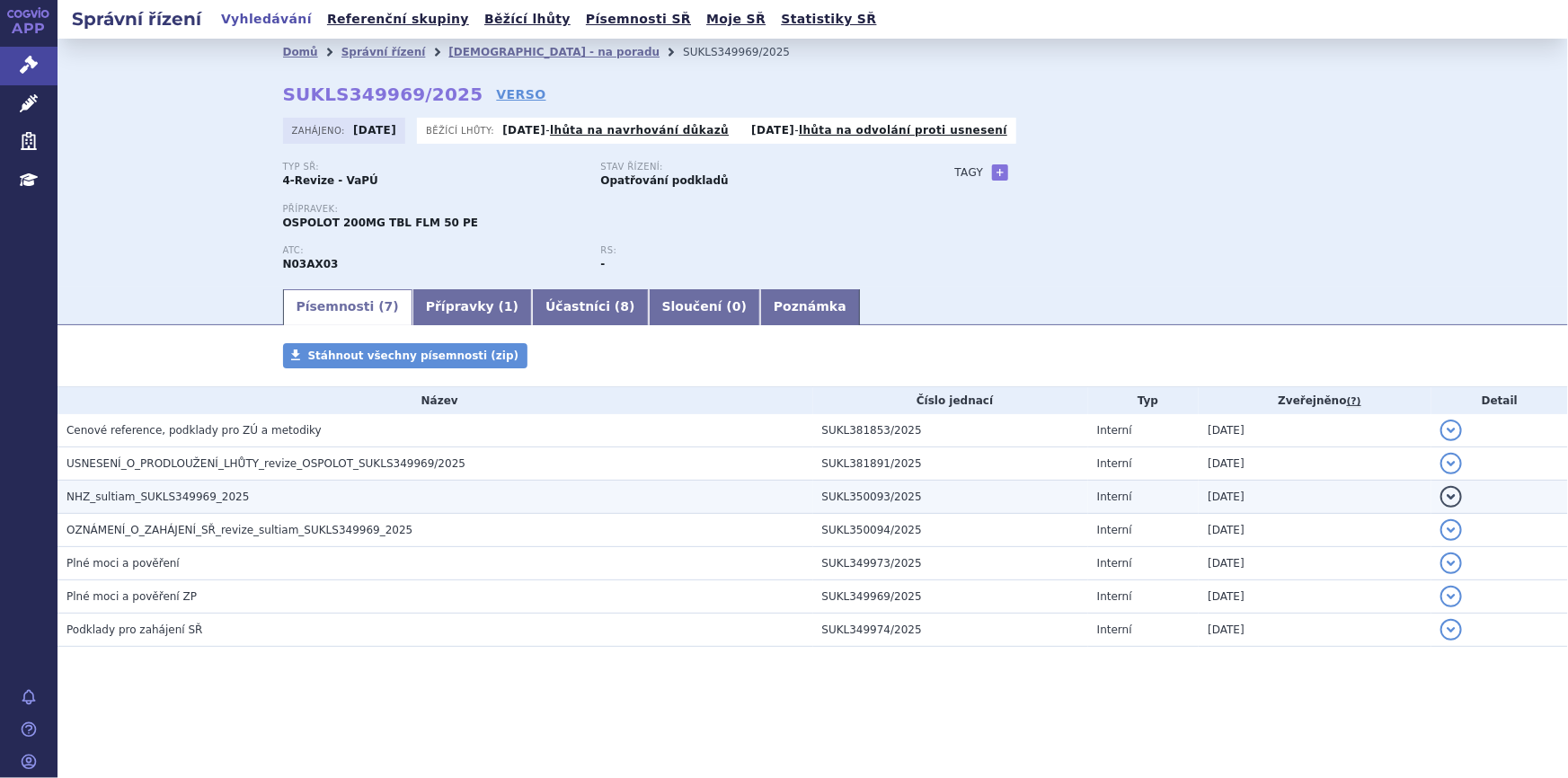
click at [144, 500] on span "NHZ_sultiam_SUKLS349969_2025" at bounding box center [158, 496] width 183 height 12
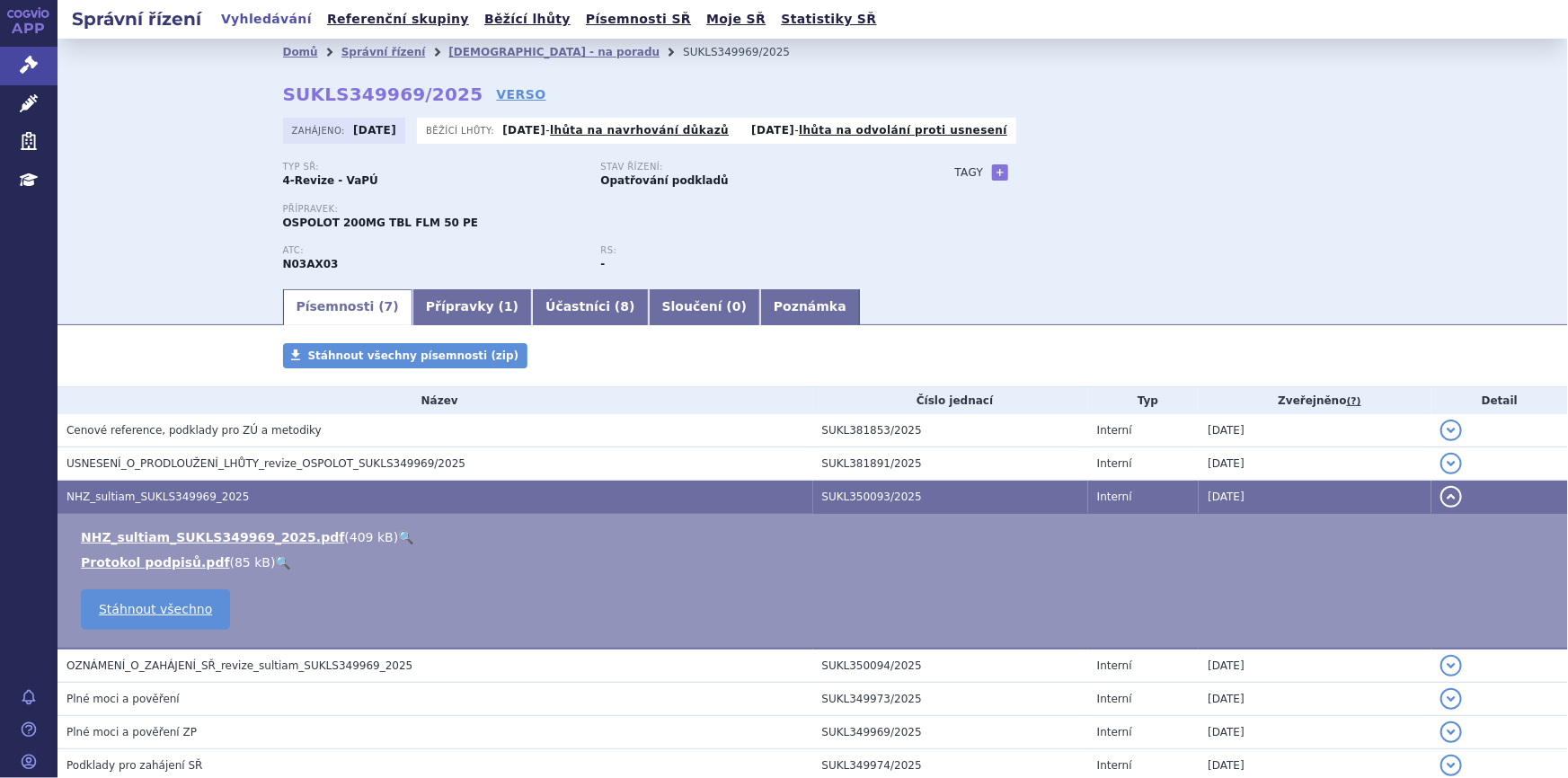
click at [398, 530] on link "🔍" at bounding box center [406, 536] width 15 height 14
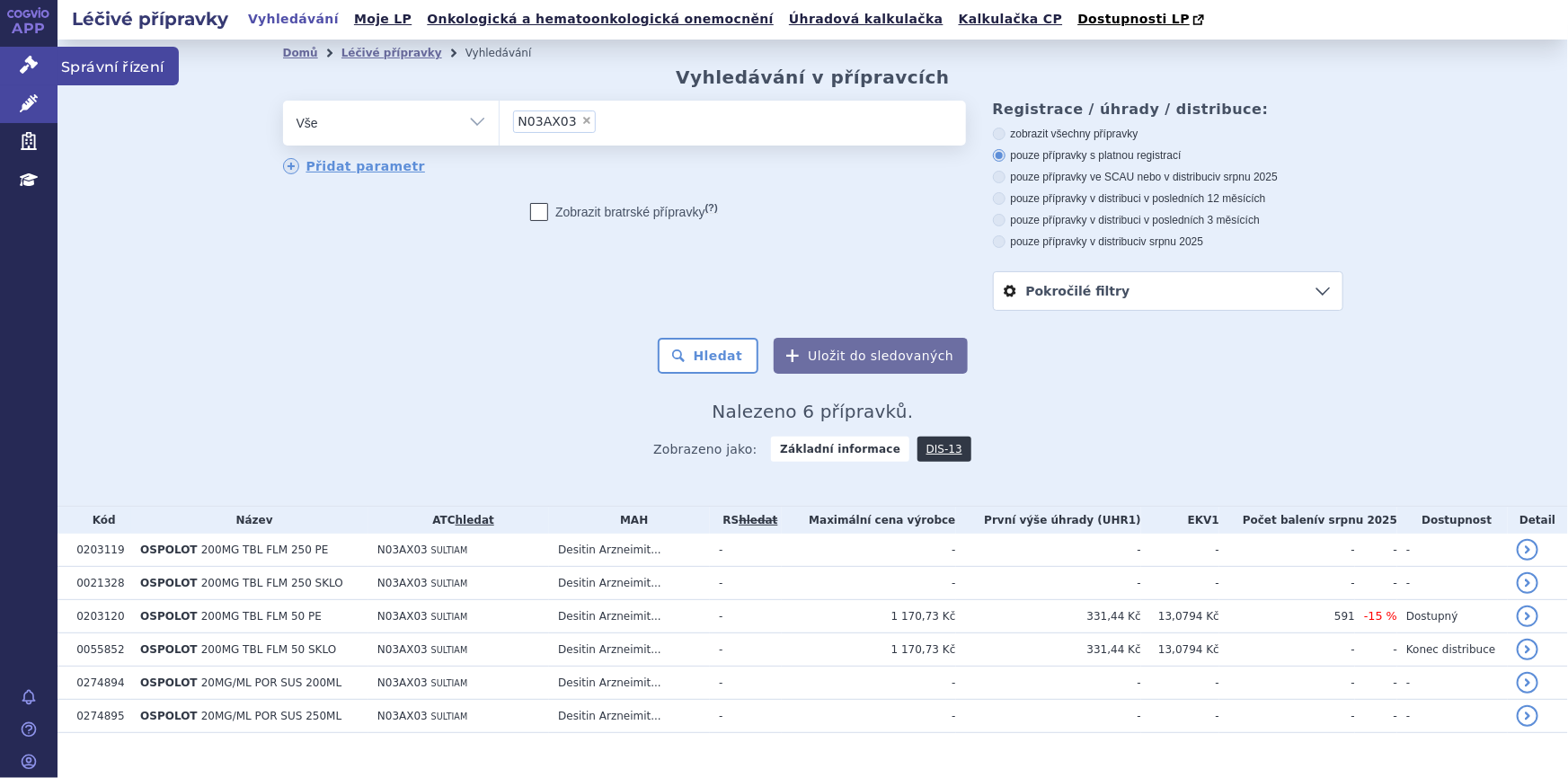
click at [24, 57] on icon at bounding box center [28, 64] width 18 height 18
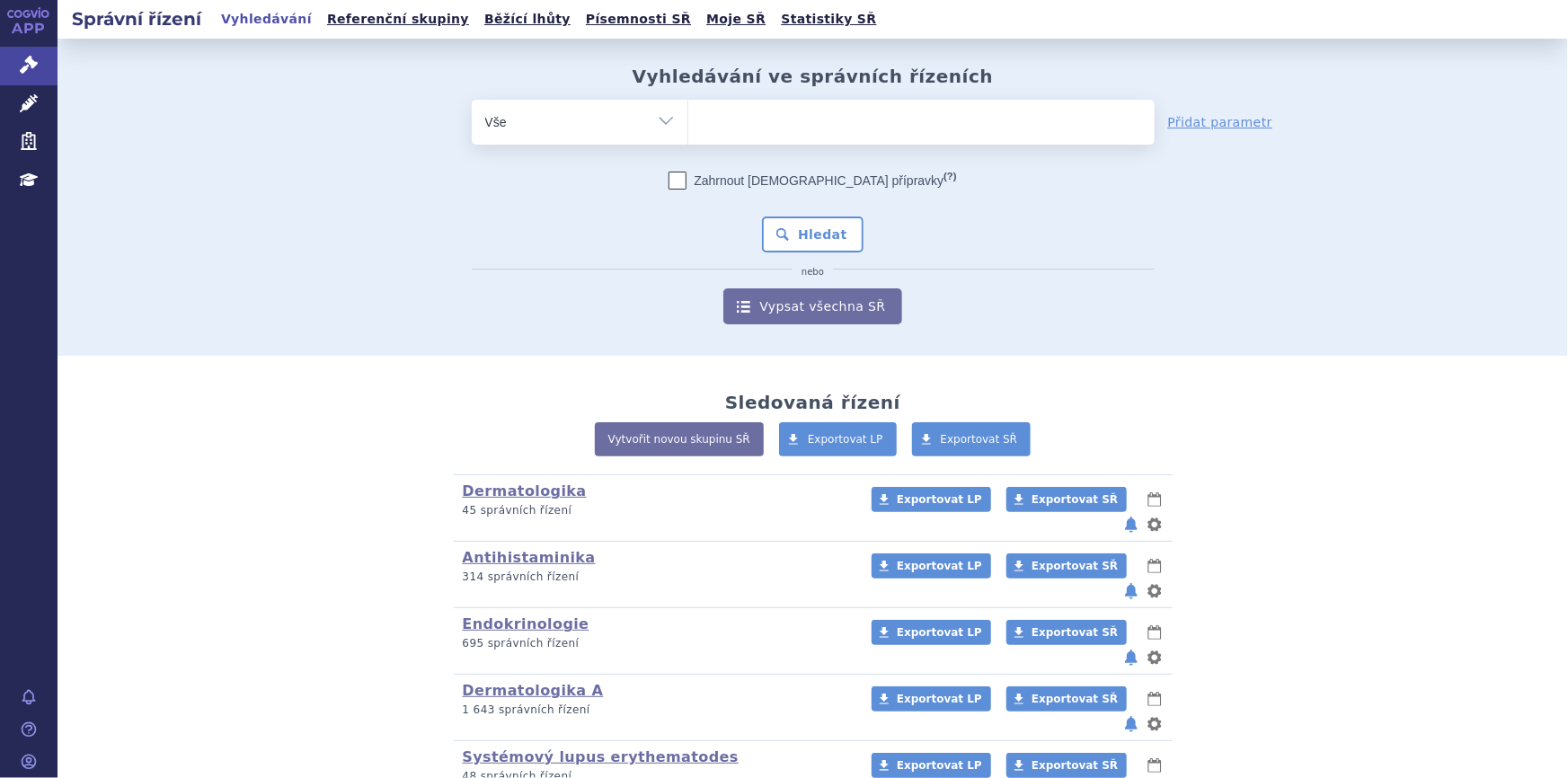
click at [764, 108] on ul at bounding box center [921, 119] width 467 height 38
click at [688, 108] on select at bounding box center [687, 121] width 1 height 45
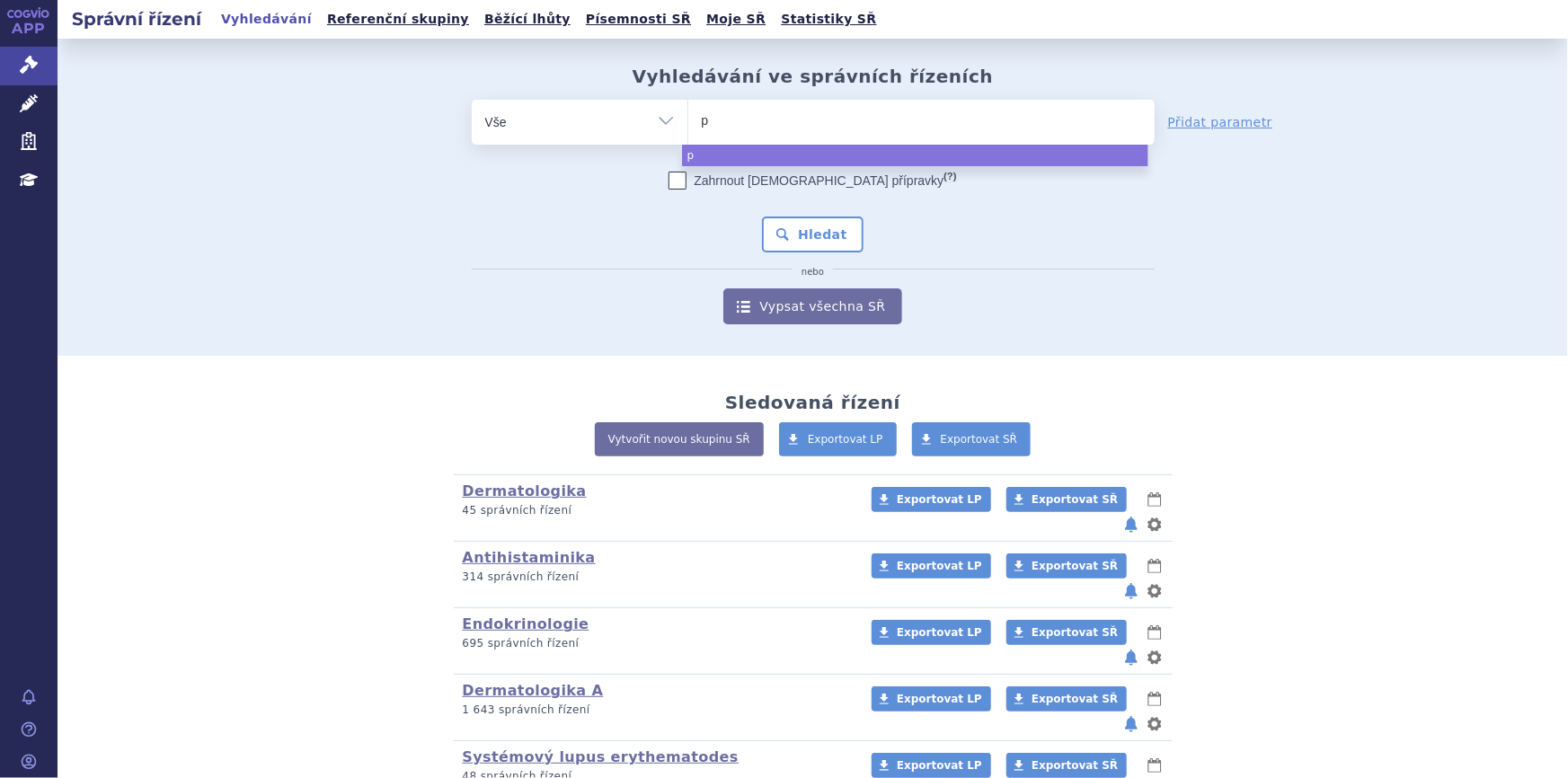
type input "pe"
type input "pem"
type input "pe"
type input "p"
type input "pe"
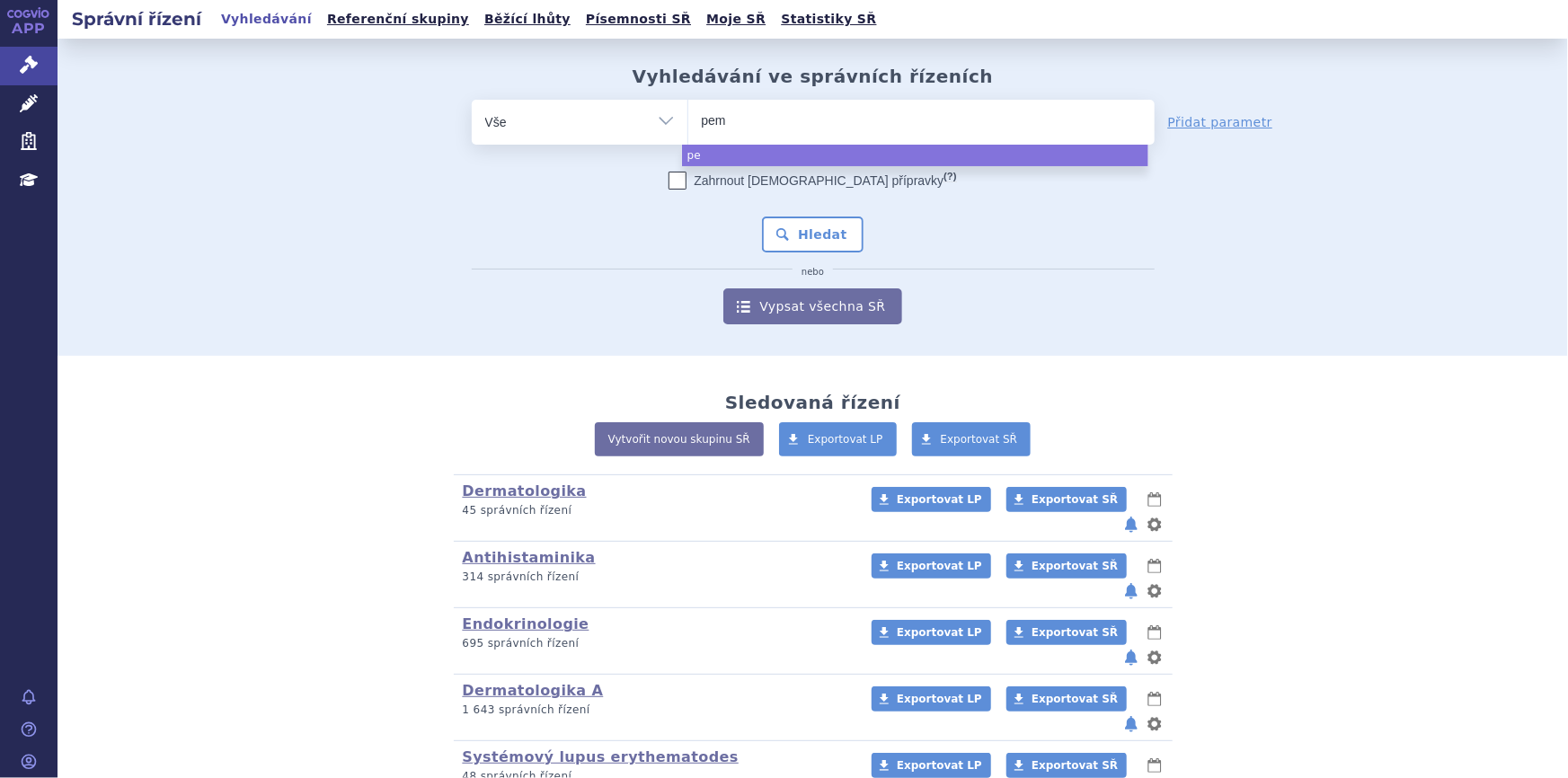
type input "peme"
type input "pemet"
type input "pemetr"
type input "pemetrex"
type input "pemetrexe"
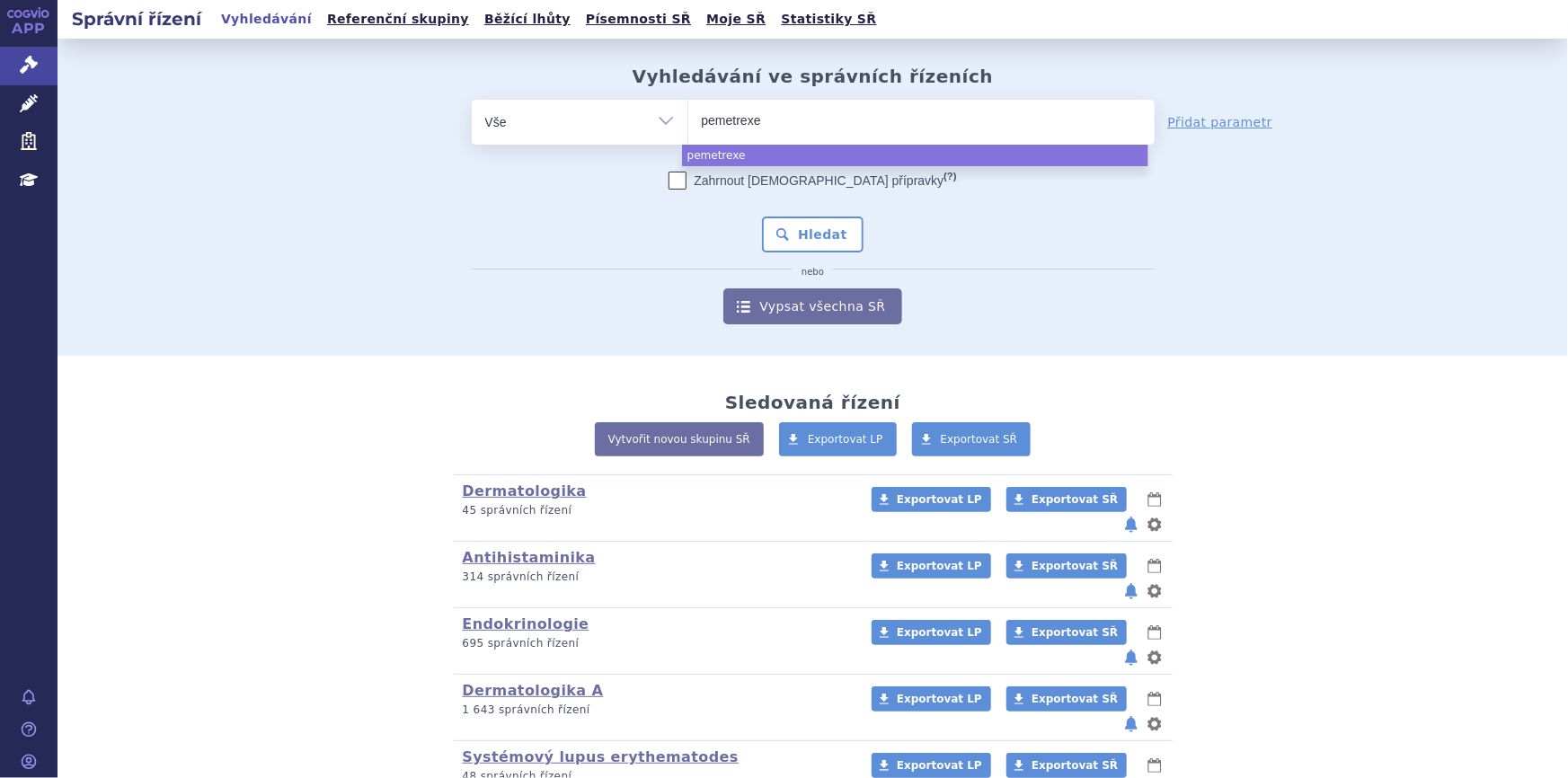
type input "[MEDICAL_DATA]"
select select "[MEDICAL_DATA]"
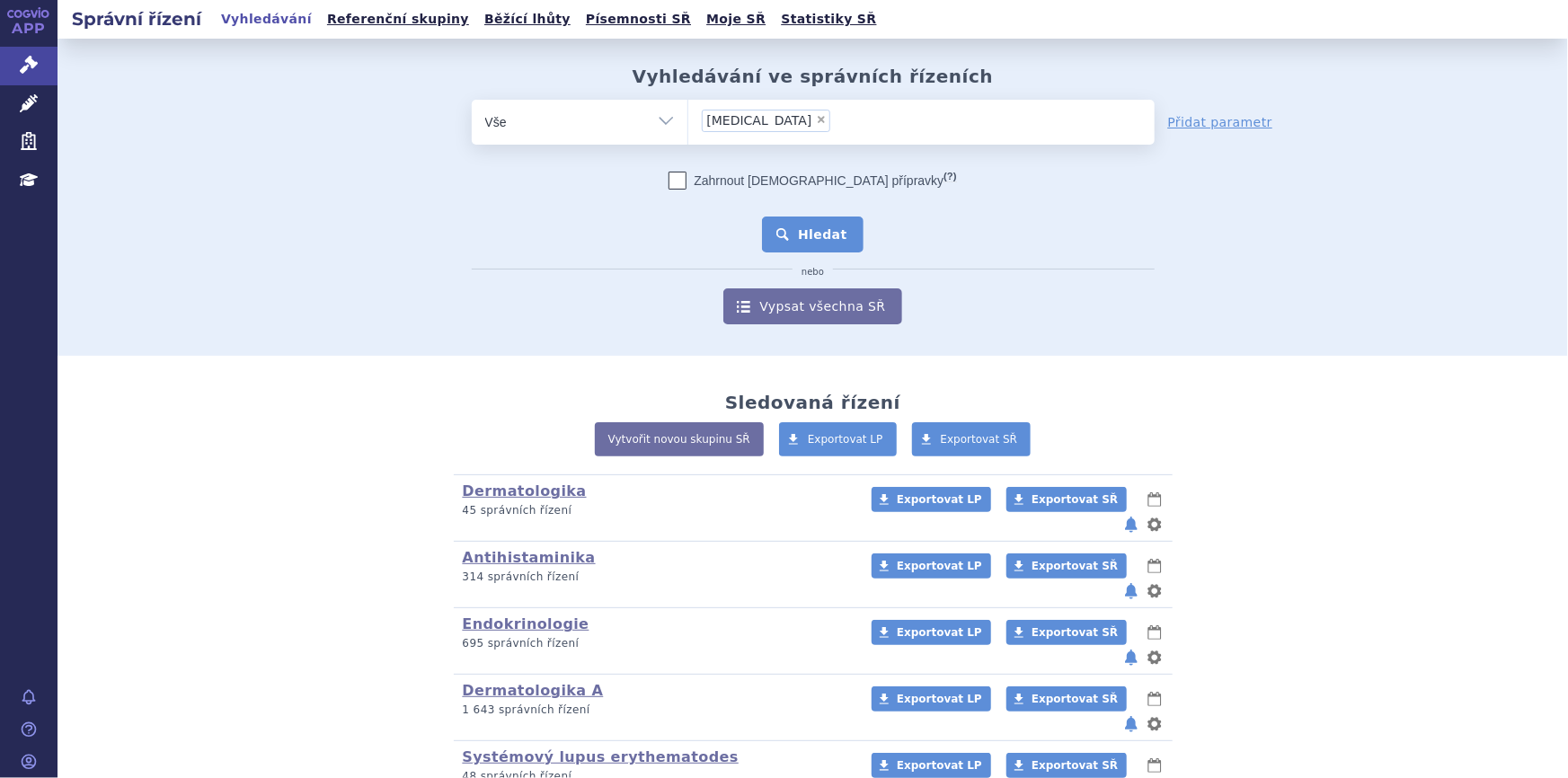
click at [786, 245] on button "Hledat" at bounding box center [813, 234] width 102 height 36
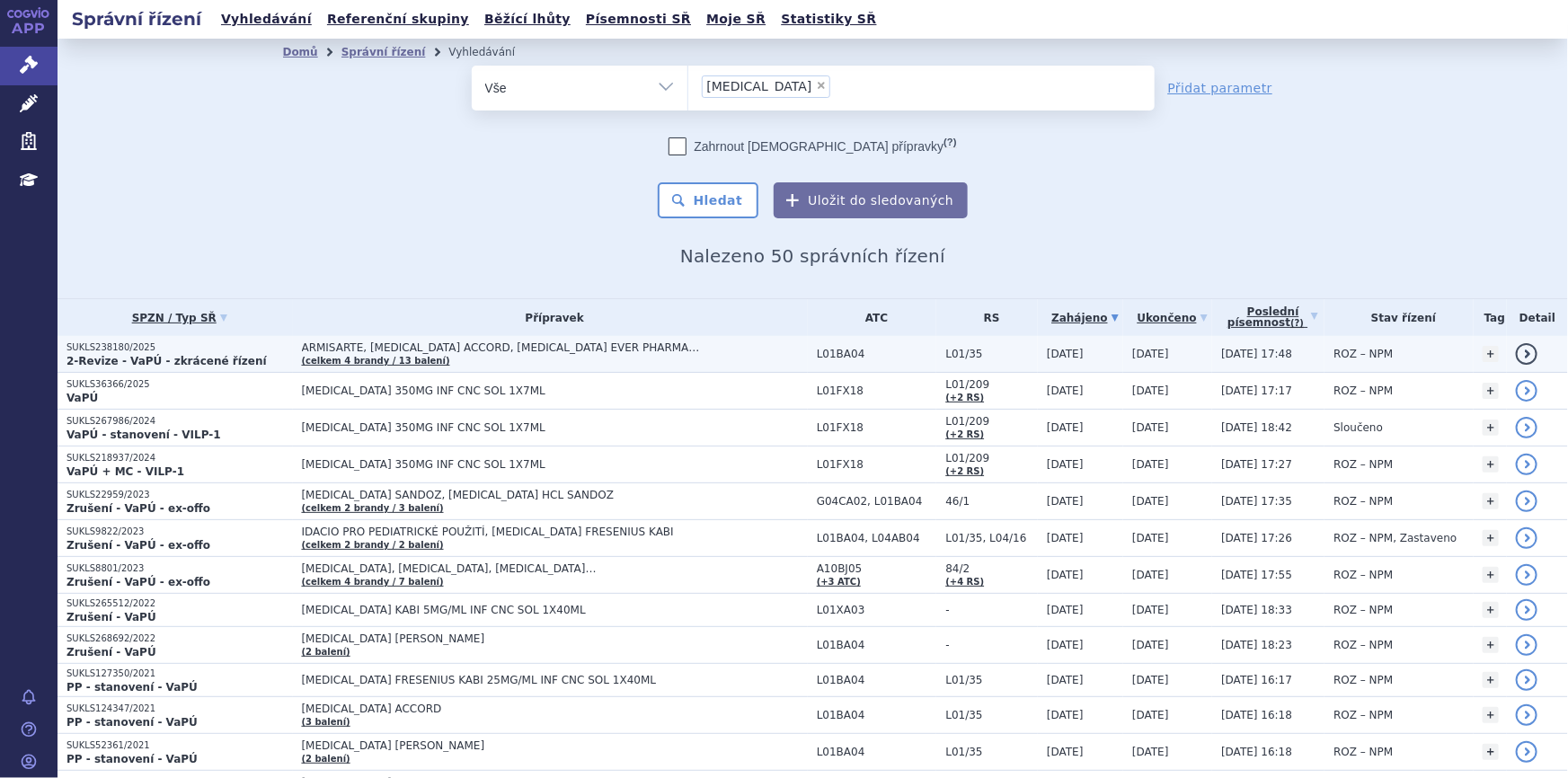
click at [708, 367] on td "ARMISARTE, [MEDICAL_DATA] ACCORD, [MEDICAL_DATA] EVER PHARMA… (celkem 4 [PERSON…" at bounding box center [550, 354] width 515 height 37
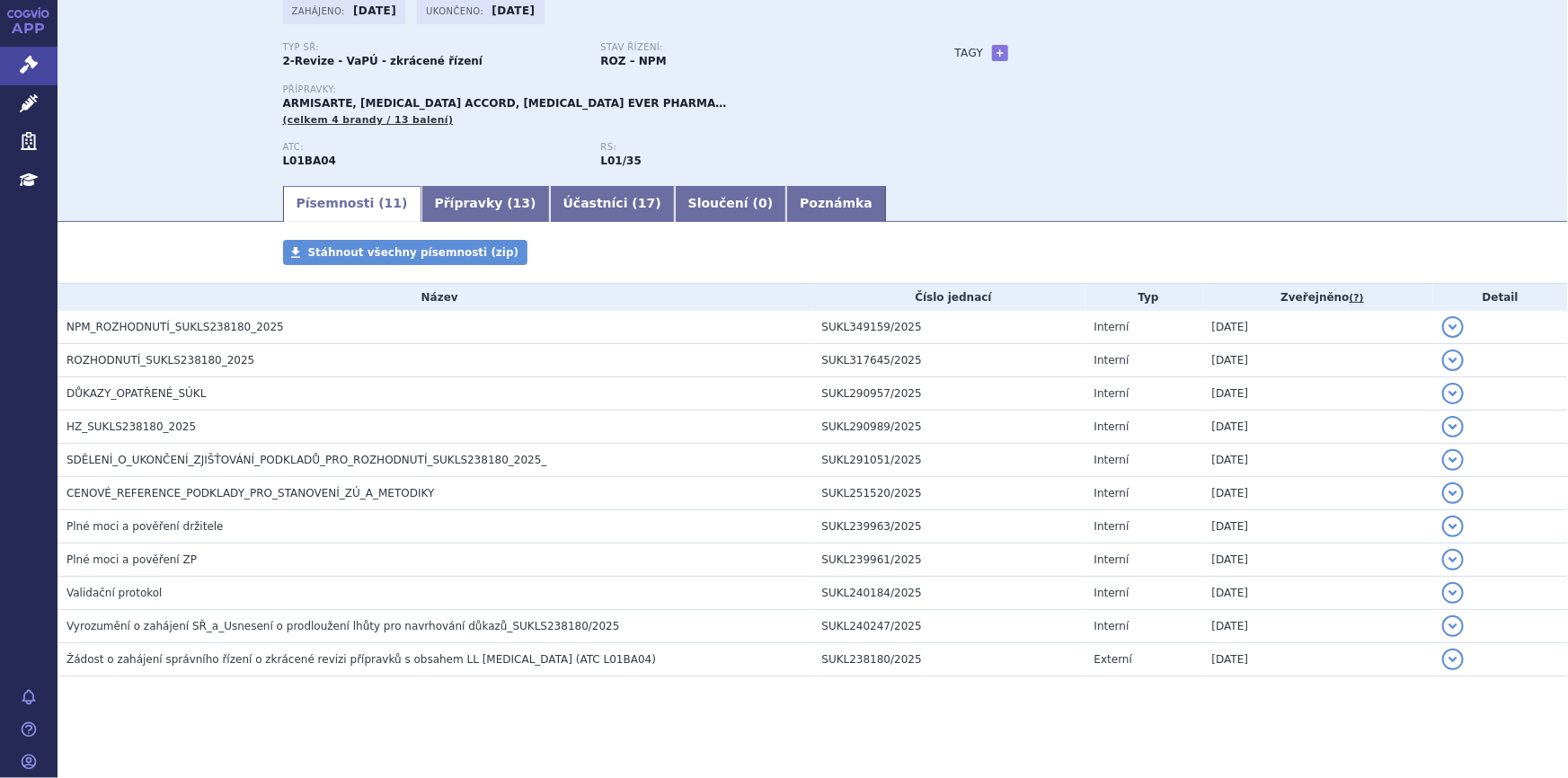
scroll to position [124, 0]
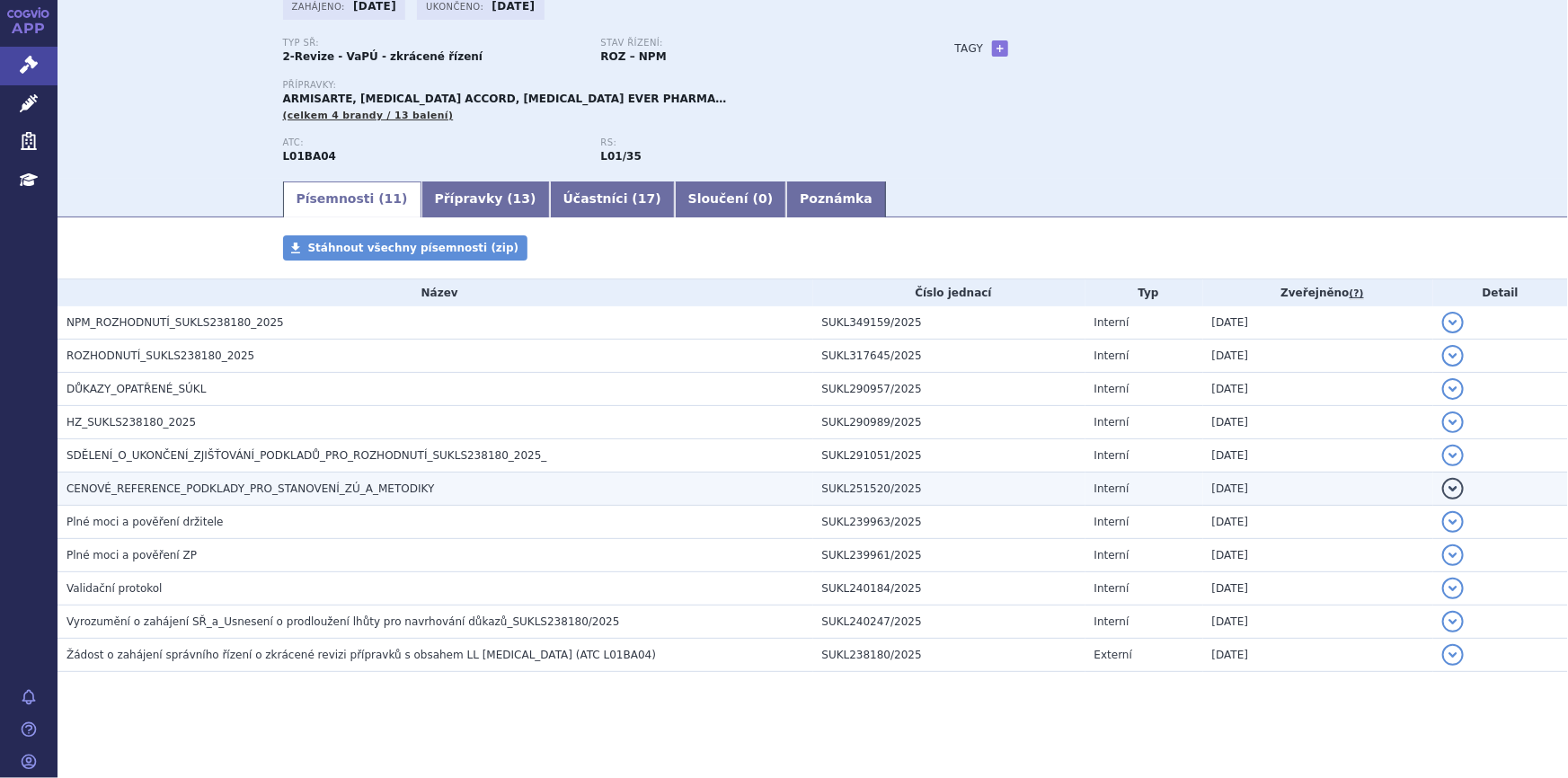
click at [244, 490] on span "CENOVÉ_REFERENCE_PODKLADY_PRO_STANOVENÍ_ZÚ_A_METODIKY" at bounding box center [250, 488] width 367 height 12
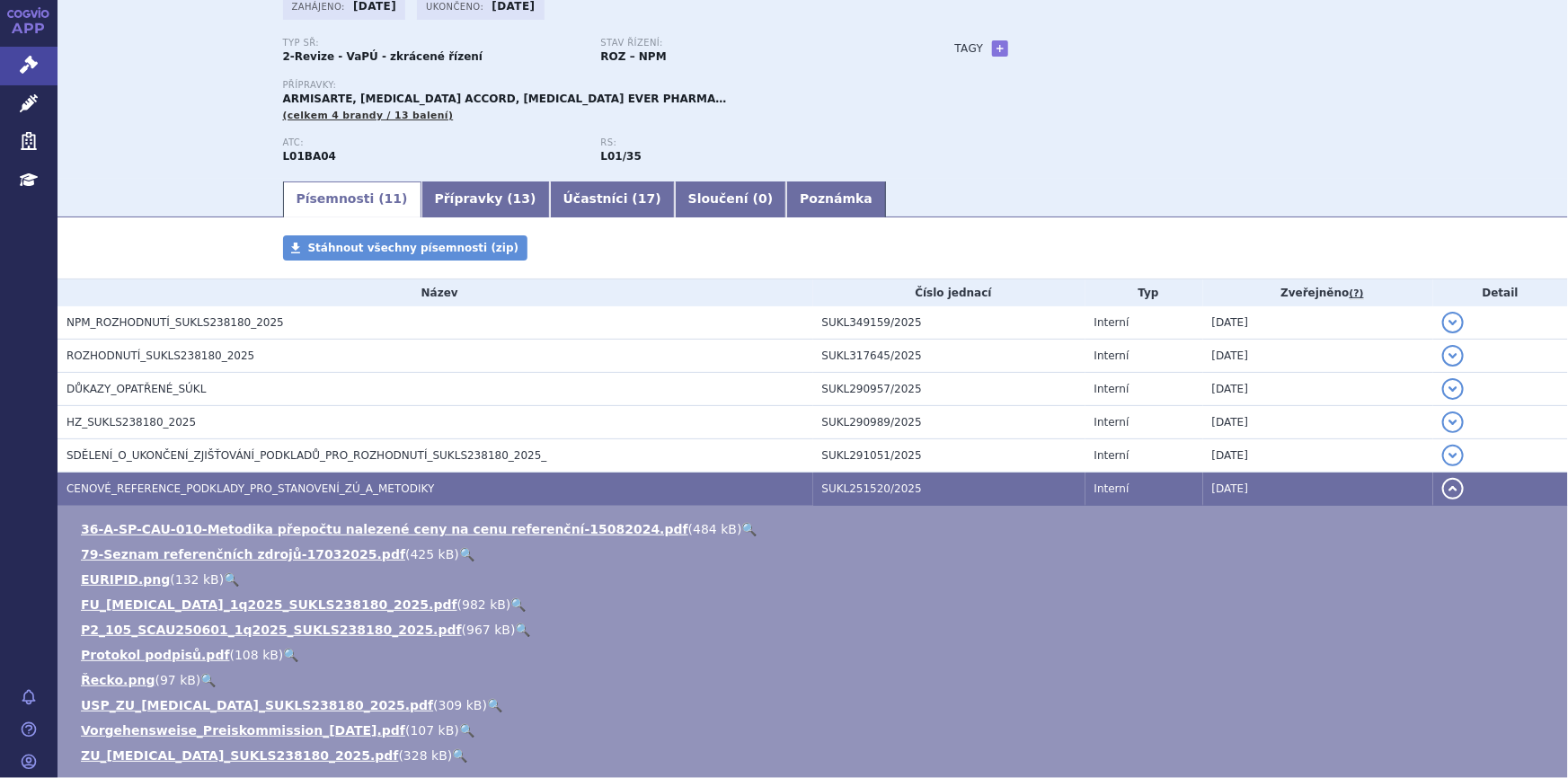
scroll to position [206, 0]
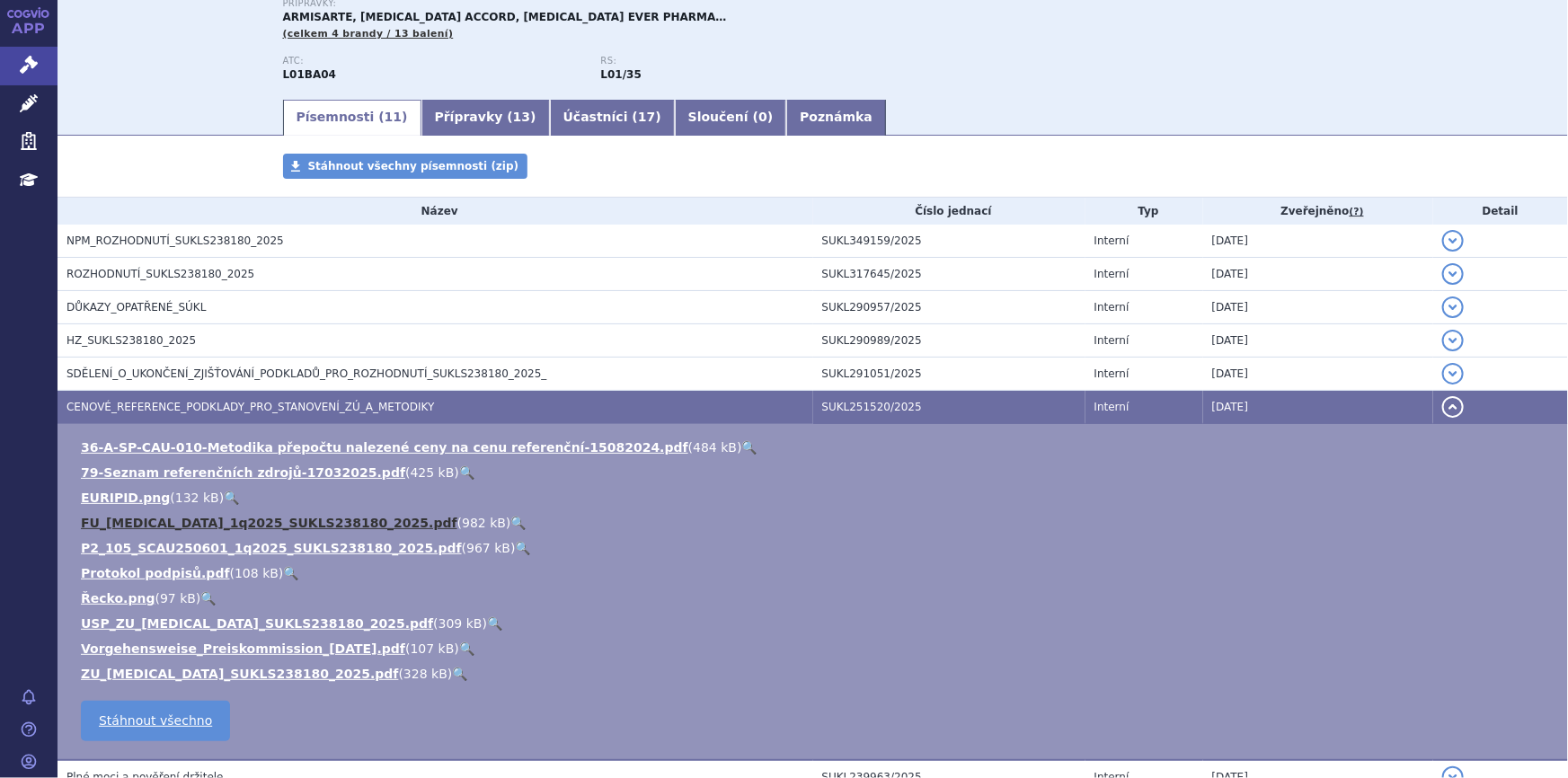
click at [315, 520] on link "FU_pemetrexed_1q2025_SUKLS238180_2025.pdf" at bounding box center [269, 522] width 376 height 14
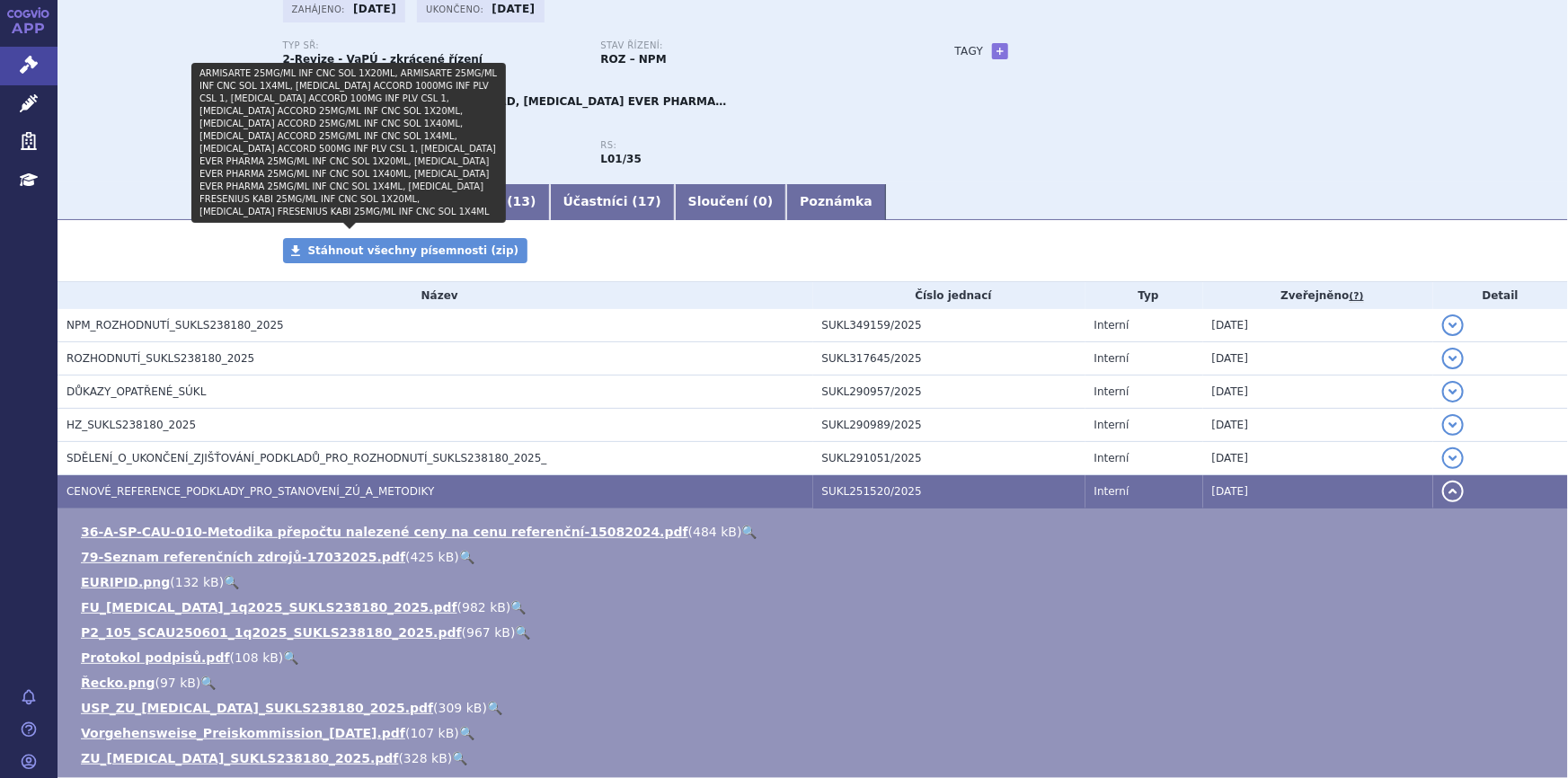
scroll to position [0, 0]
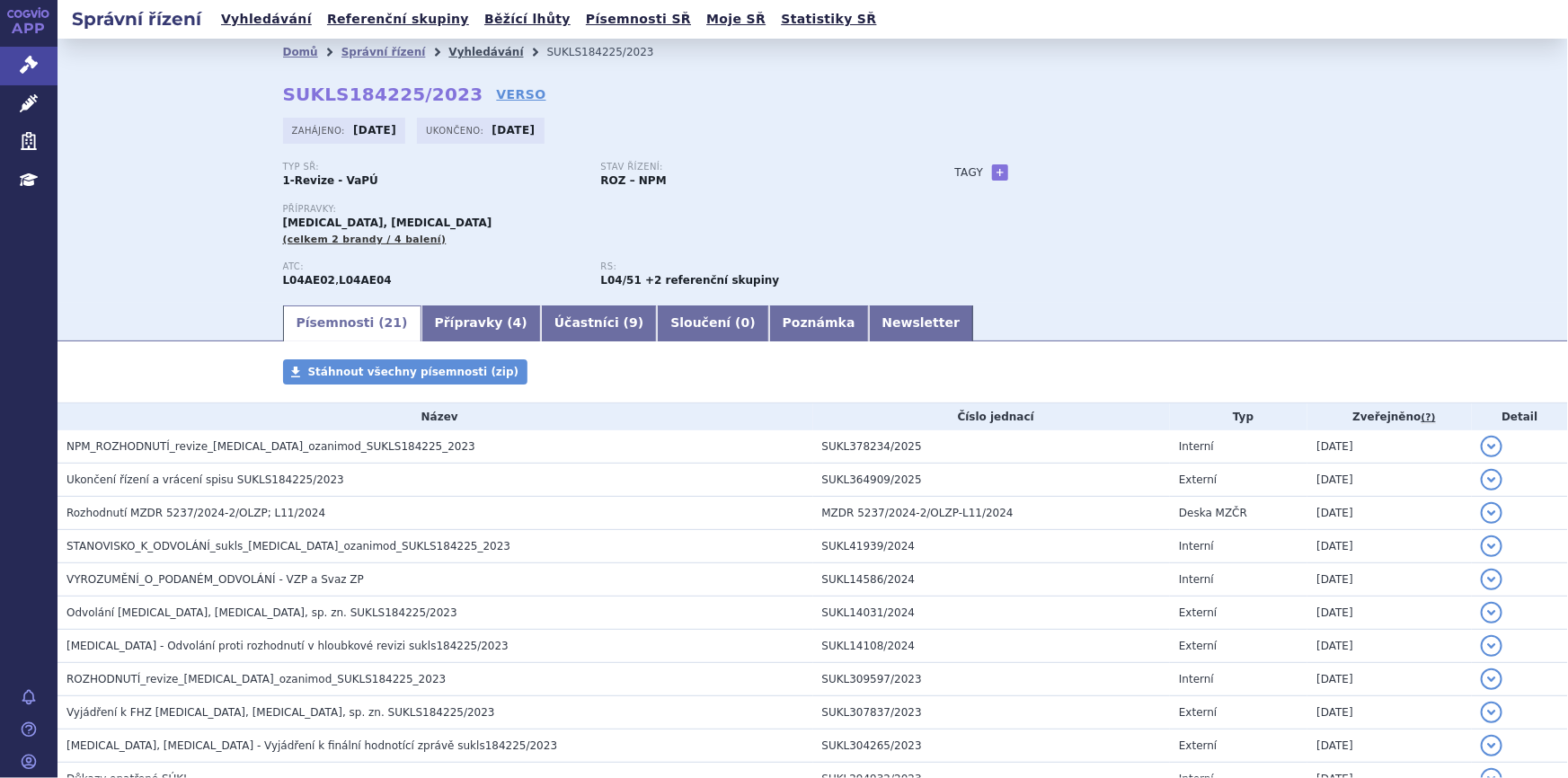
click at [452, 53] on link "Vyhledávání" at bounding box center [485, 52] width 74 height 12
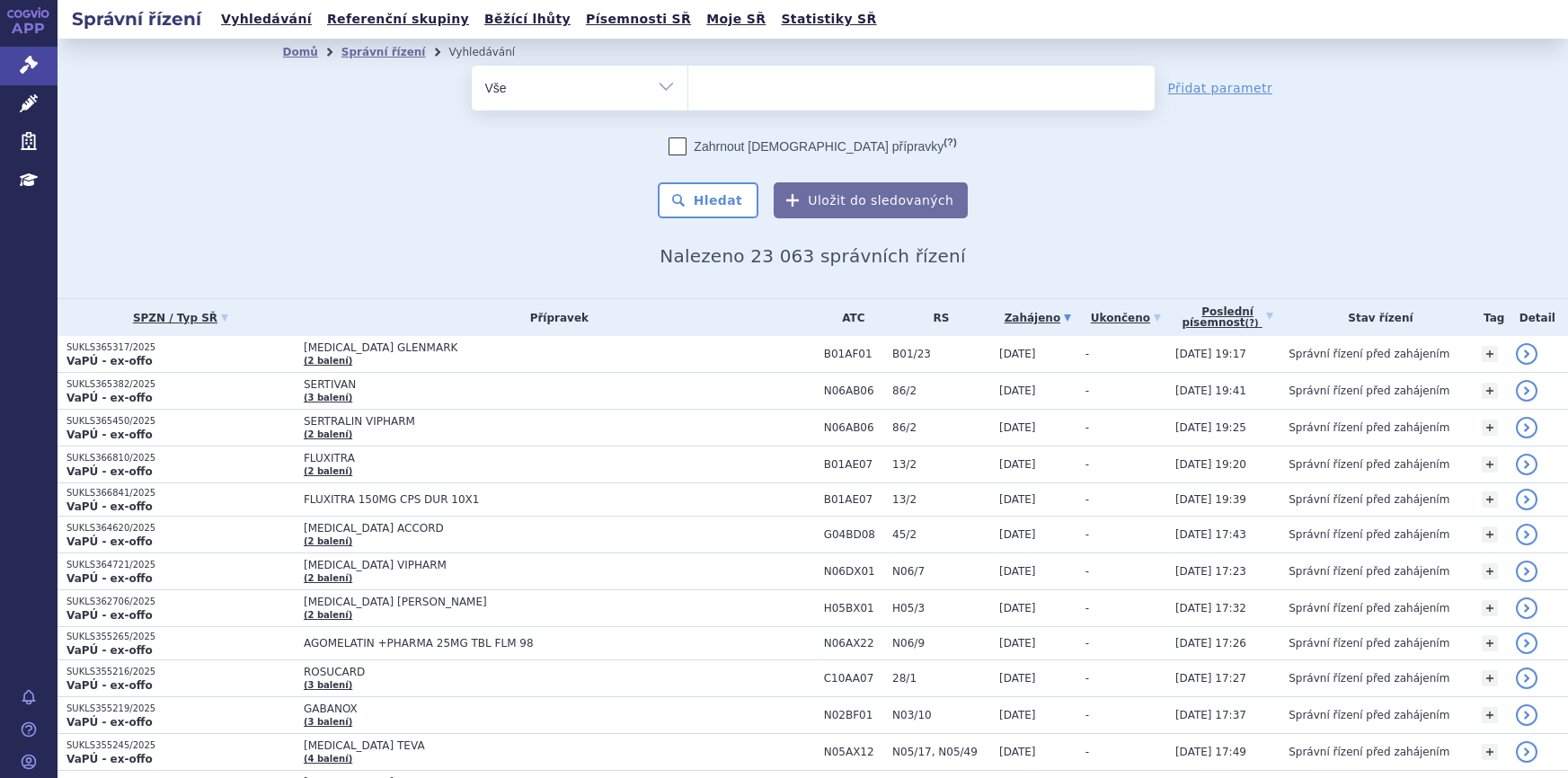
type input "SUKLS68759/2016"
select select "SUKLS68759/2016"
click at [728, 196] on button "Hledat" at bounding box center [709, 200] width 102 height 36
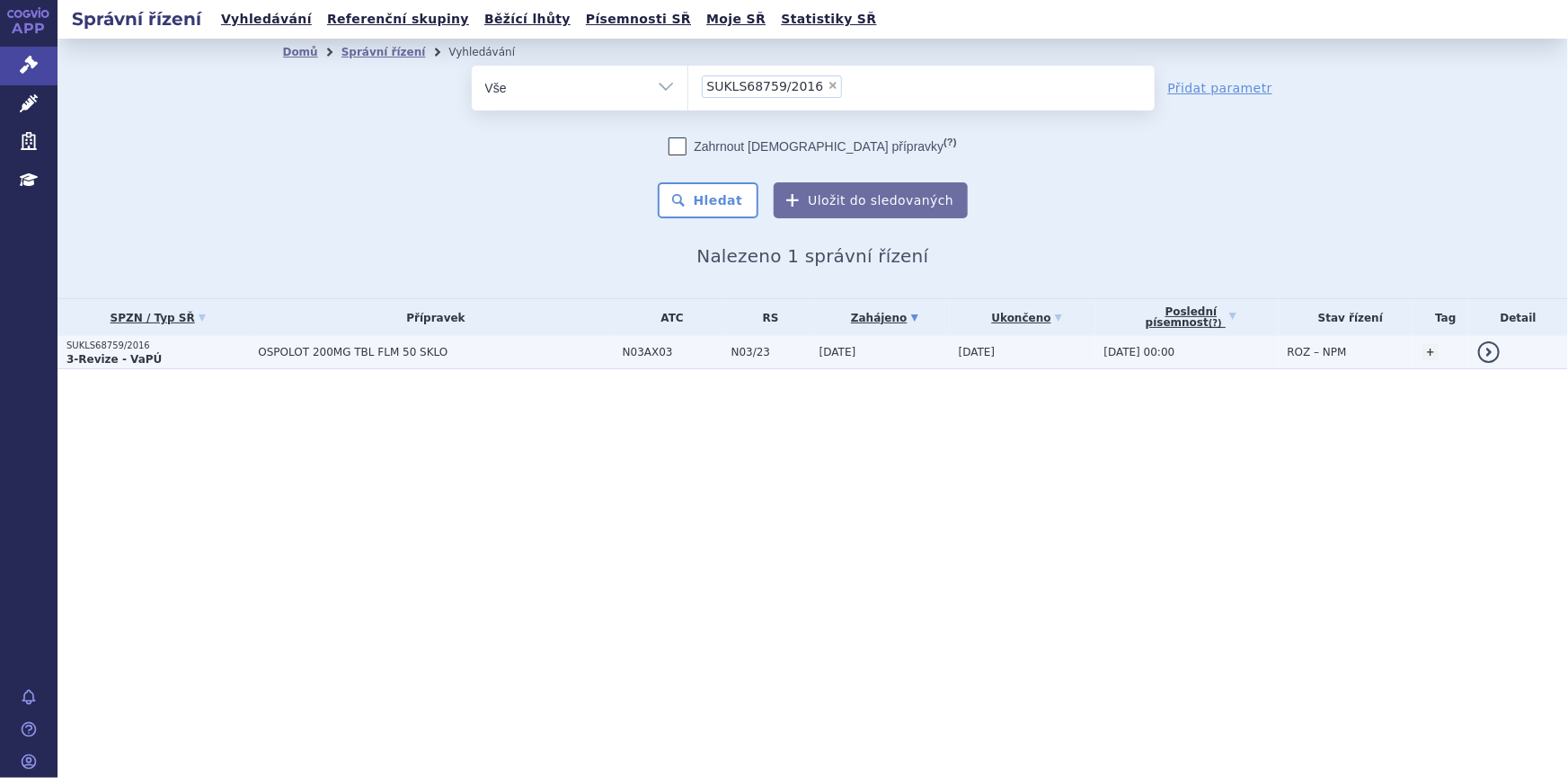
click at [521, 352] on span "OSPOLOT 200MG TBL FLM 50 SKLO" at bounding box center [435, 352] width 355 height 12
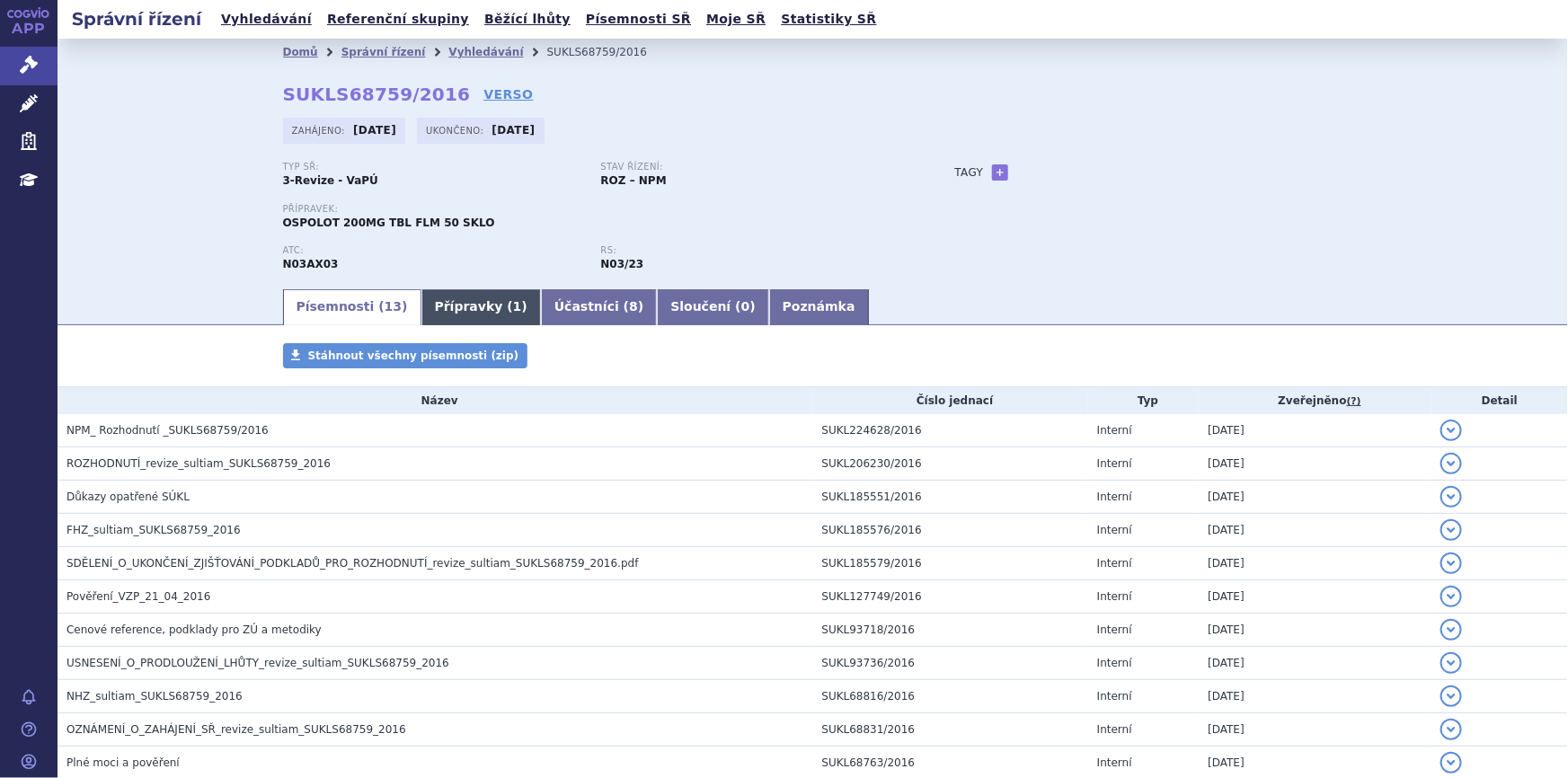
click at [456, 311] on link "Přípravky ( 1 )" at bounding box center [481, 307] width 120 height 36
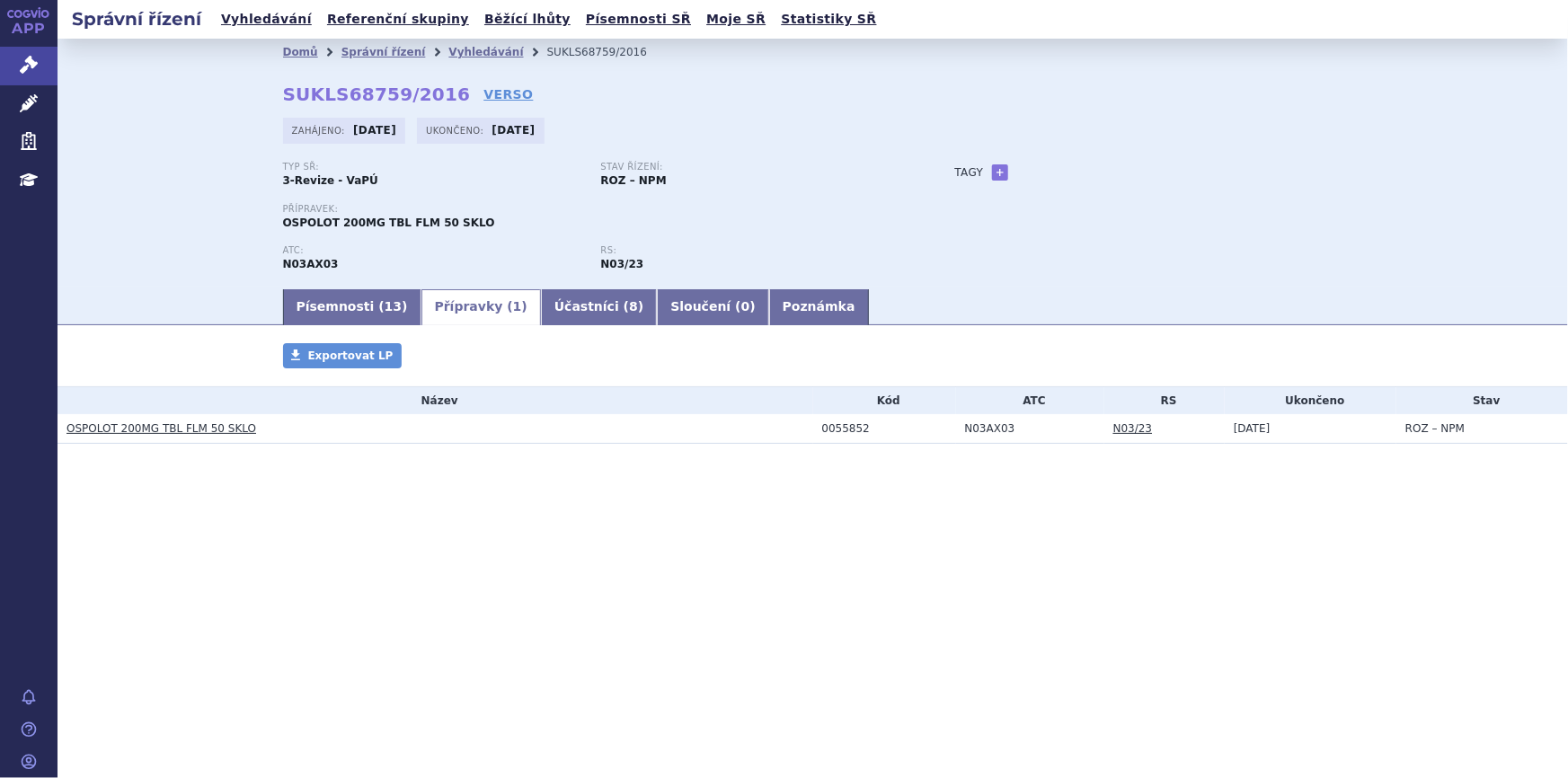
click at [218, 430] on link "OSPOLOT 200MG TBL FLM 50 SKLO" at bounding box center [161, 428] width 189 height 12
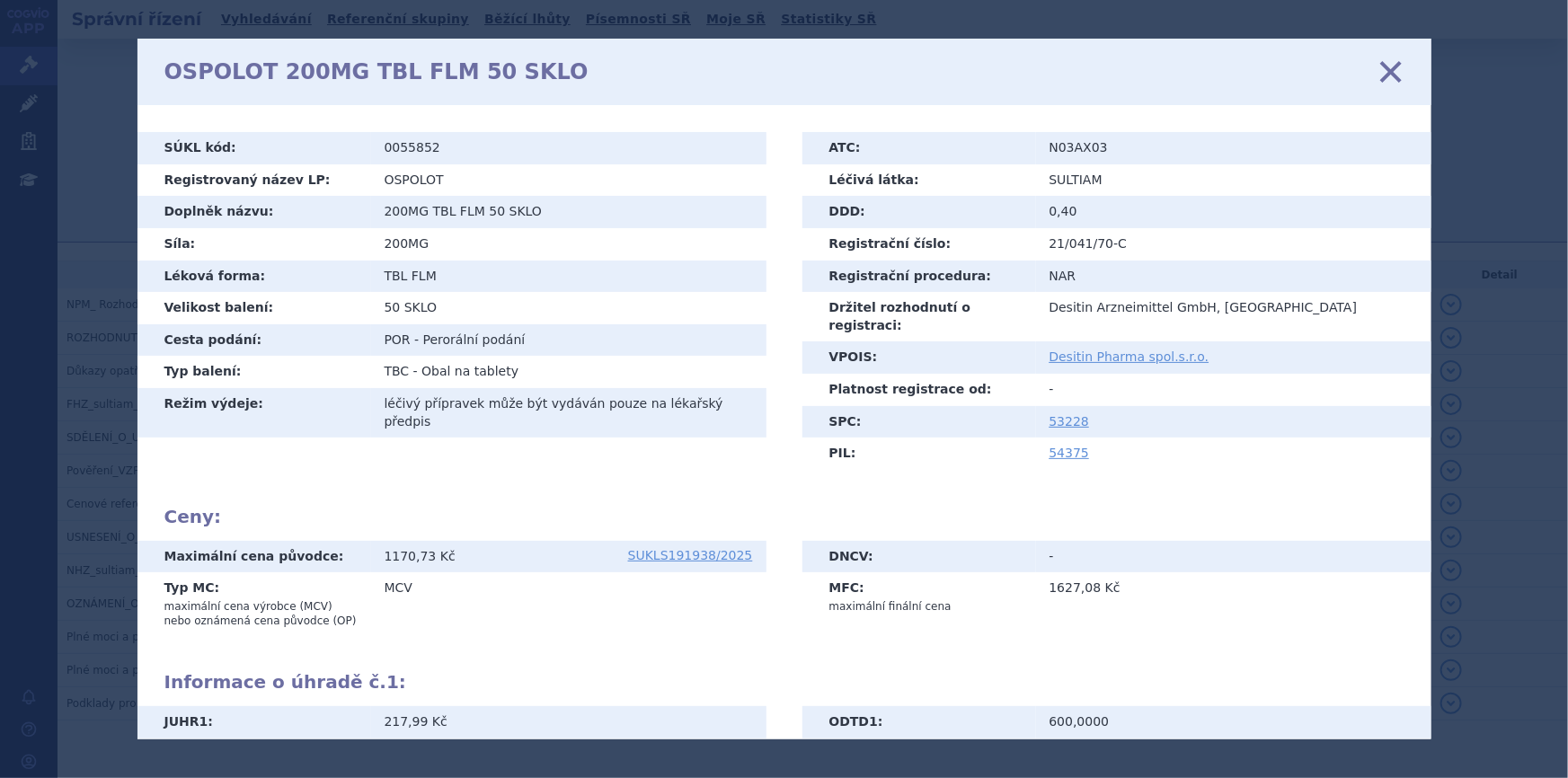
click at [1384, 73] on icon at bounding box center [1390, 71] width 38 height 38
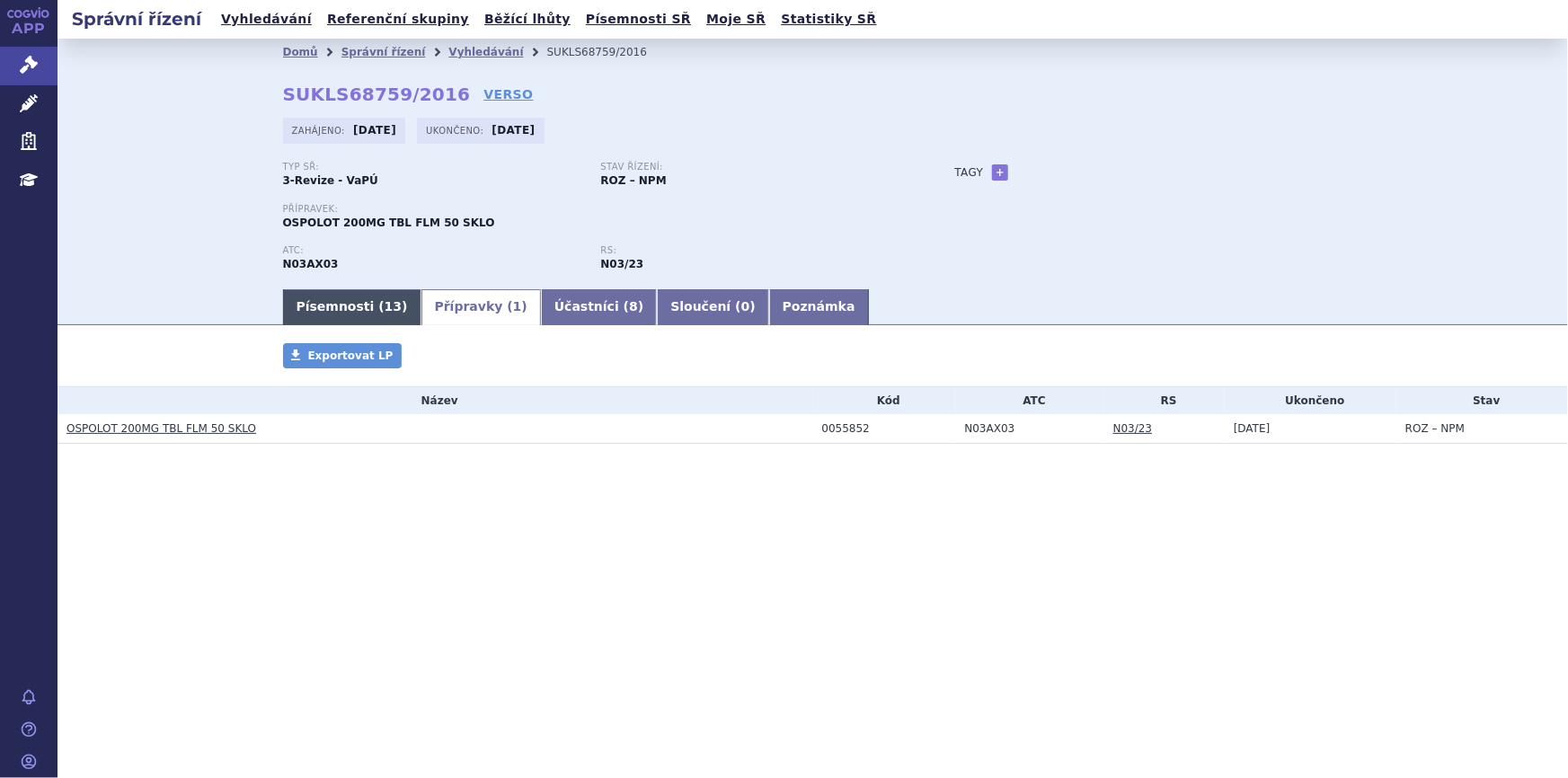
click at [328, 310] on link "Písemnosti ( 13 )" at bounding box center [352, 307] width 138 height 36
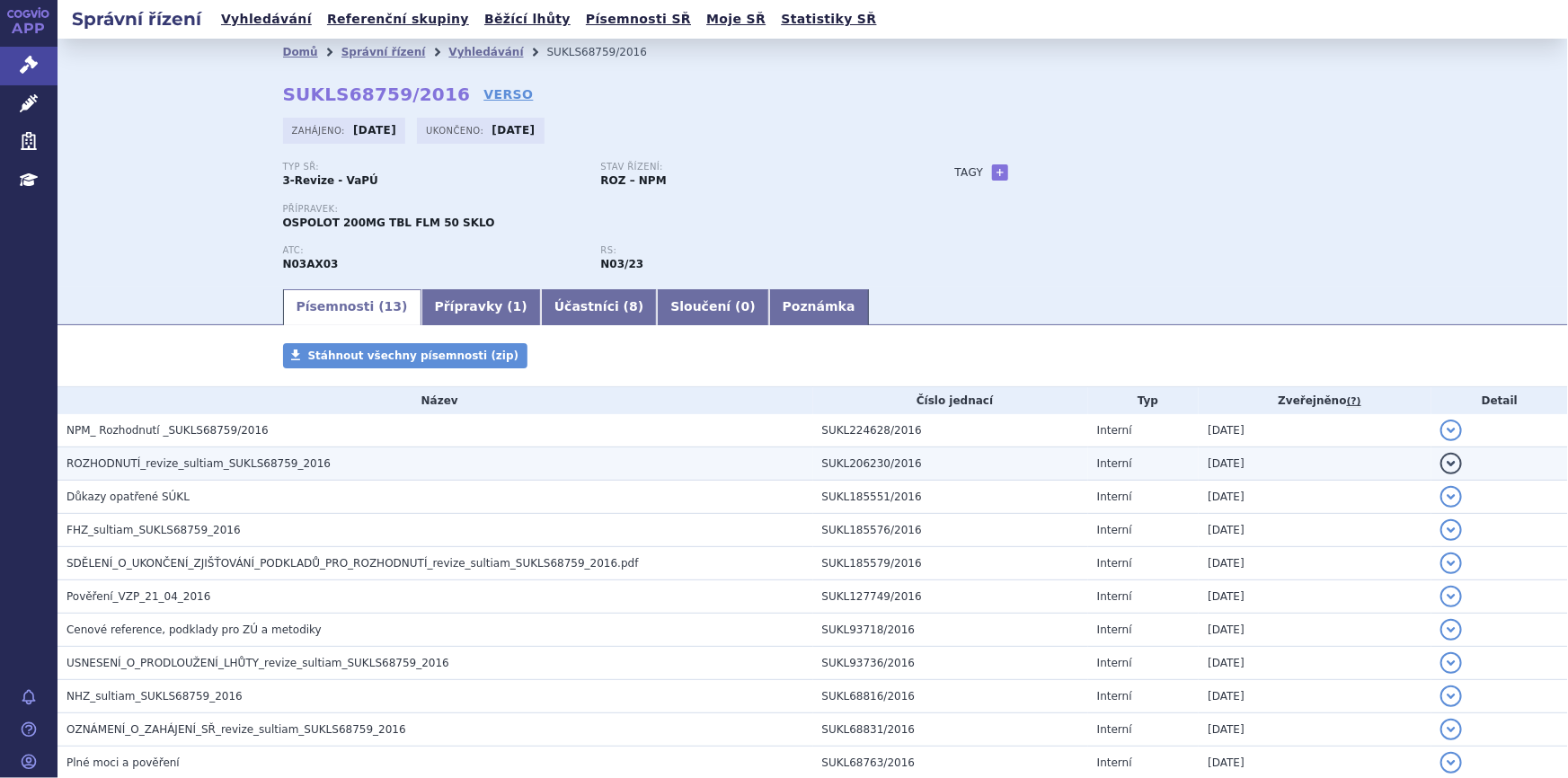
click at [269, 454] on h3 "ROZHODNUTÍ_revize_sultiam_SUKLS68759_2016" at bounding box center [440, 463] width 746 height 18
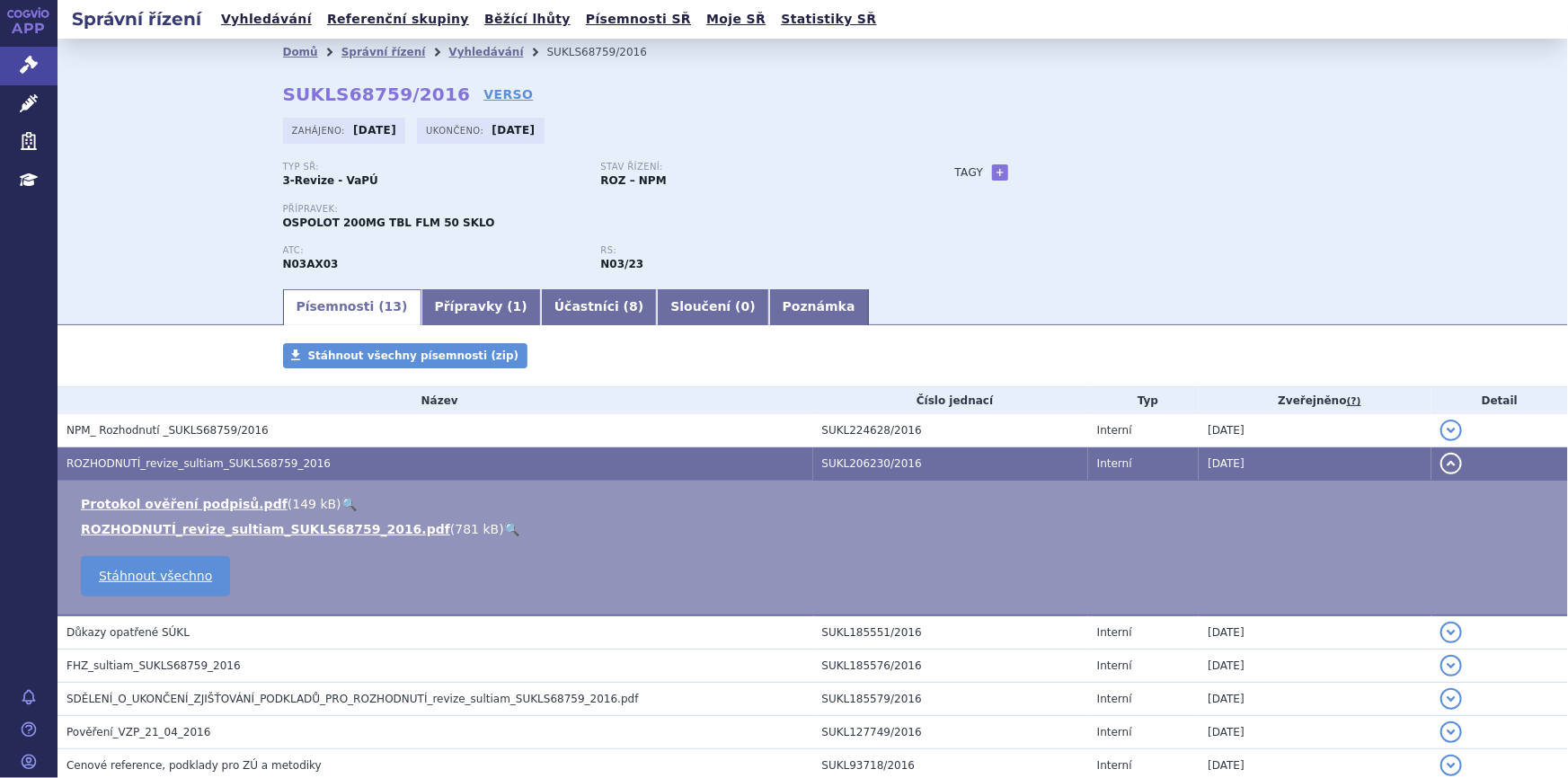
click at [504, 526] on link "🔍" at bounding box center [512, 529] width 15 height 14
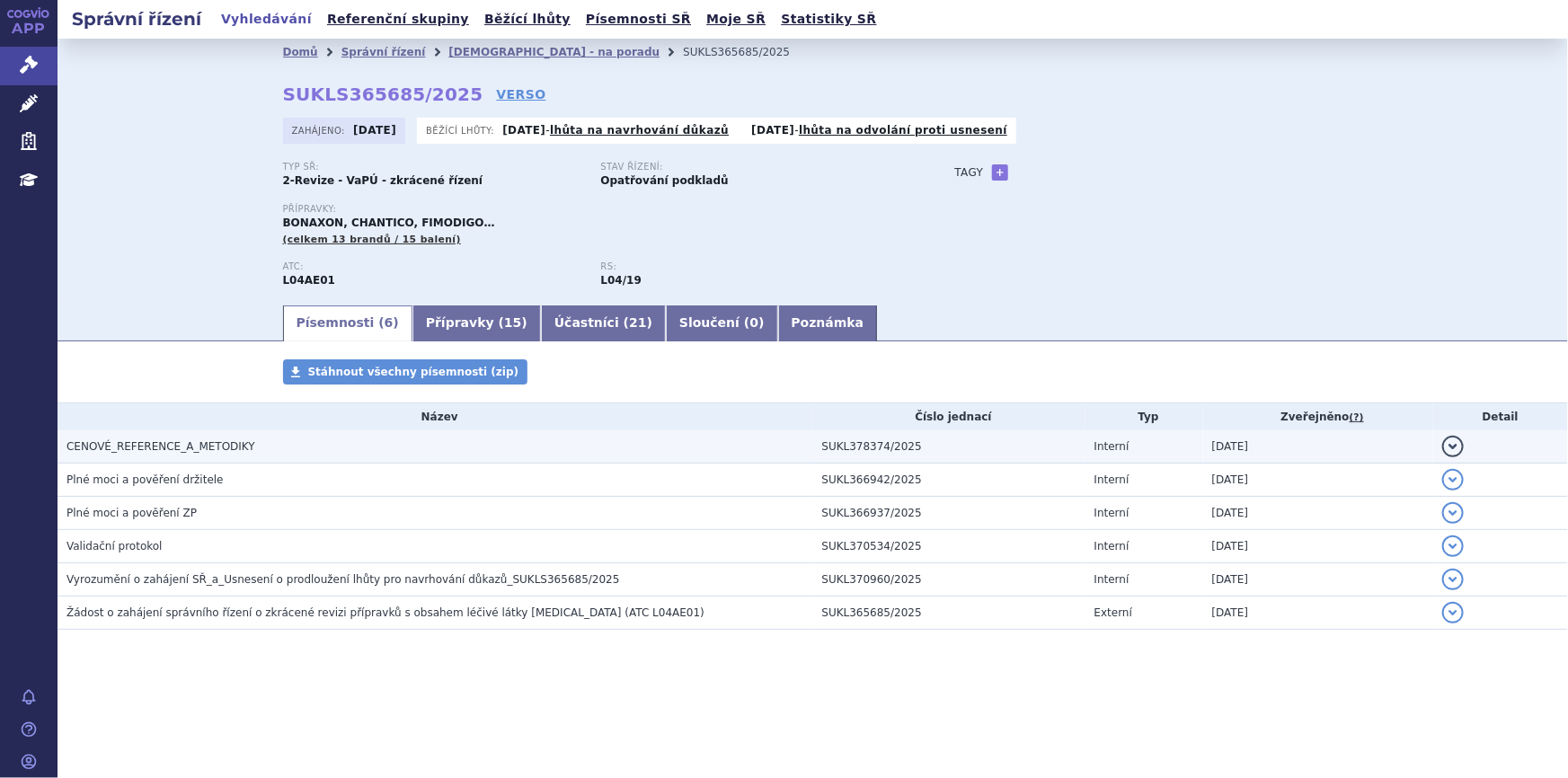
click at [312, 444] on h3 "CENOVÉ_REFERENCE_A_METODIKY" at bounding box center [440, 446] width 746 height 18
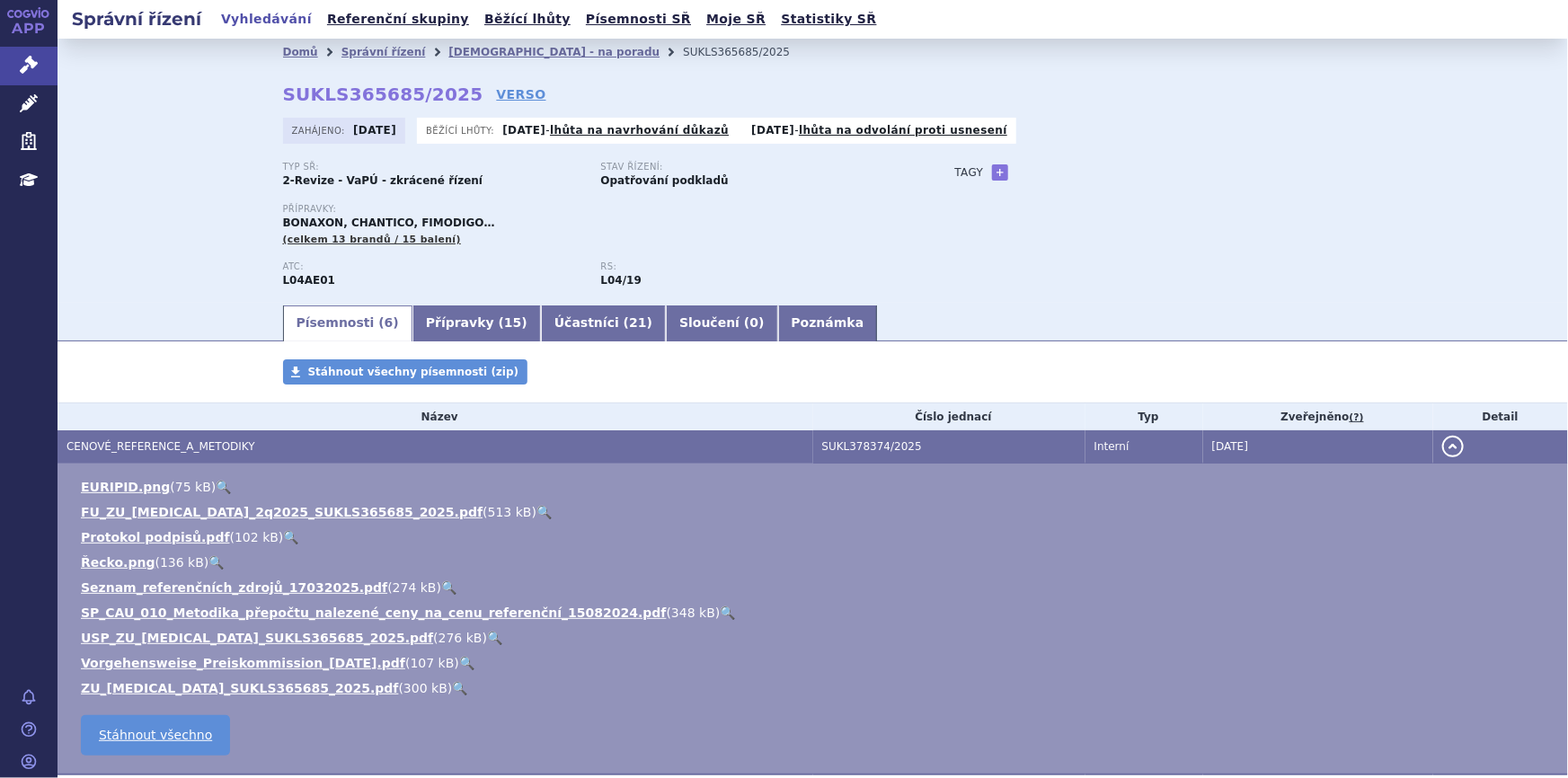
click at [536, 512] on link "🔍" at bounding box center [544, 512] width 15 height 14
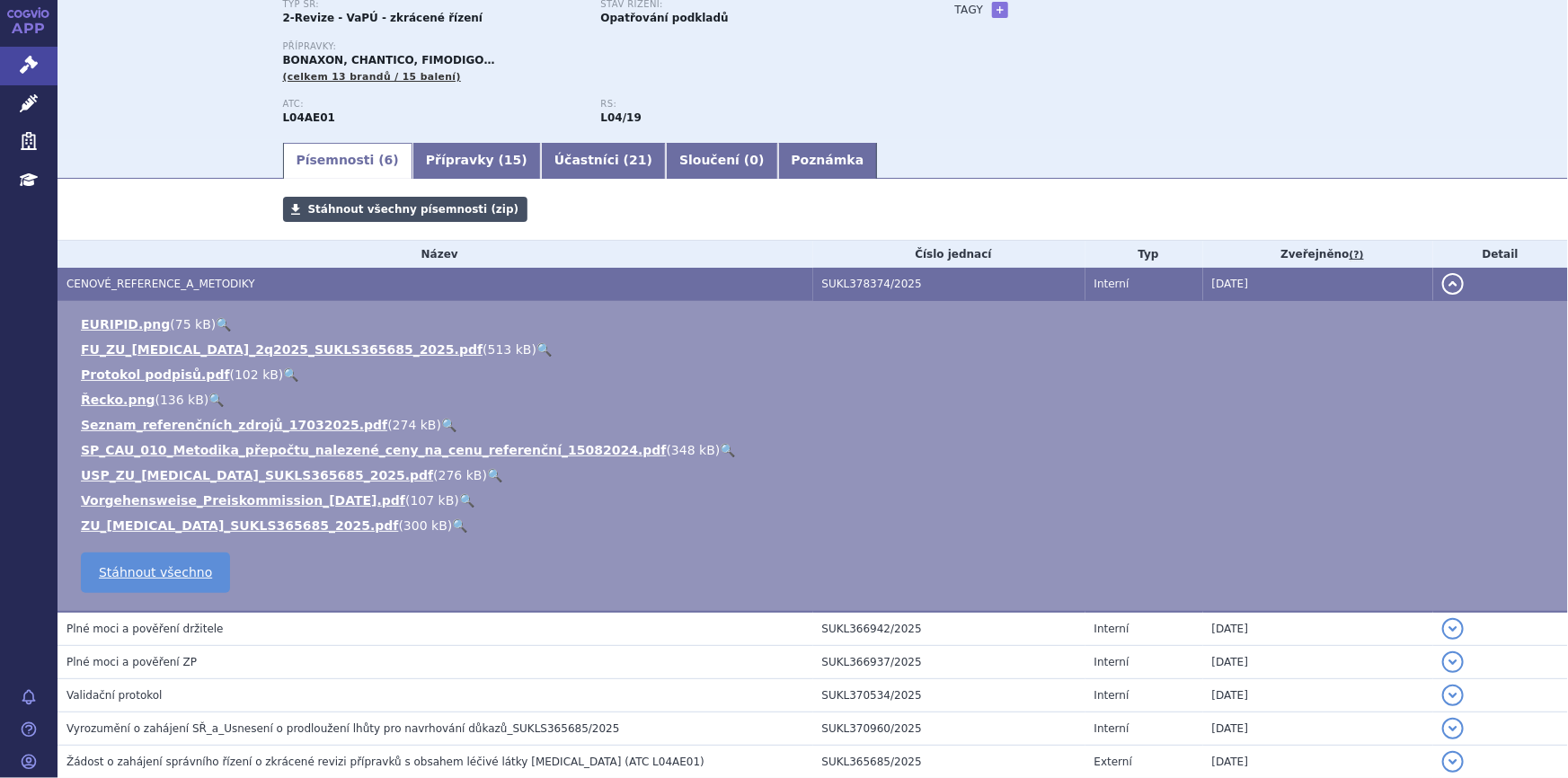
scroll to position [269, 0]
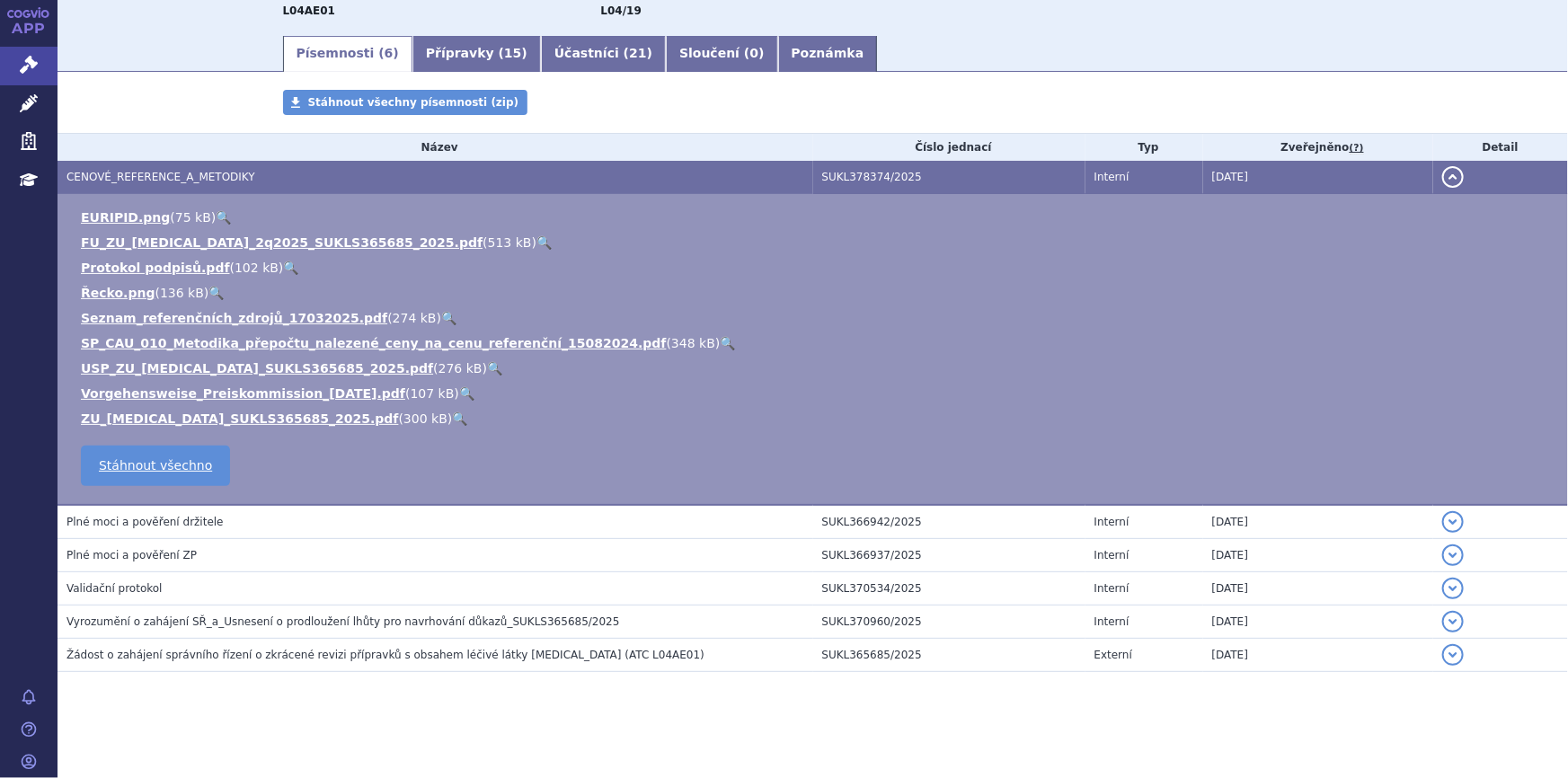
click at [388, 689] on div "Písemnosti Stáhnout všechny písemnosti (zip) Název Číslo jednací Typ Zveřejněno…" at bounding box center [812, 398] width 1511 height 618
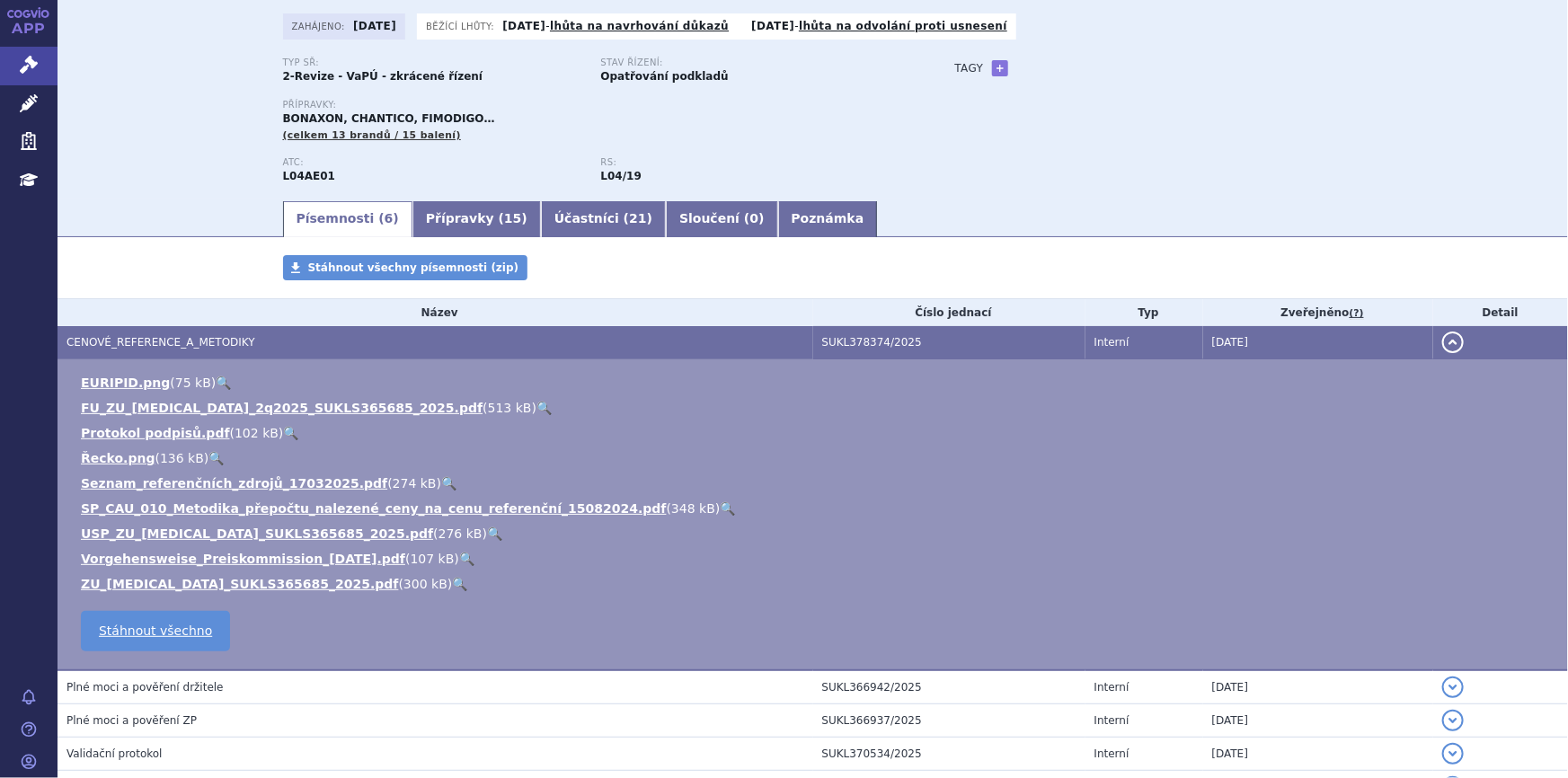
scroll to position [245, 0]
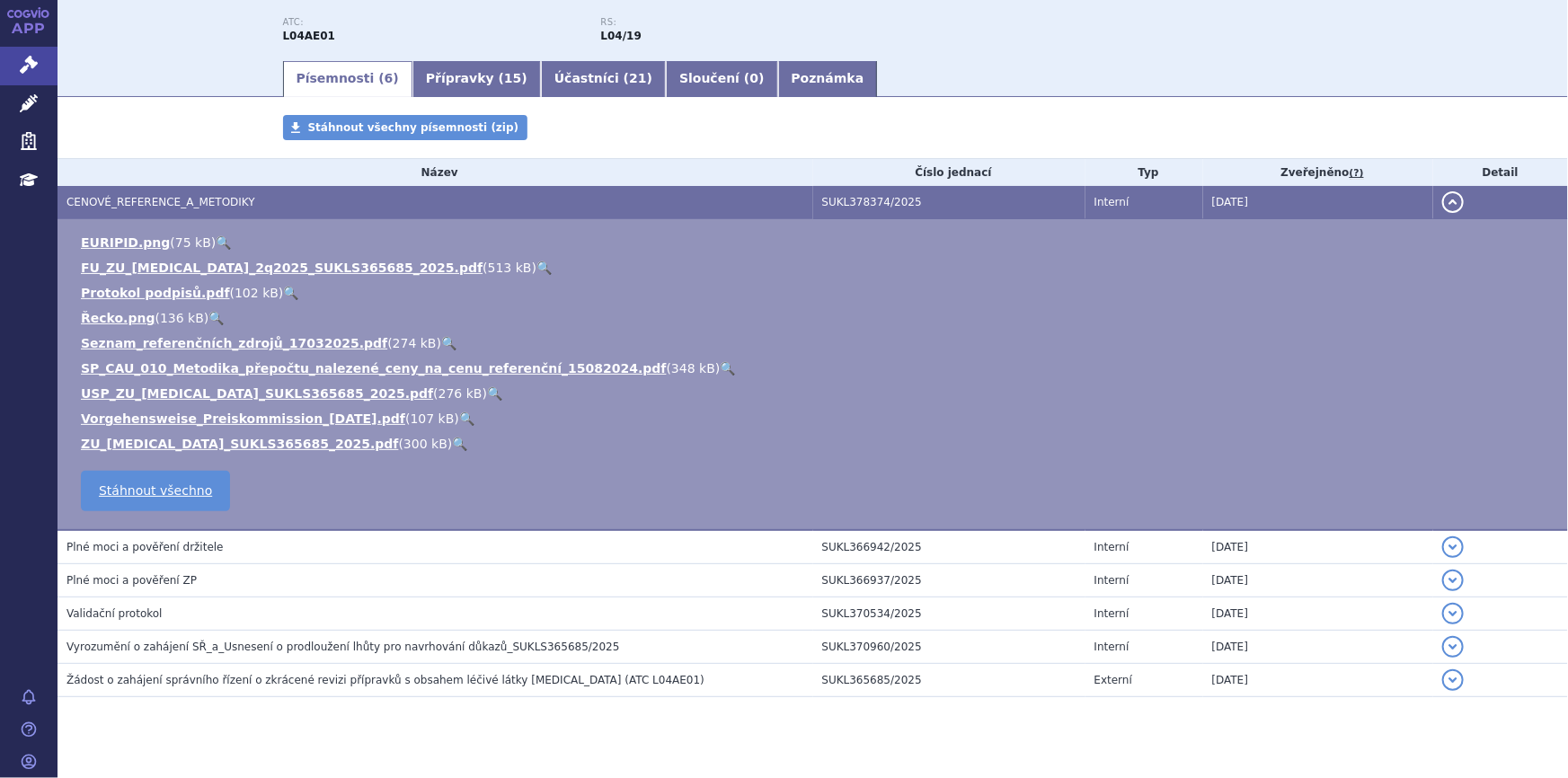
click at [504, 760] on section "Domů Správní řízení Revize - na poradu SUKLS365685/2025 SUKLS365685/2025 VERSO …" at bounding box center [812, 299] width 1511 height 1010
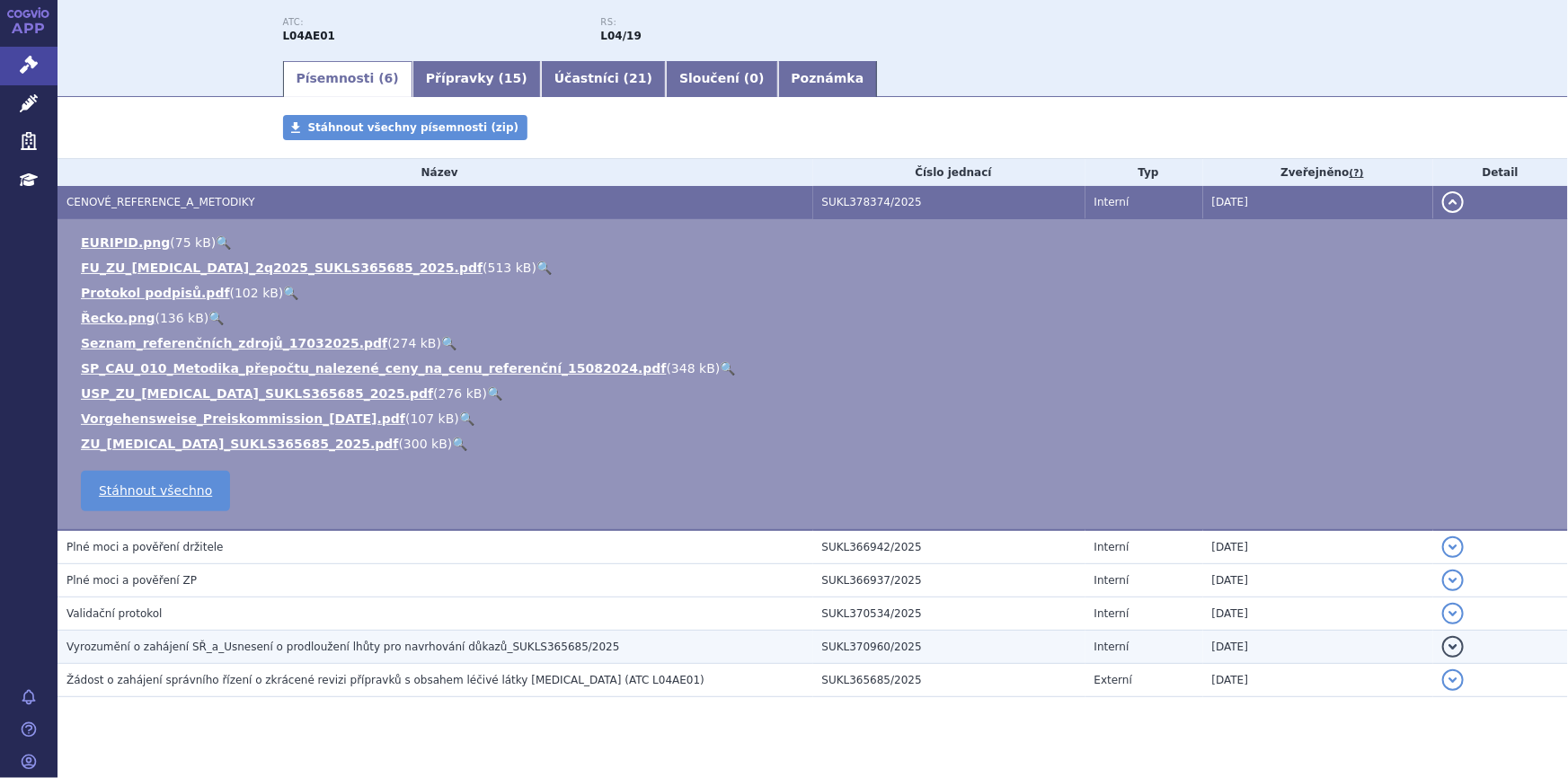
scroll to position [0, 0]
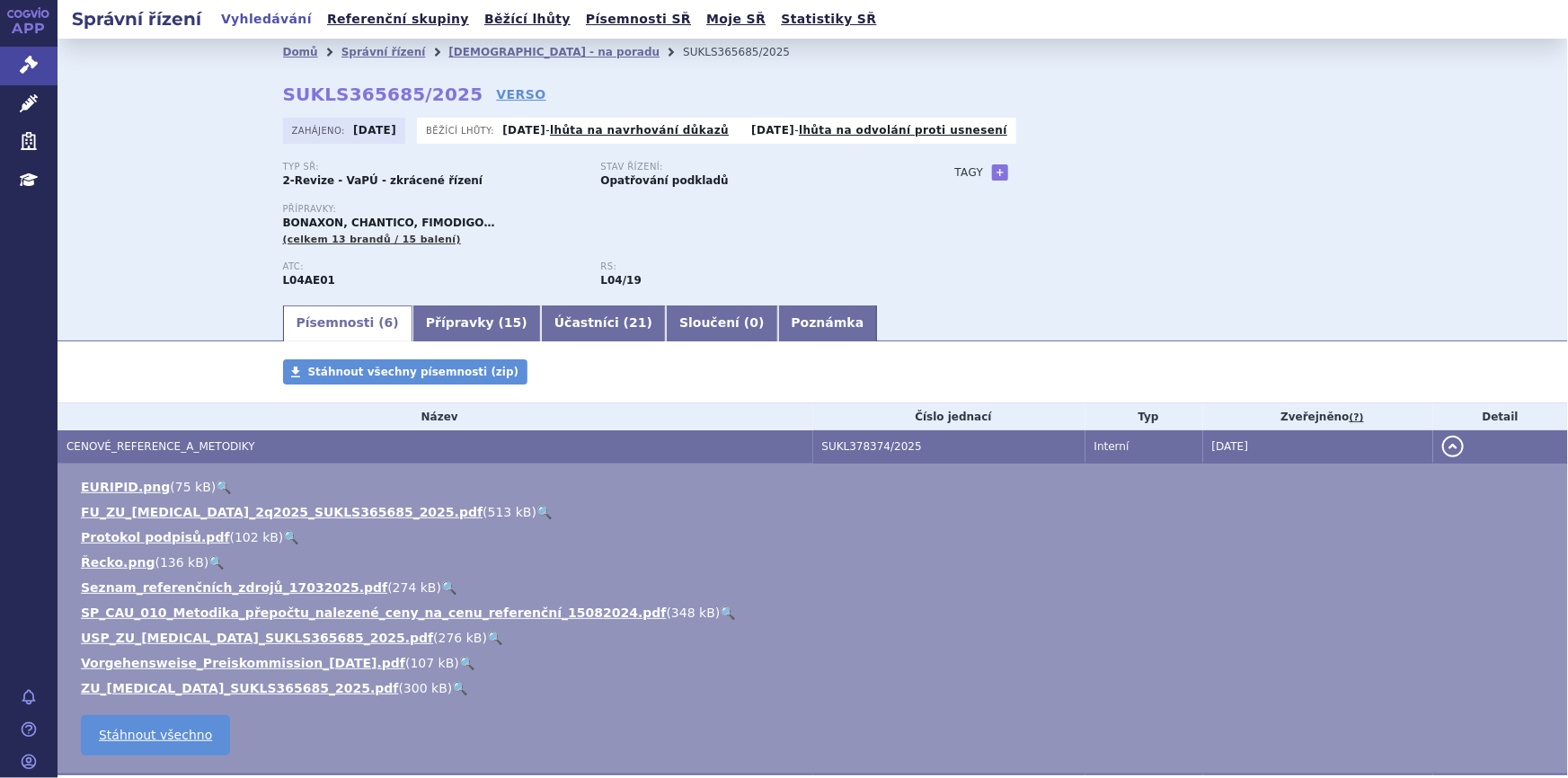
drag, startPoint x: 944, startPoint y: 297, endPoint x: 866, endPoint y: 297, distance: 78.0
click at [944, 297] on div "Typ SŘ: 2-Revize - VaPÚ - zkrácené řízení Stav řízení: Opatřování podkladů Příp…" at bounding box center [813, 232] width 1061 height 141
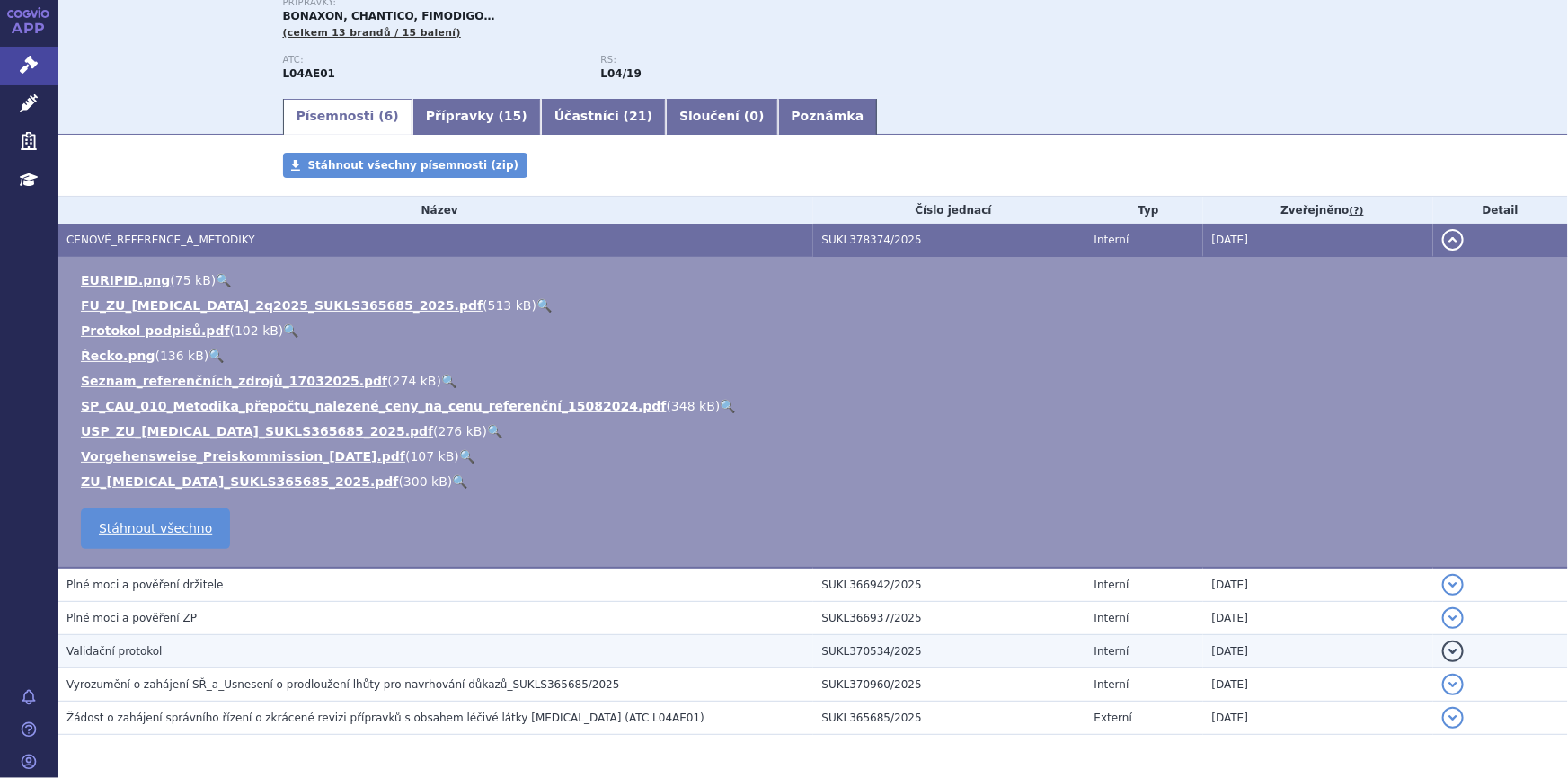
scroll to position [188, 0]
